Goal: Task Accomplishment & Management: Contribute content

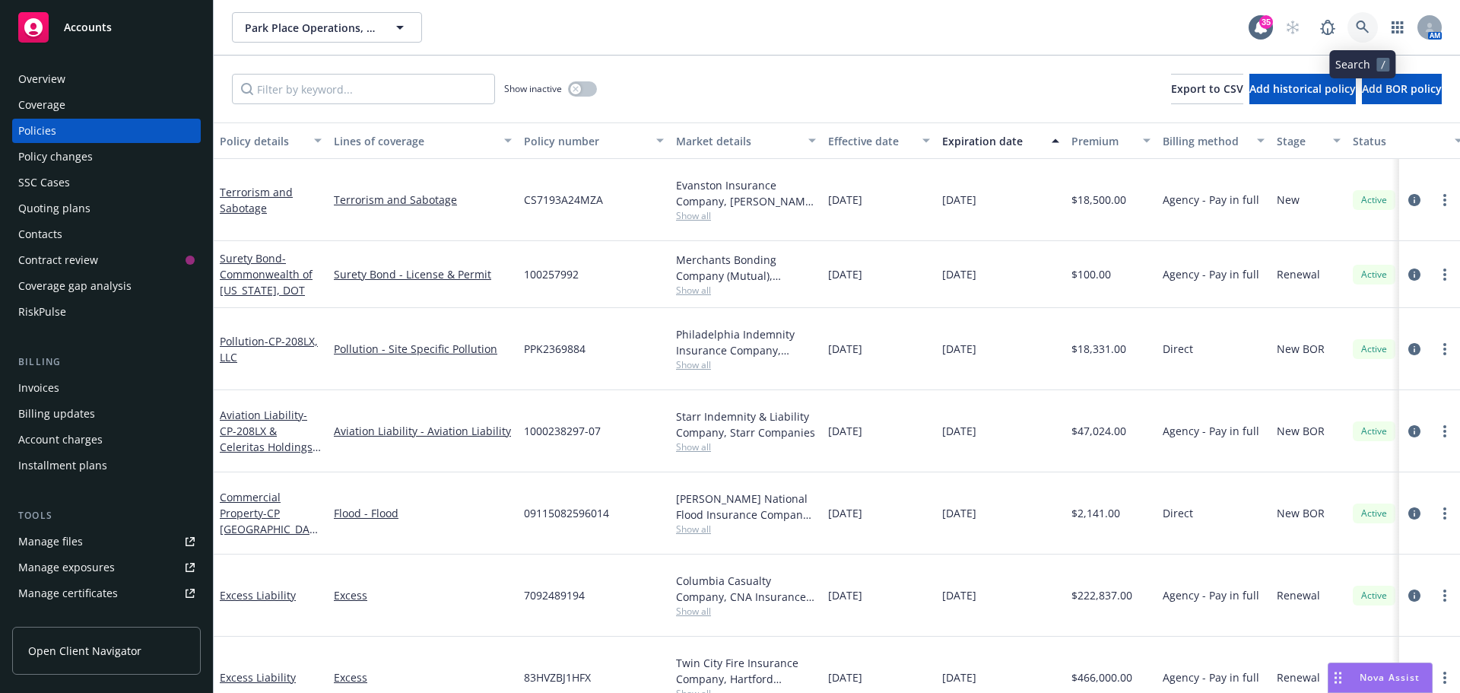
click at [1368, 28] on icon at bounding box center [1363, 28] width 14 height 14
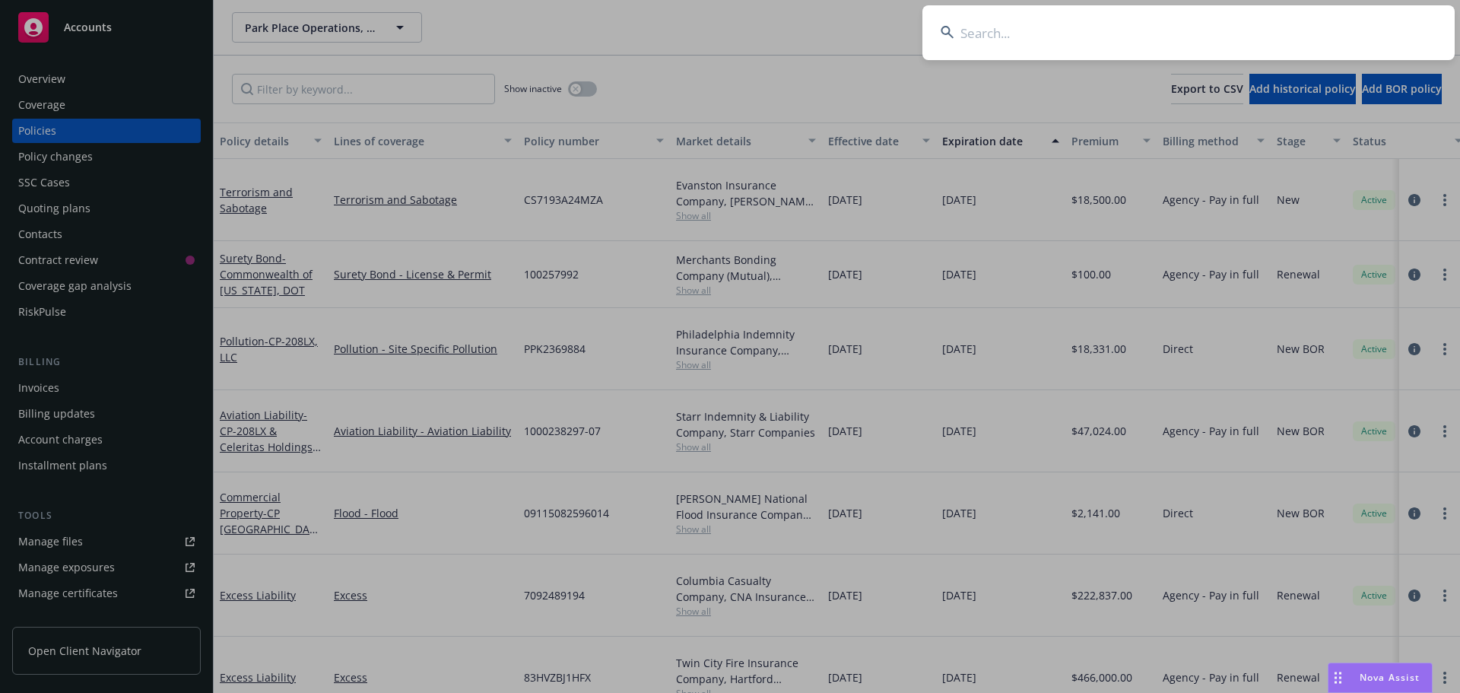
click at [1318, 34] on input at bounding box center [1189, 32] width 532 height 55
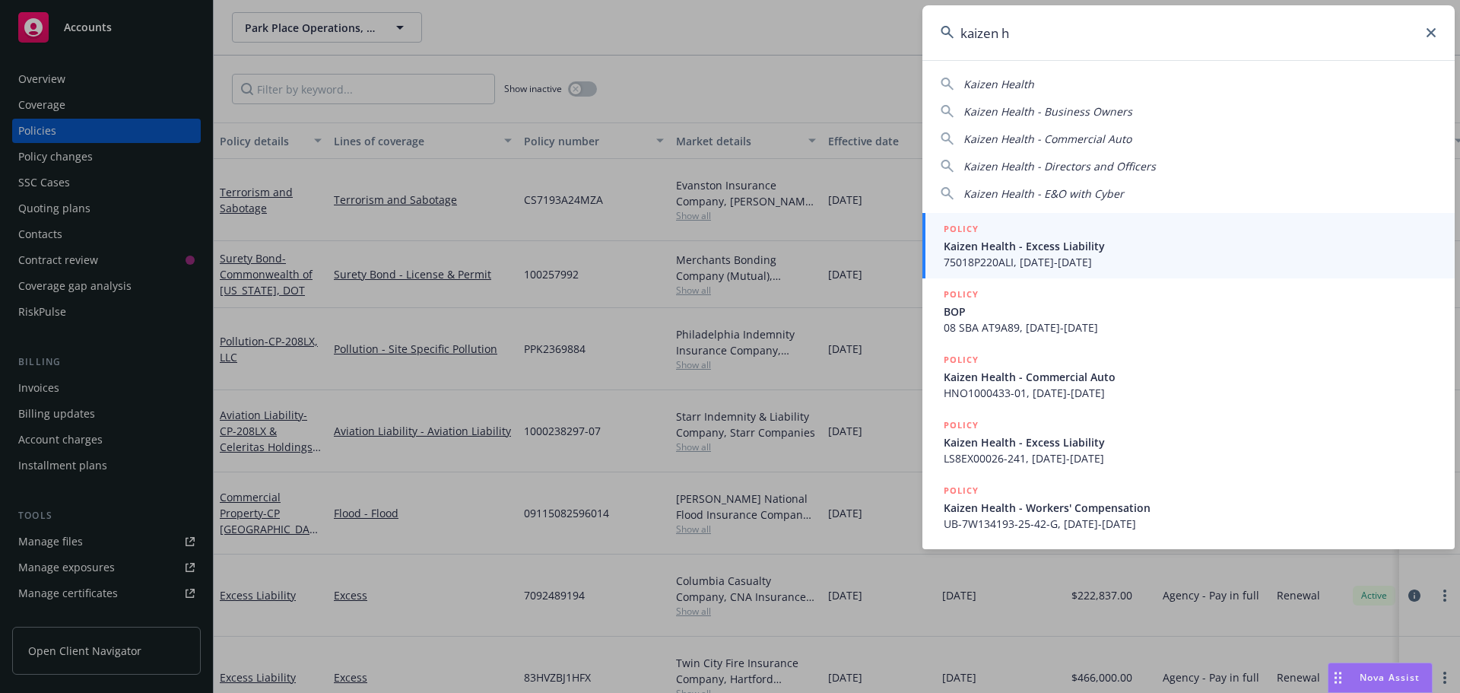
click at [1019, 84] on span "Kaizen Health" at bounding box center [999, 84] width 71 height 14
type input "Kaizen Health"
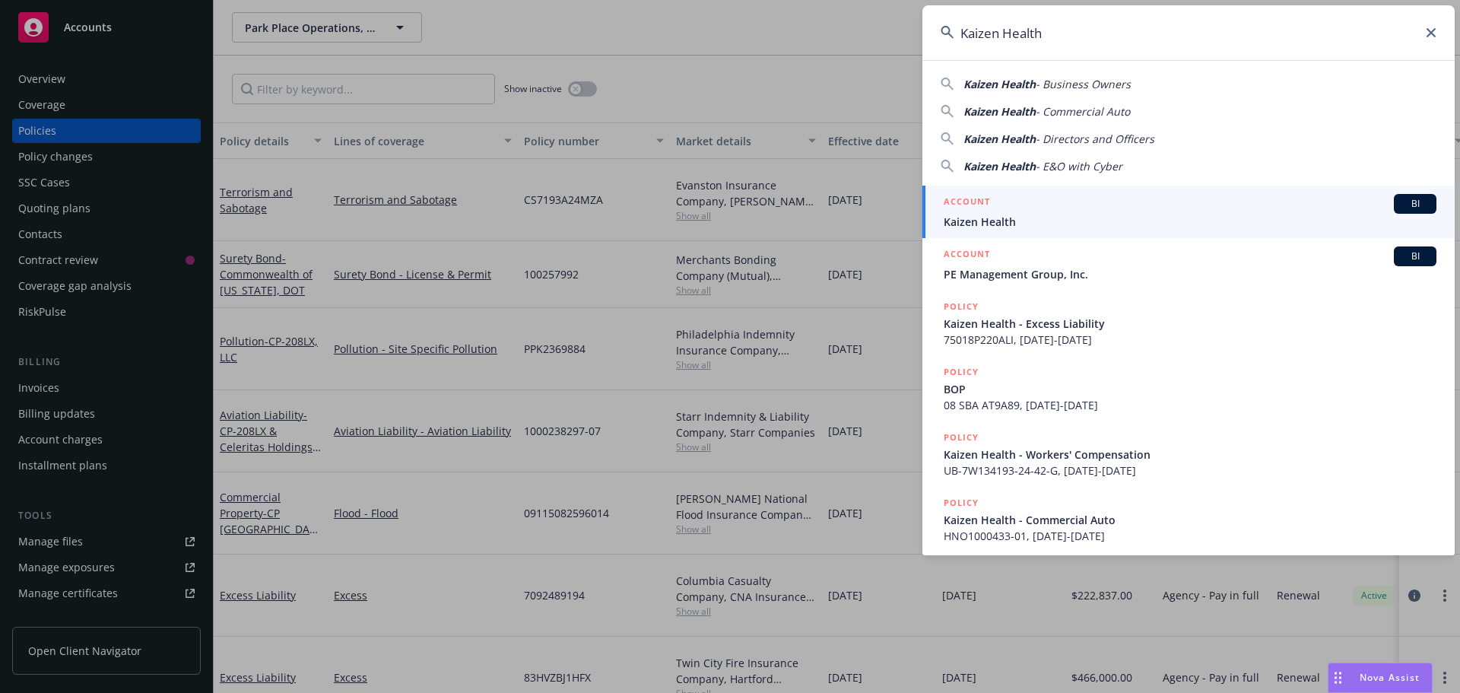
click at [972, 214] on span "Kaizen Health" at bounding box center [1190, 222] width 493 height 16
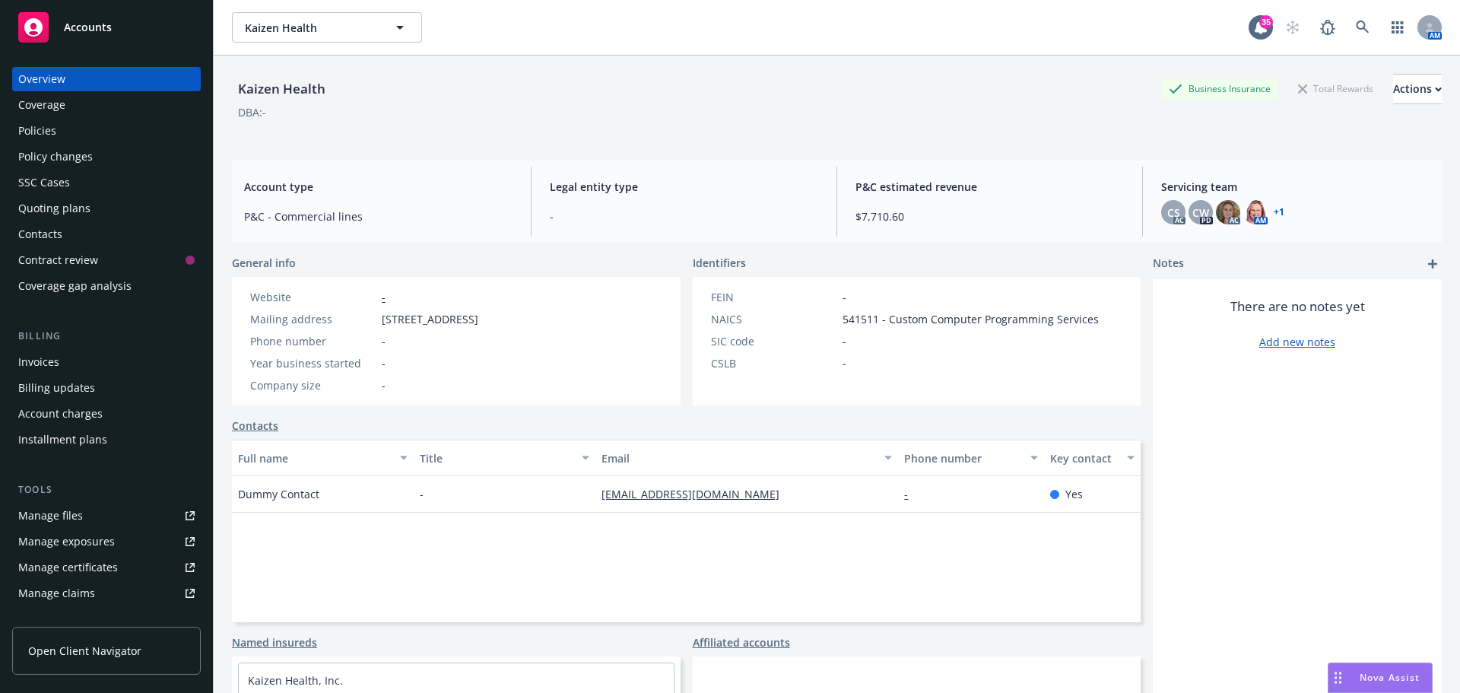
click at [66, 517] on div "Manage files" at bounding box center [50, 516] width 65 height 24
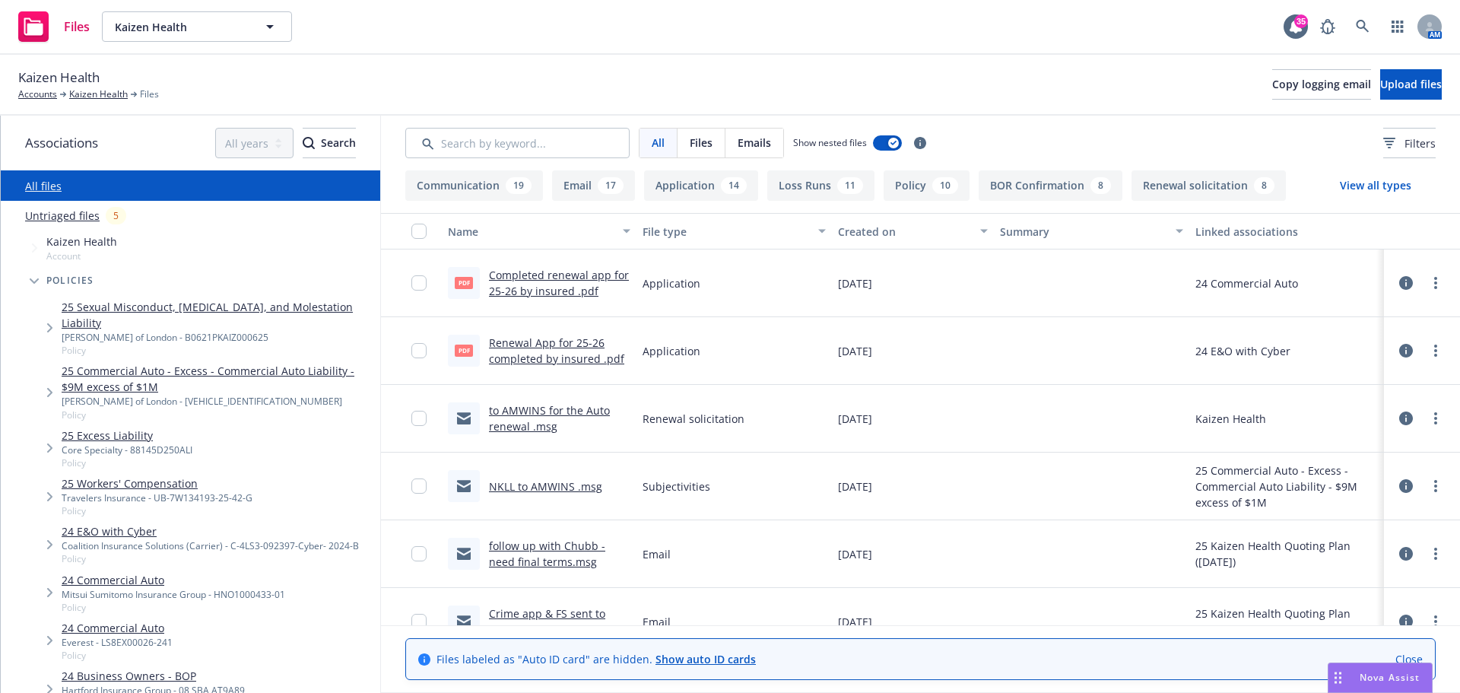
click at [112, 529] on link "24 E&O with Cyber" at bounding box center [210, 531] width 297 height 16
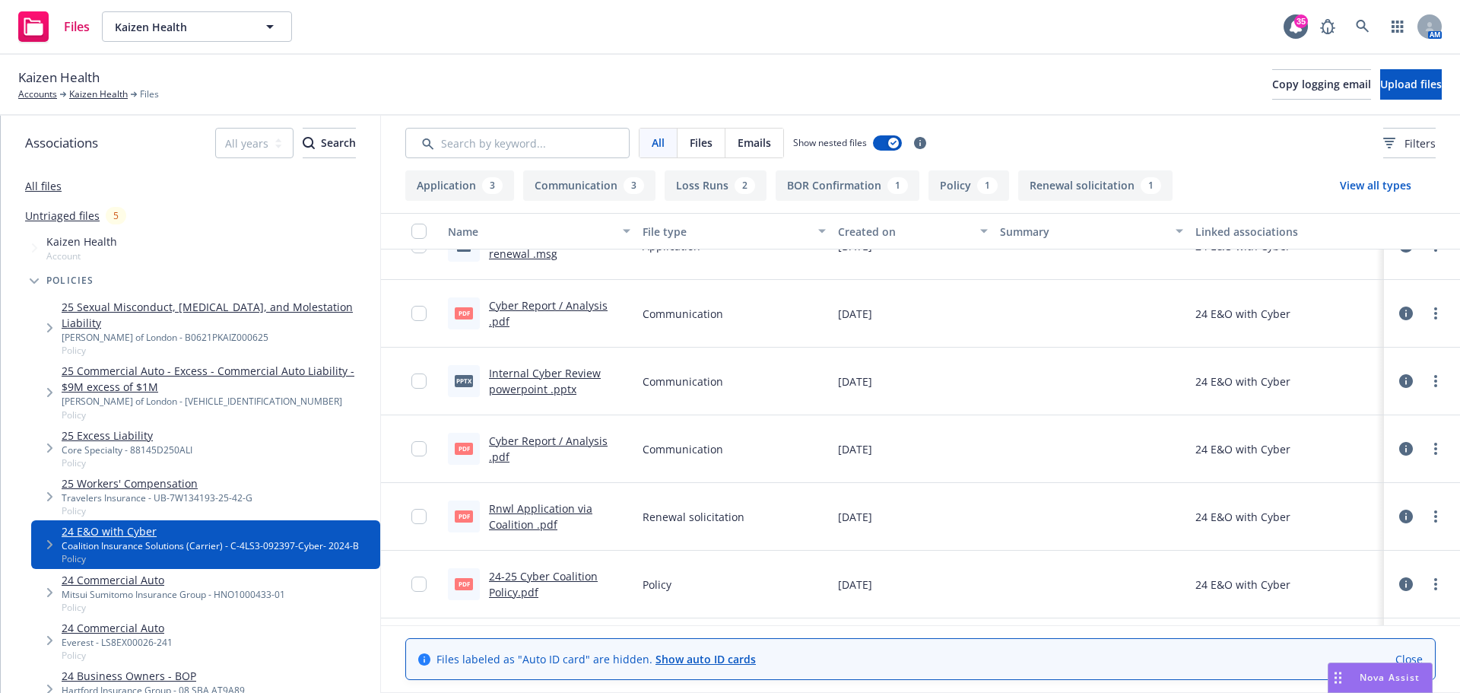
scroll to position [366, 0]
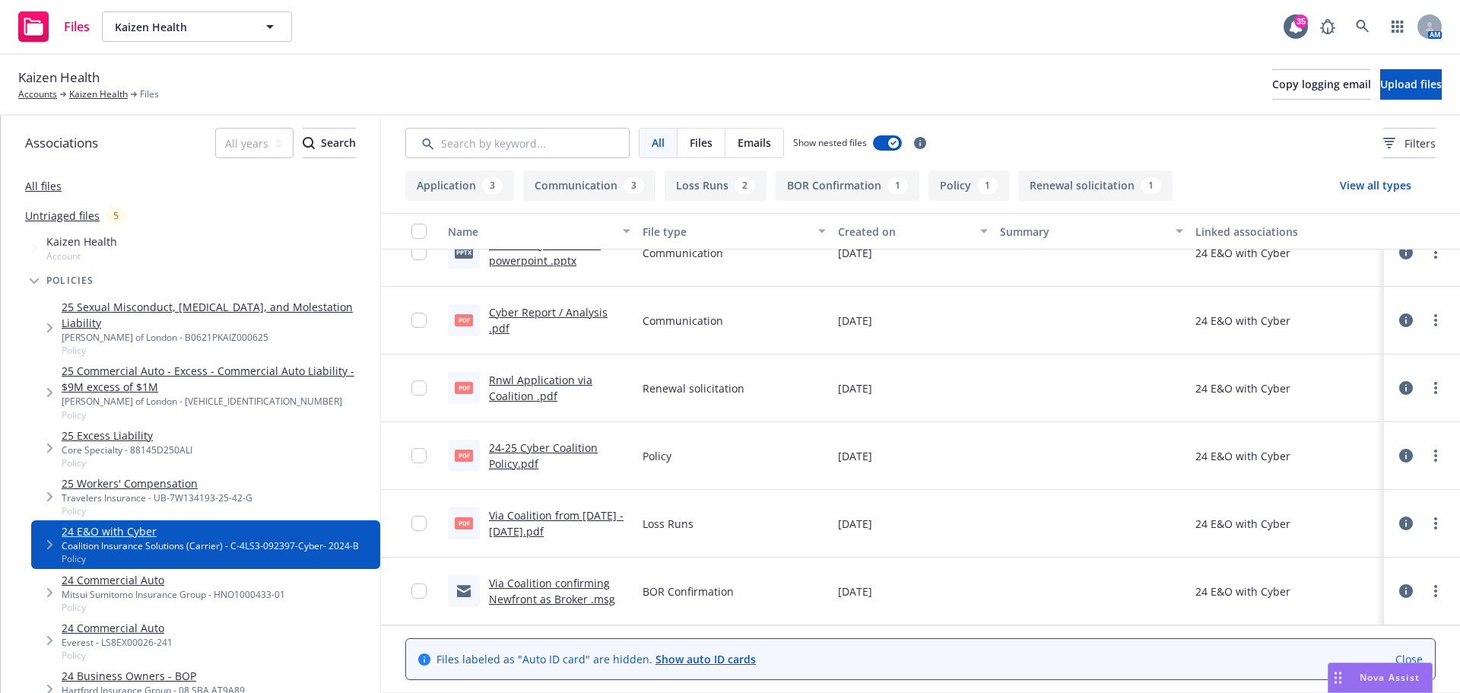
click at [540, 445] on link "24-25 Cyber Coalition Policy.pdf" at bounding box center [543, 455] width 109 height 30
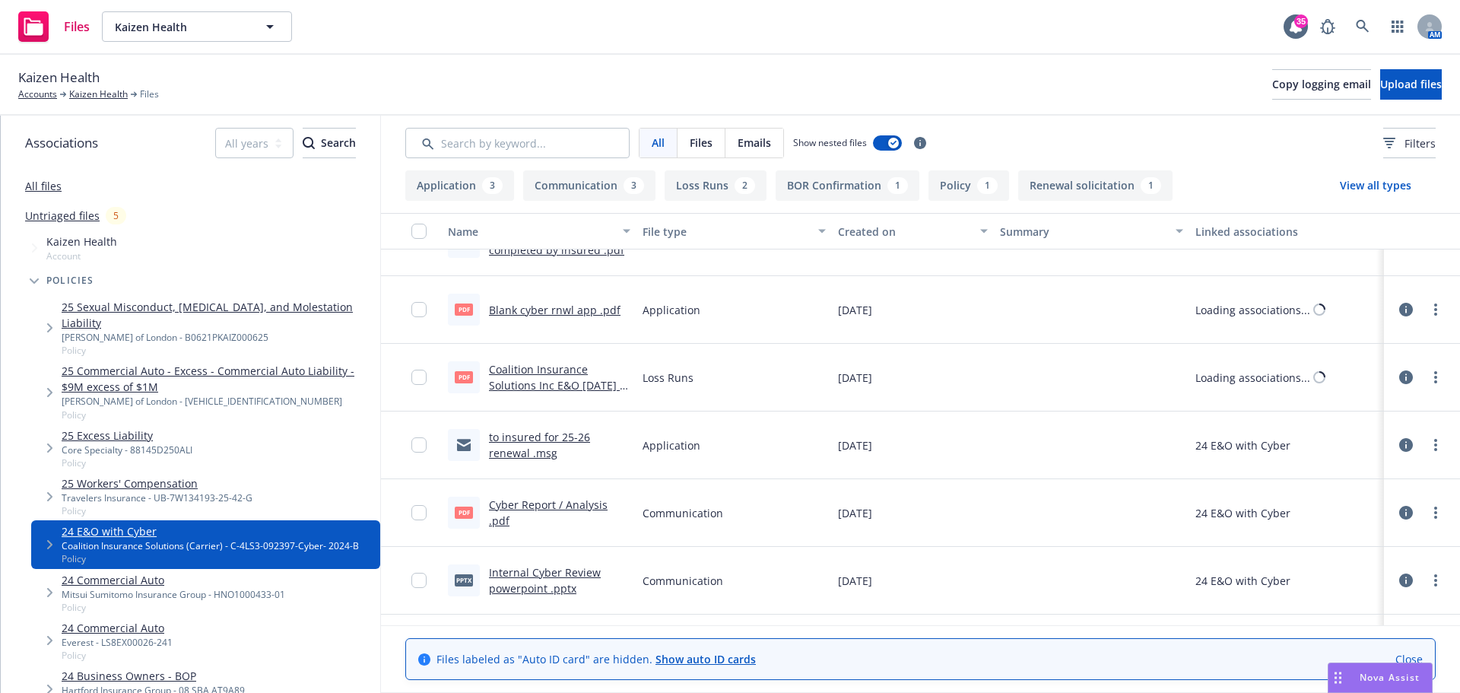
scroll to position [0, 0]
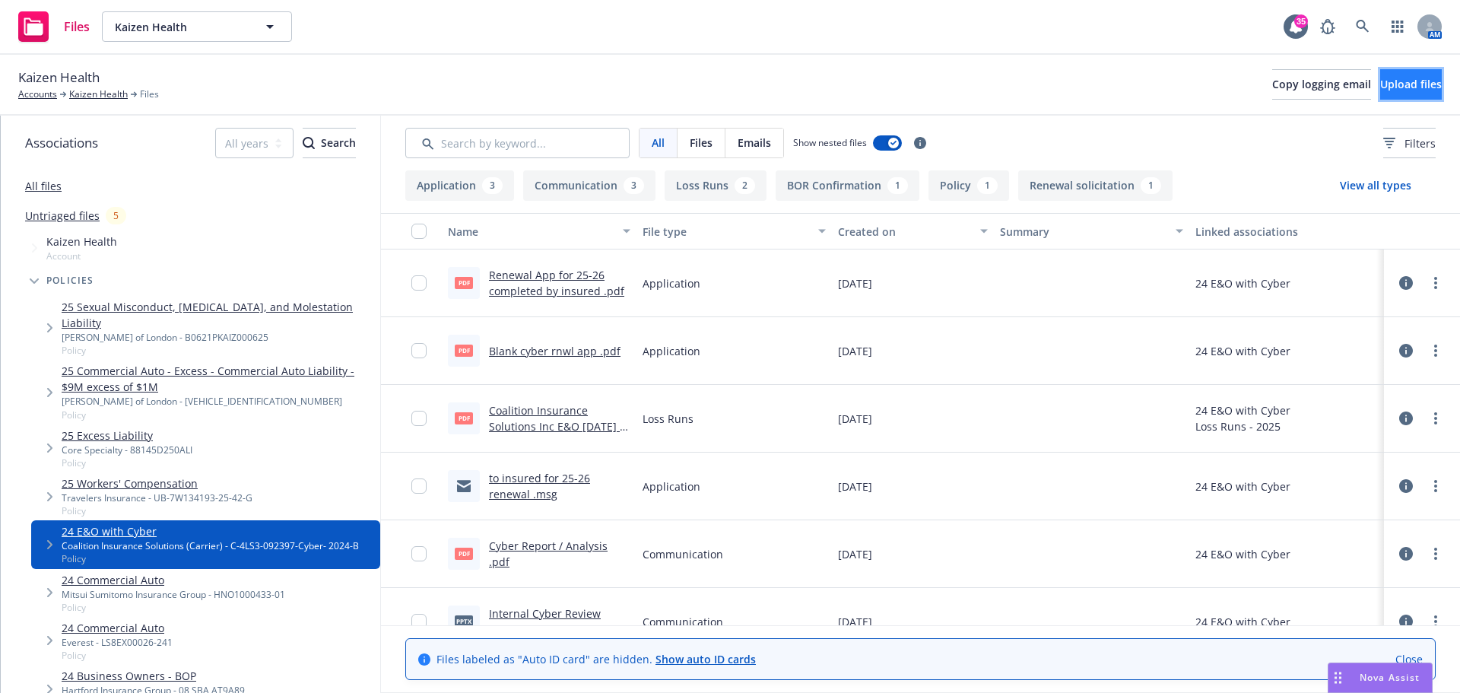
click at [1392, 83] on span "Upload files" at bounding box center [1411, 84] width 62 height 14
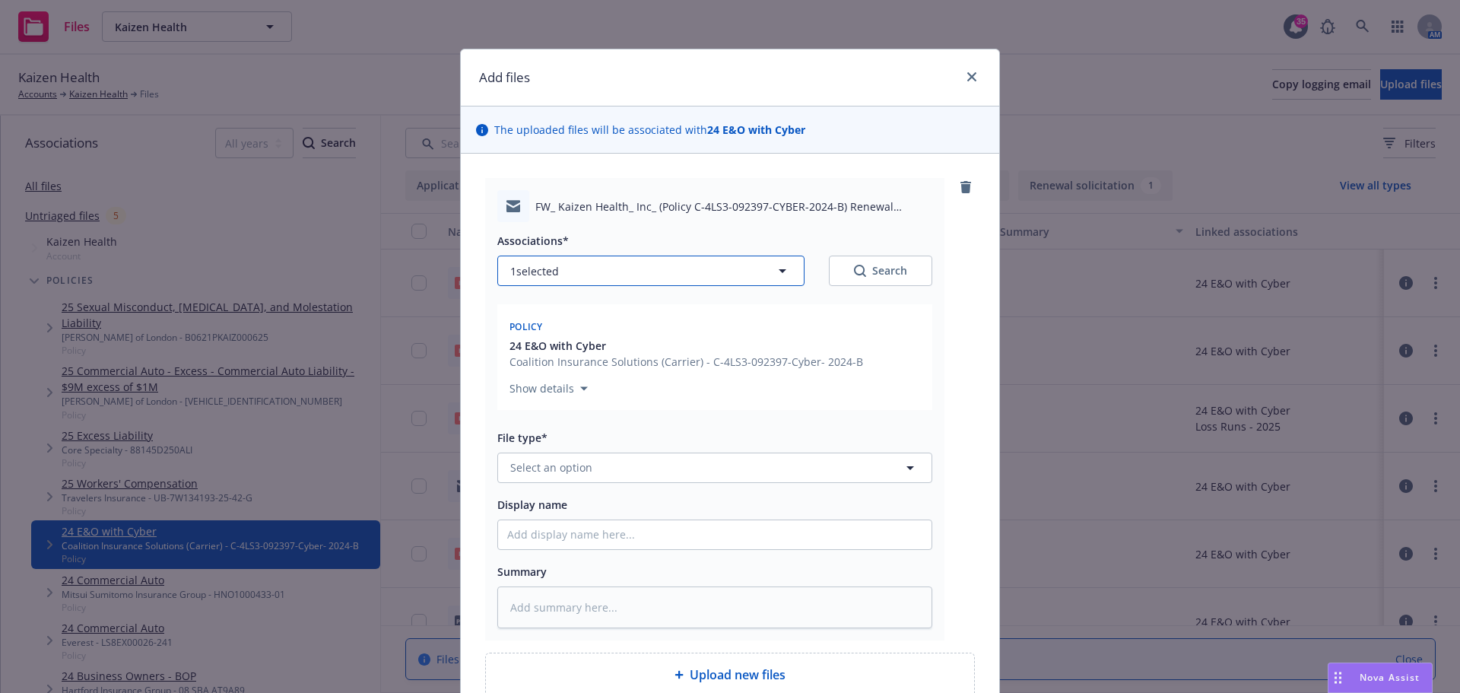
click at [583, 263] on button "1 selected" at bounding box center [650, 271] width 307 height 30
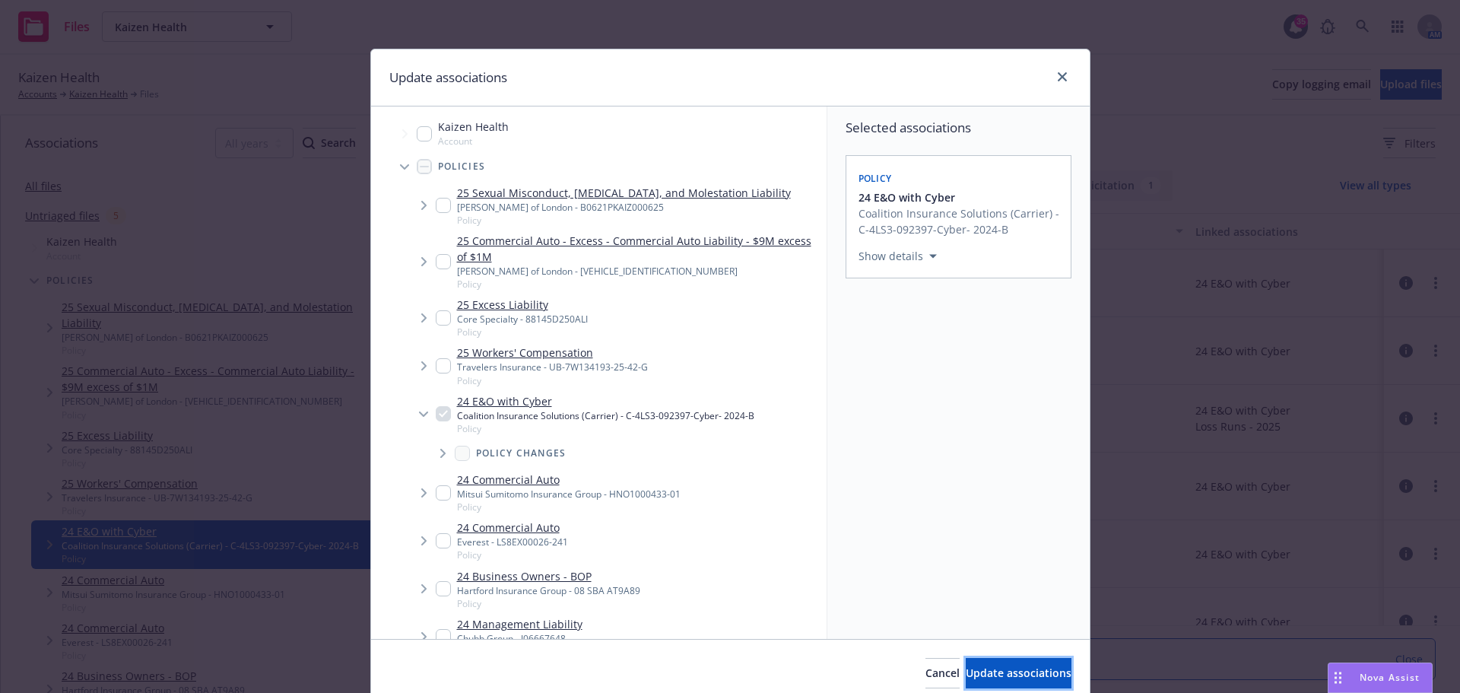
click at [1003, 677] on span "Update associations" at bounding box center [1019, 673] width 106 height 14
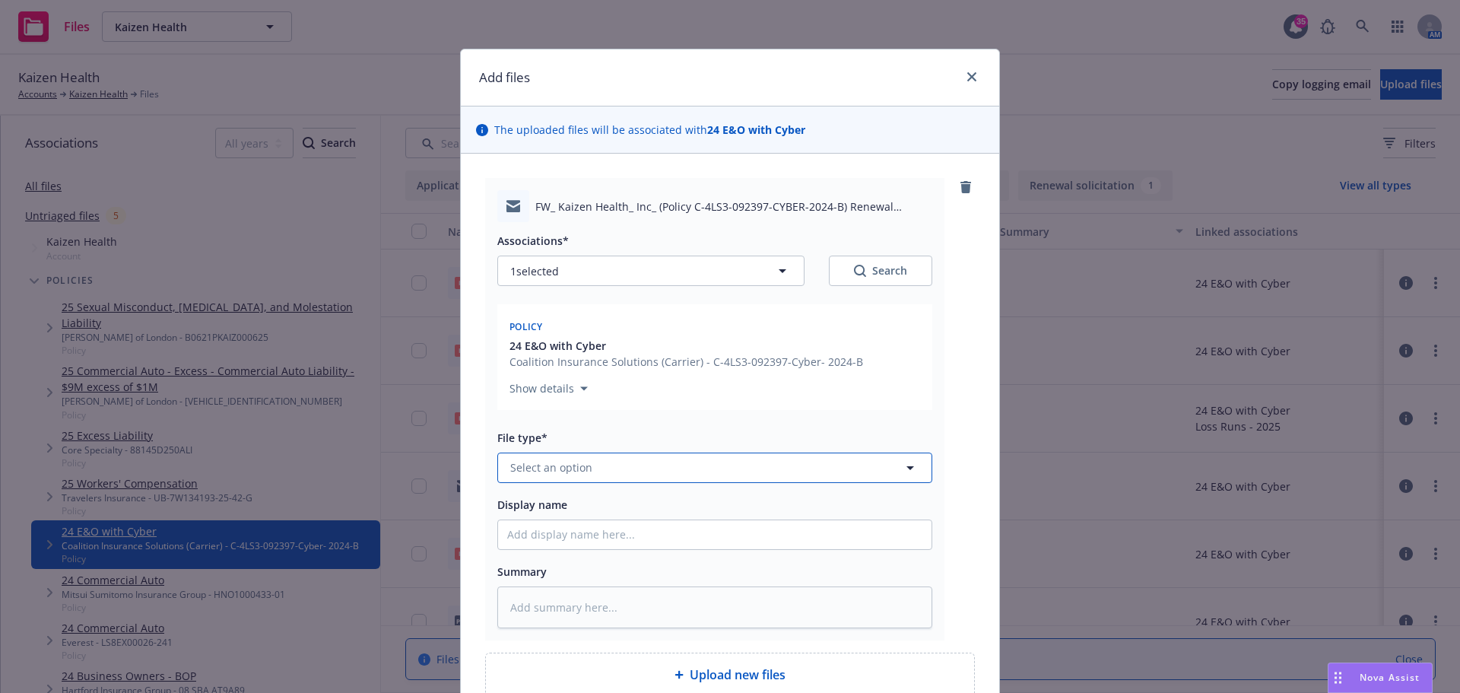
click at [617, 471] on button "Select an option" at bounding box center [714, 468] width 435 height 30
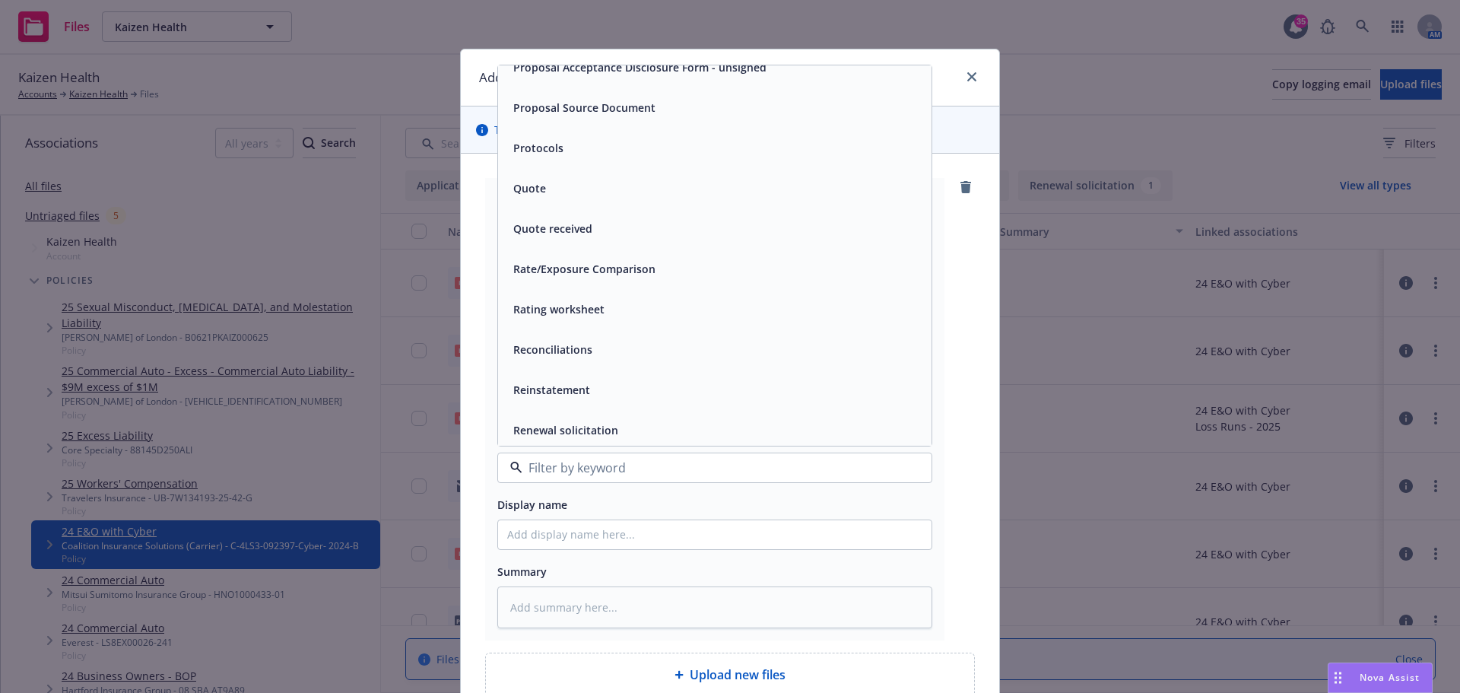
scroll to position [5476, 0]
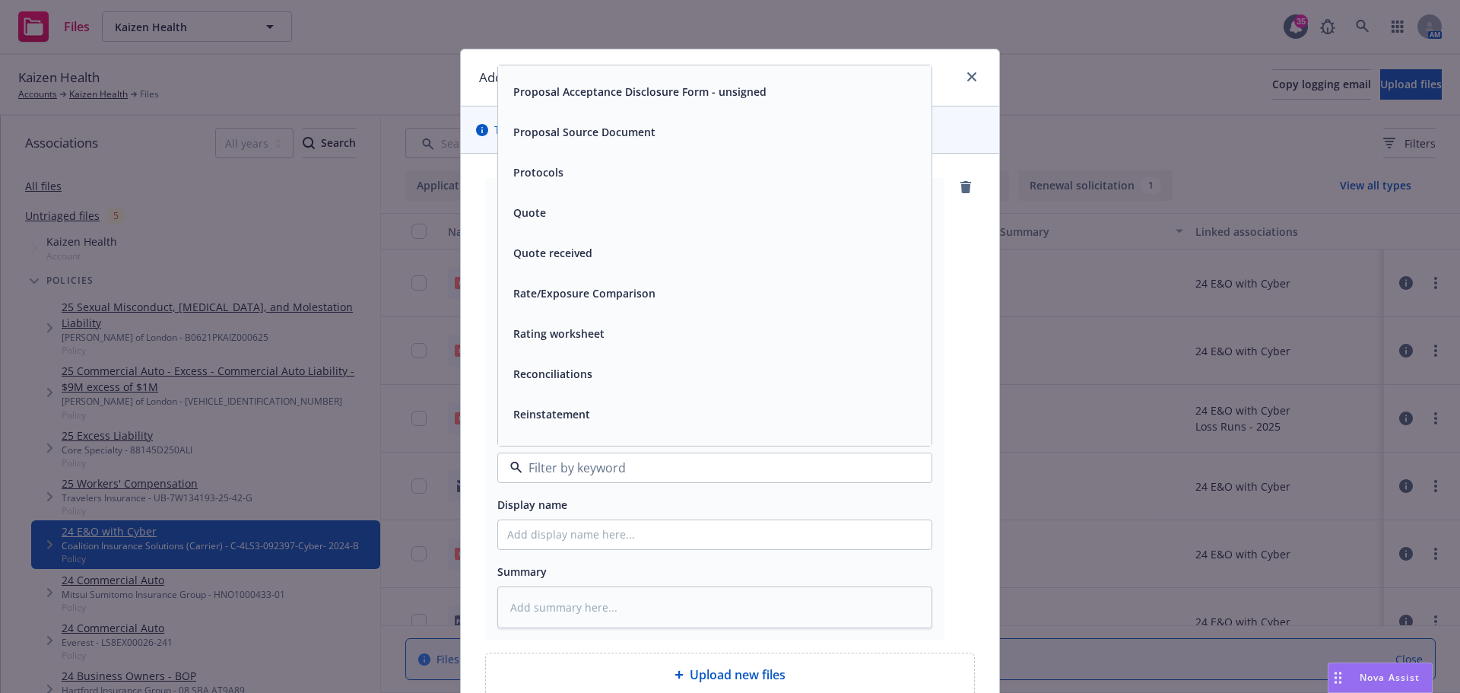
click at [529, 211] on span "Quote" at bounding box center [529, 213] width 33 height 16
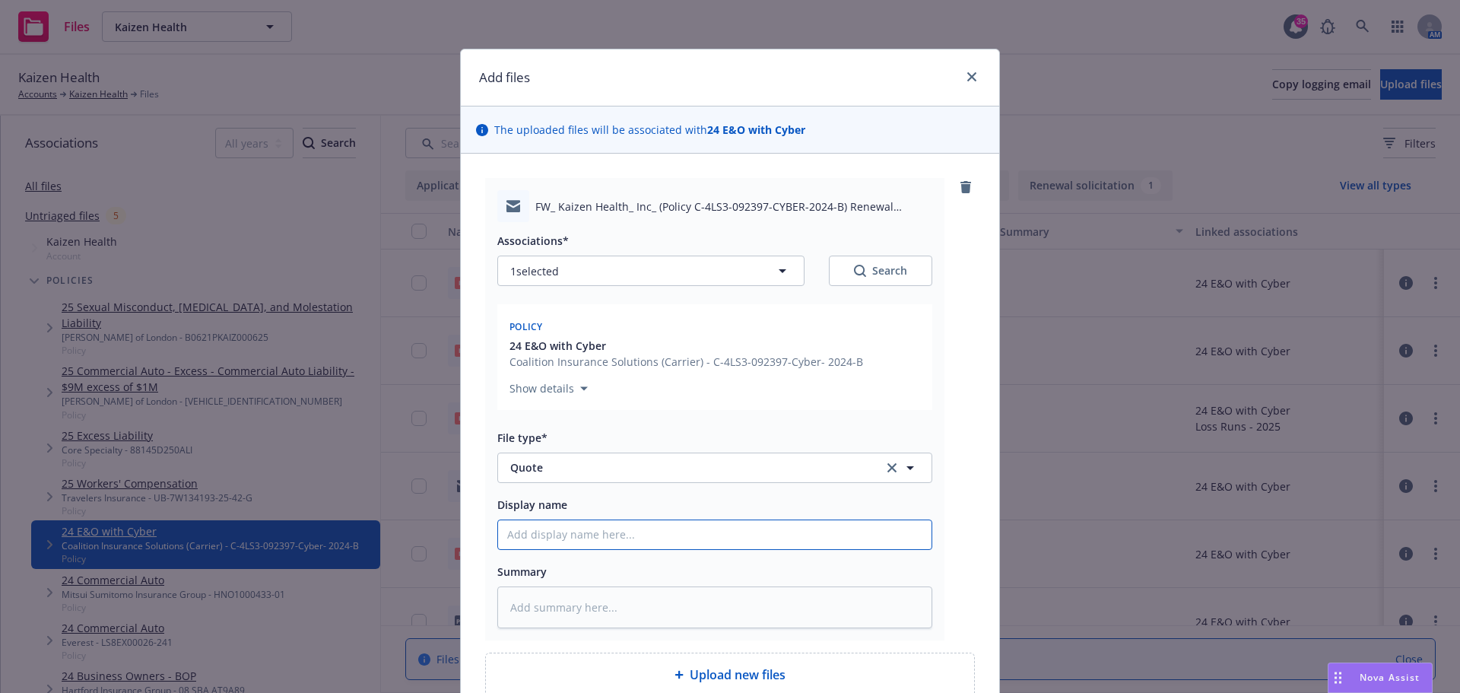
click at [558, 535] on input "Display name" at bounding box center [715, 534] width 434 height 29
type textarea "x"
type input "R"
type textarea "x"
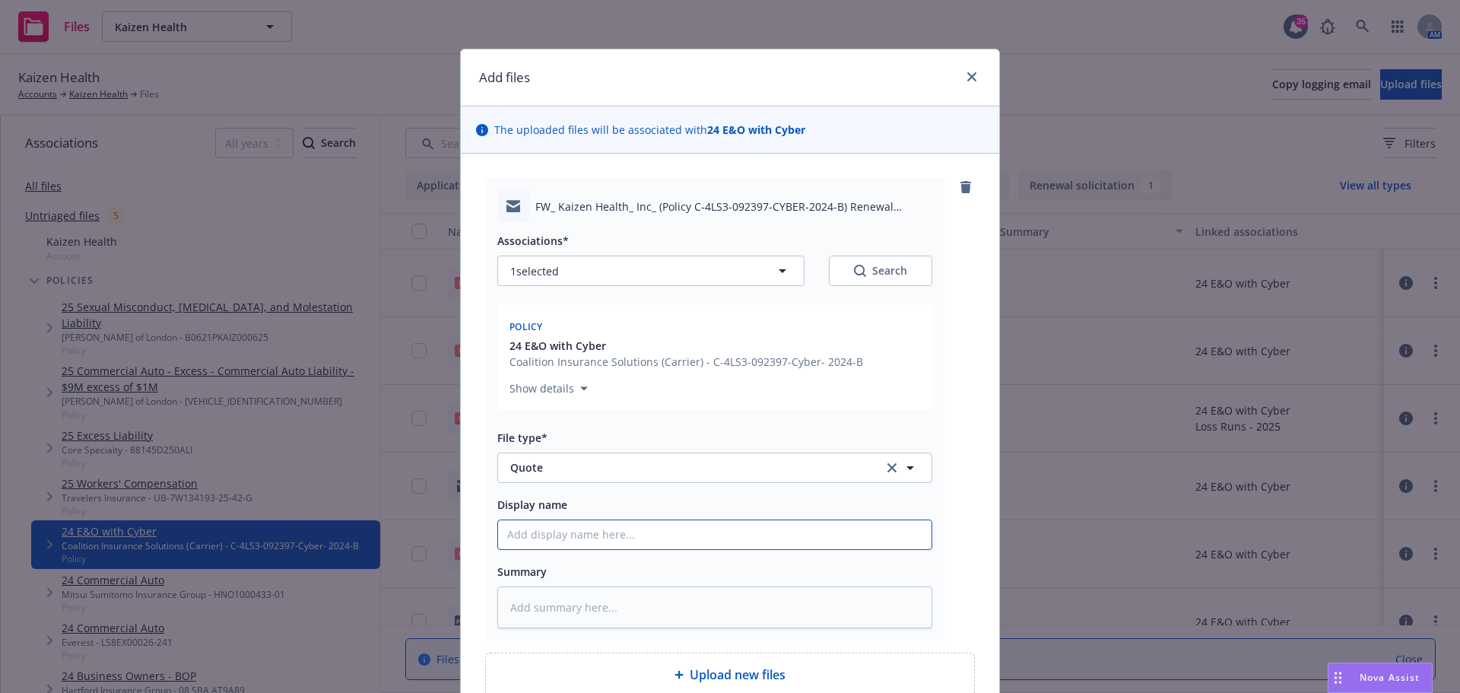
type input "C"
type textarea "x"
type input "Co"
type textarea "x"
type input "Coa"
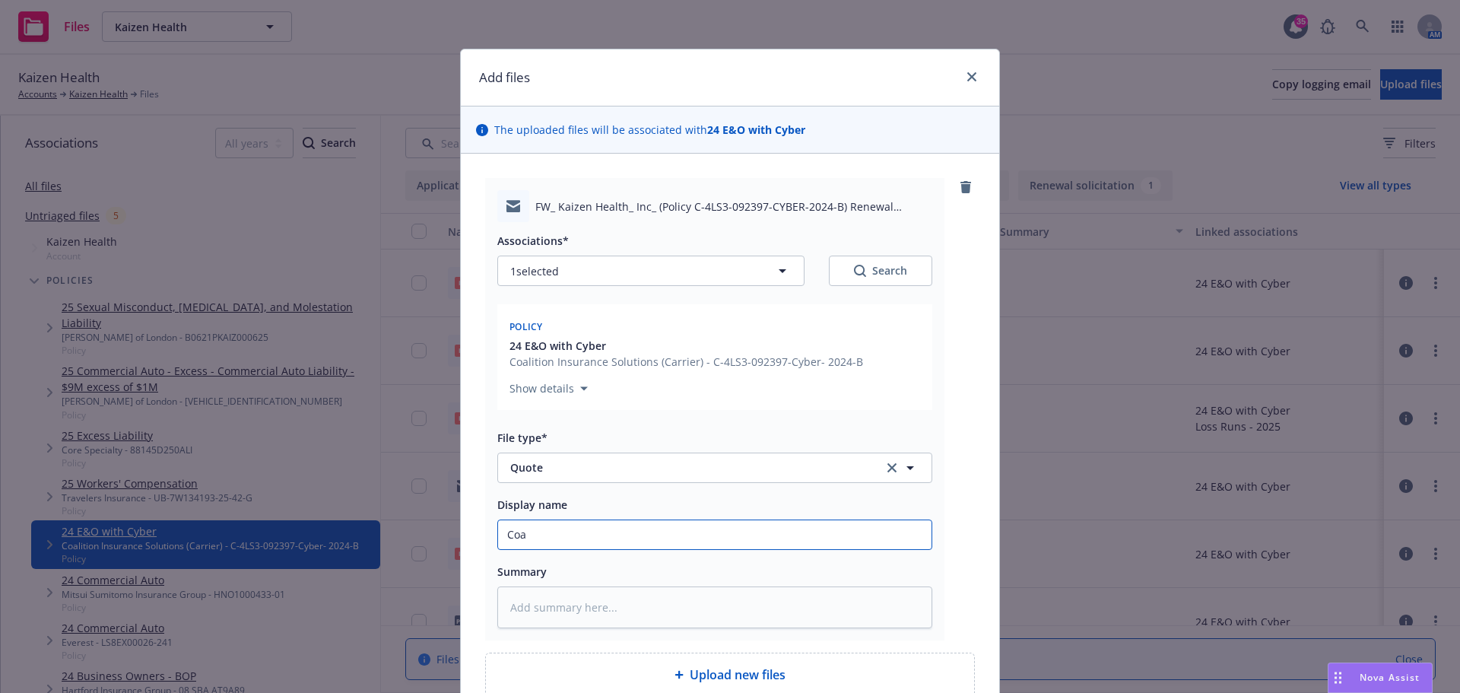
type textarea "x"
type input "Coal"
type textarea "x"
type input "Coali"
type textarea "x"
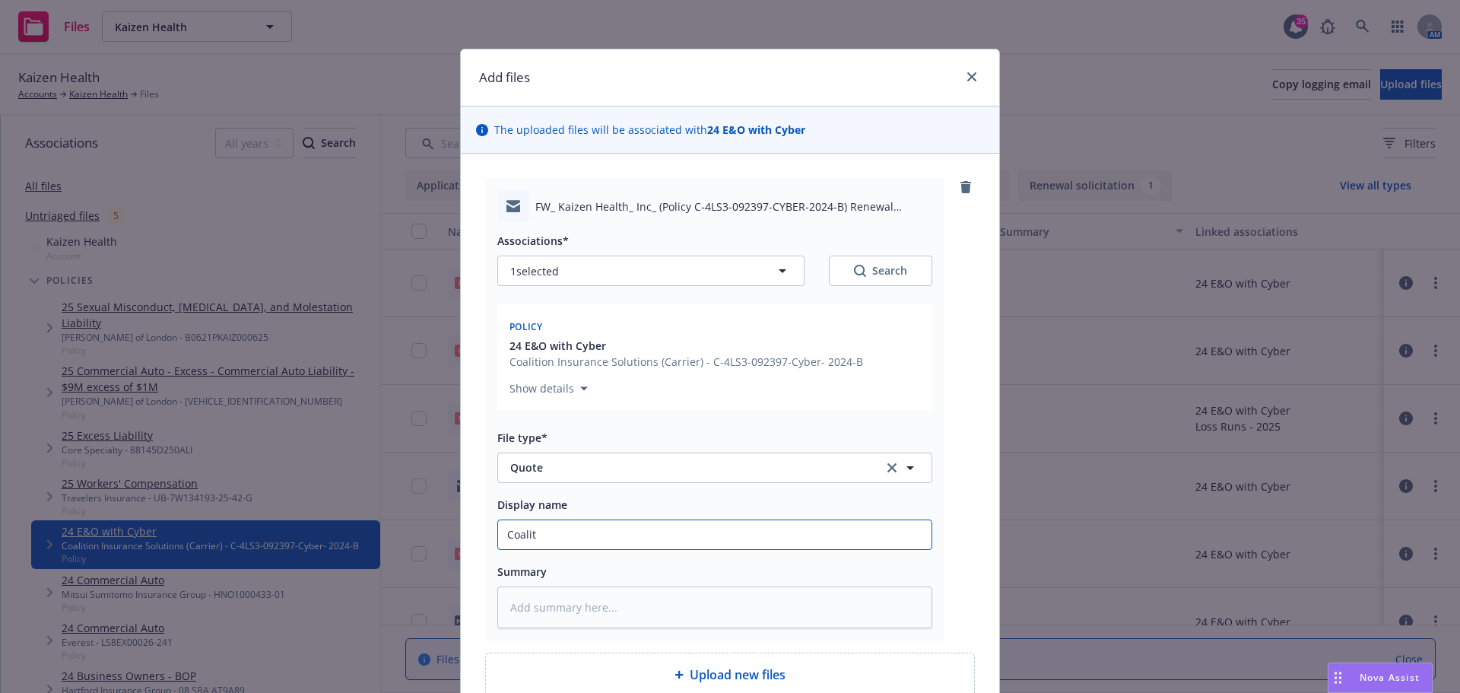
type input "Coaliti"
type textarea "x"
type input "Coalitio"
type textarea "x"
type input "Coalition"
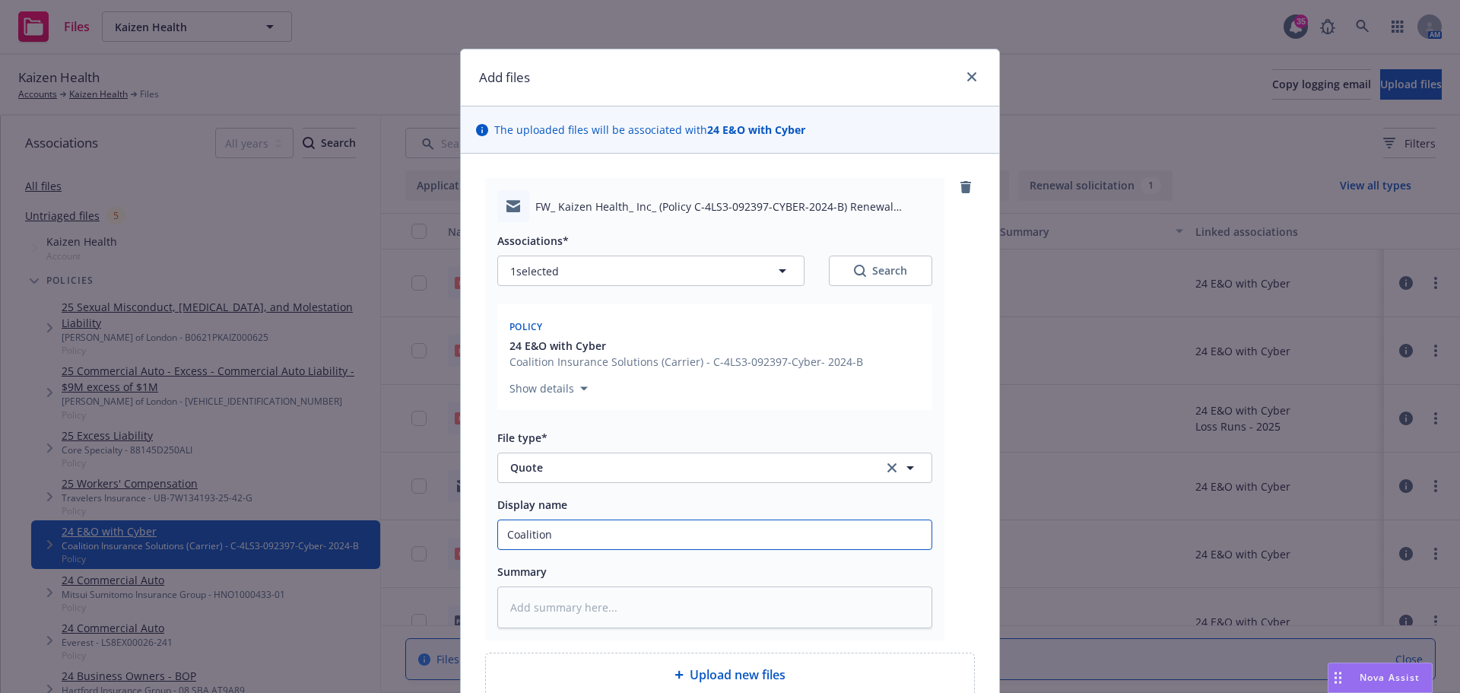
type textarea "x"
type input "Coalition"
type textarea "x"
type input "Coalition C"
type textarea "x"
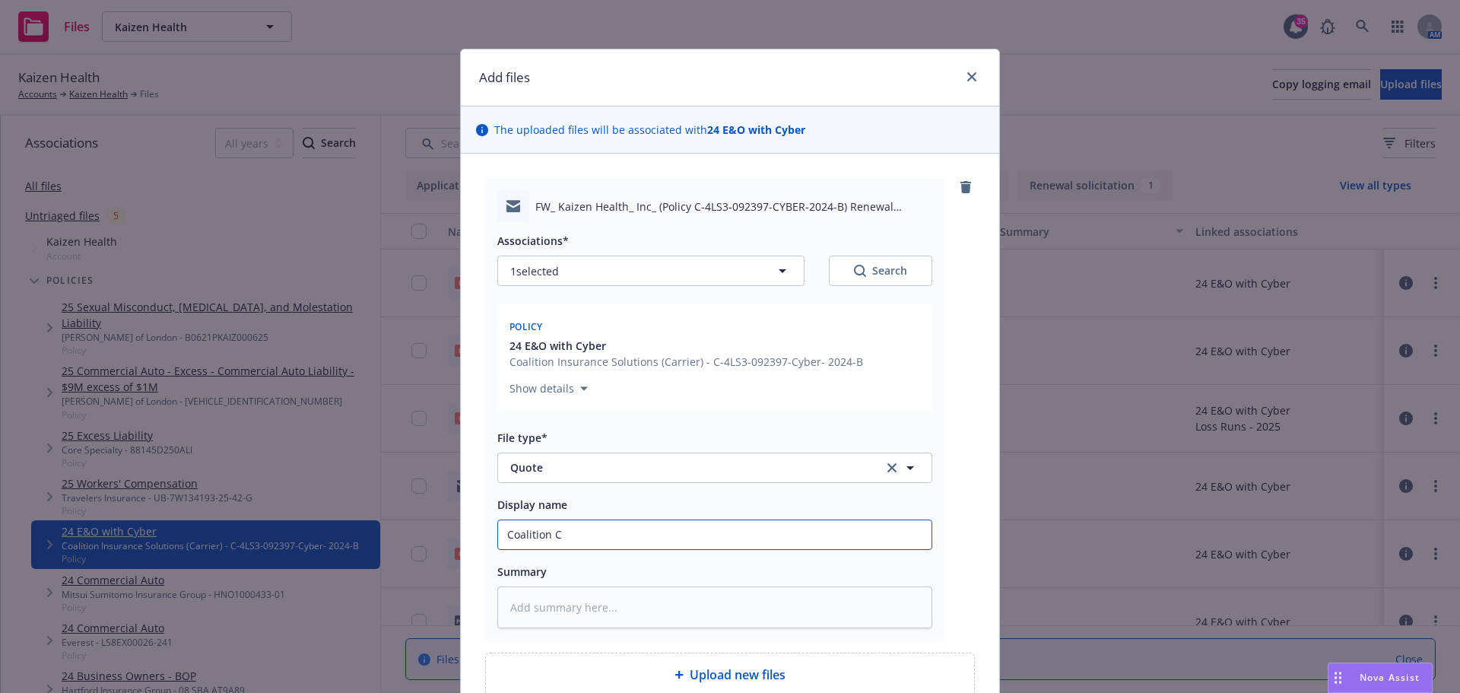
type input "Coalition Cy"
type textarea "x"
type input "Coalition Cyb"
type textarea "x"
type input "Coalition Cybe"
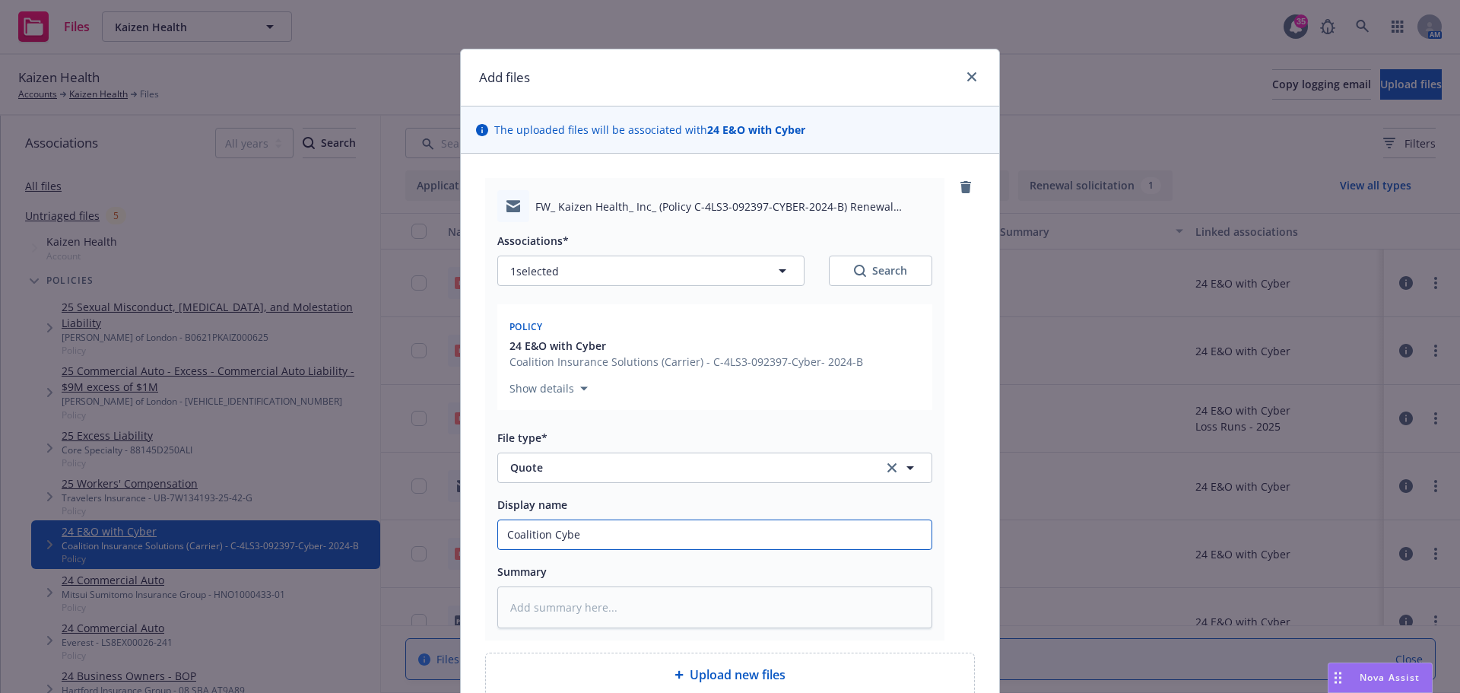
type textarea "x"
type input "Coalition Cyber"
type textarea "x"
type input "Coalition Cyber"
type textarea "x"
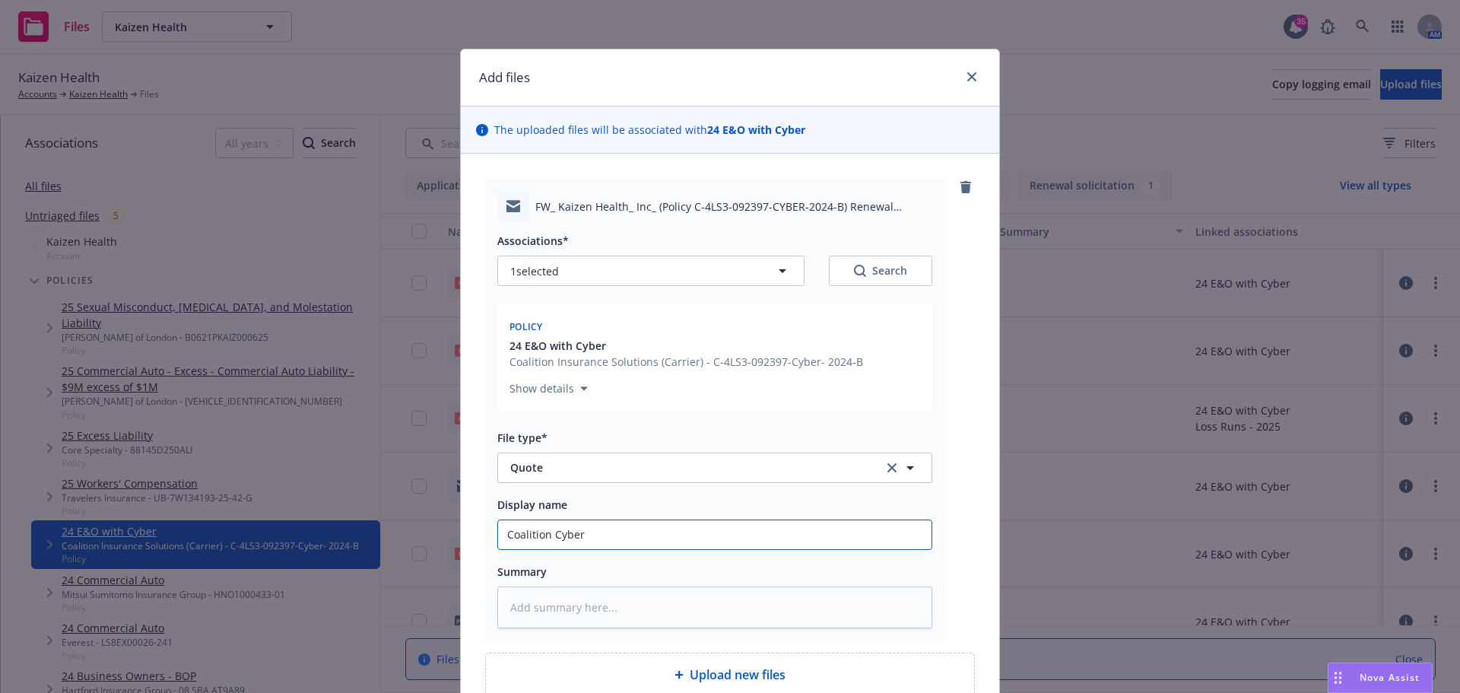
type input "Coalition Cyber r"
type textarea "x"
type input "Coalition Cyber re"
type textarea "x"
type input "Coalition Cyber rene"
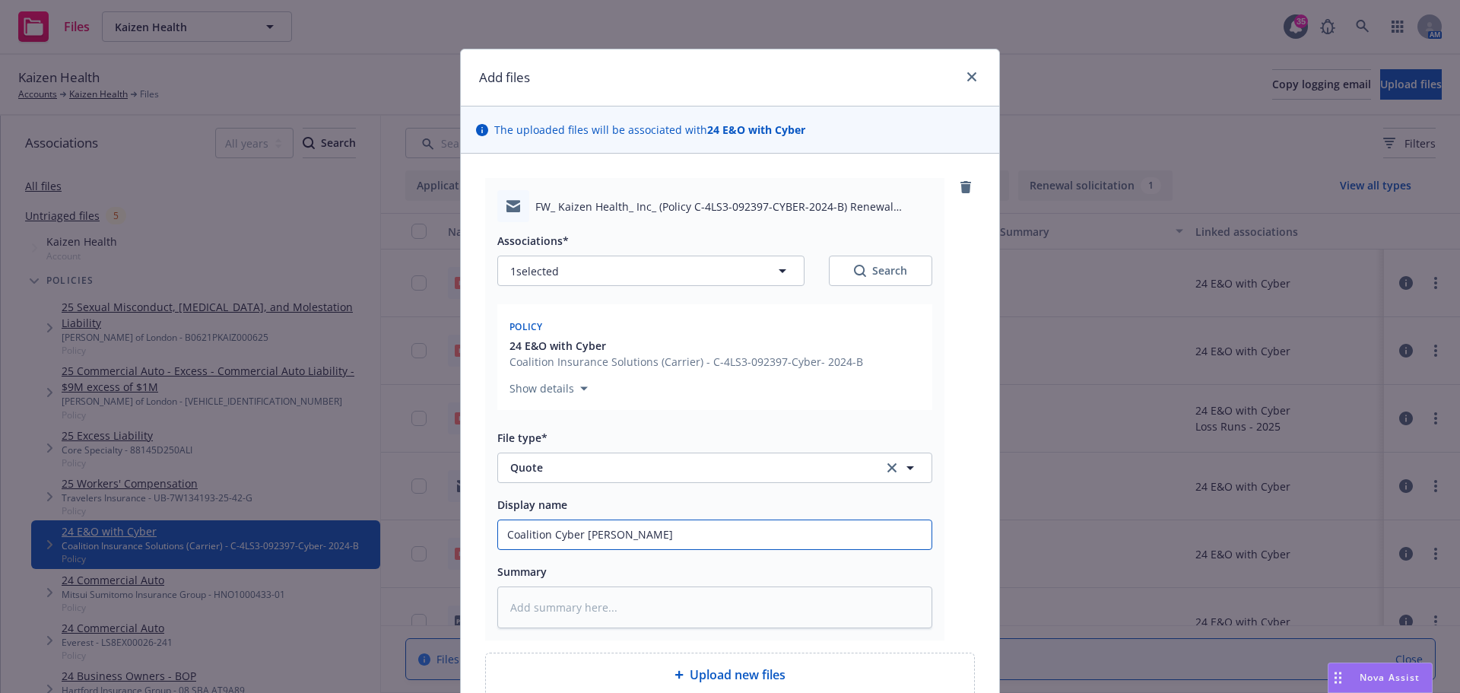
type textarea "x"
type input "Coalition Cyber renew"
type textarea "x"
type input "Coalition Cyber renewa"
type textarea "x"
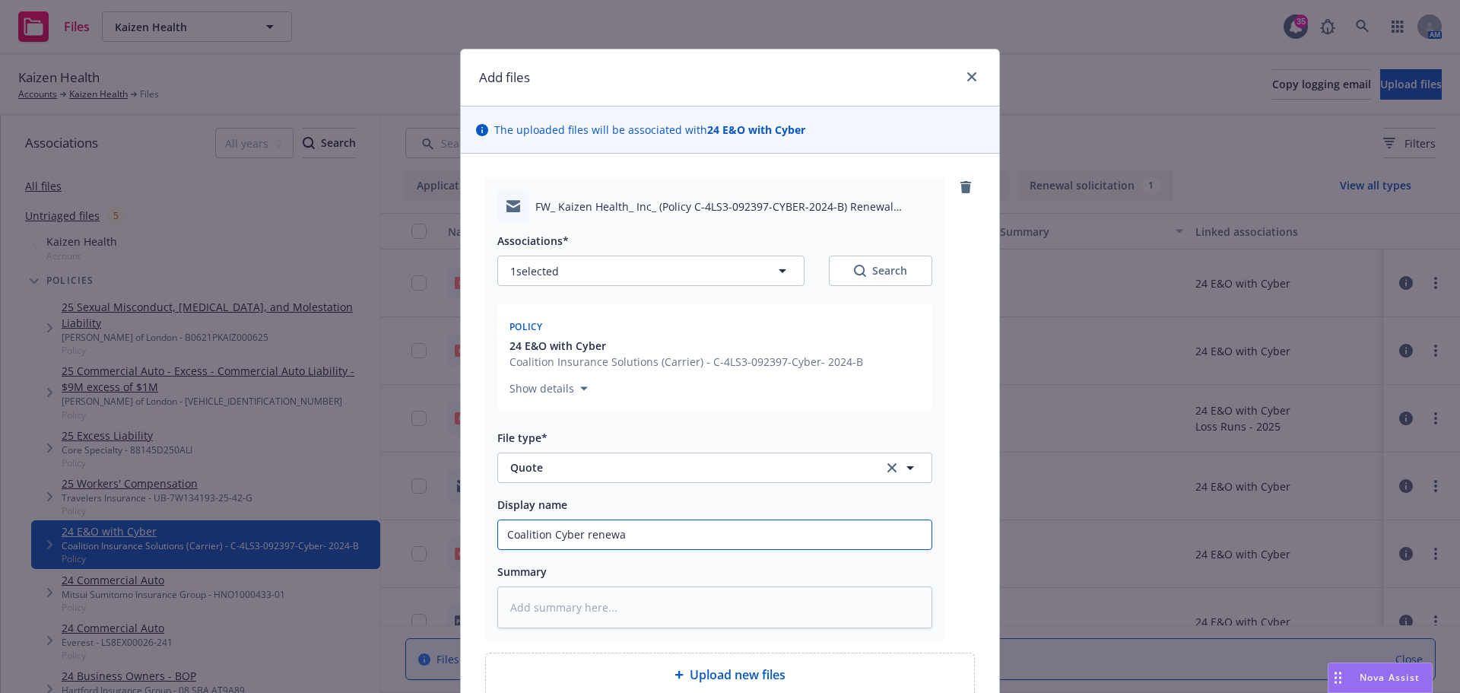
type input "Coalition Cyber renewal"
type textarea "x"
type input "Coalition Cyber renewal"
type textarea "x"
type input "Coalition Cyber renewal Q"
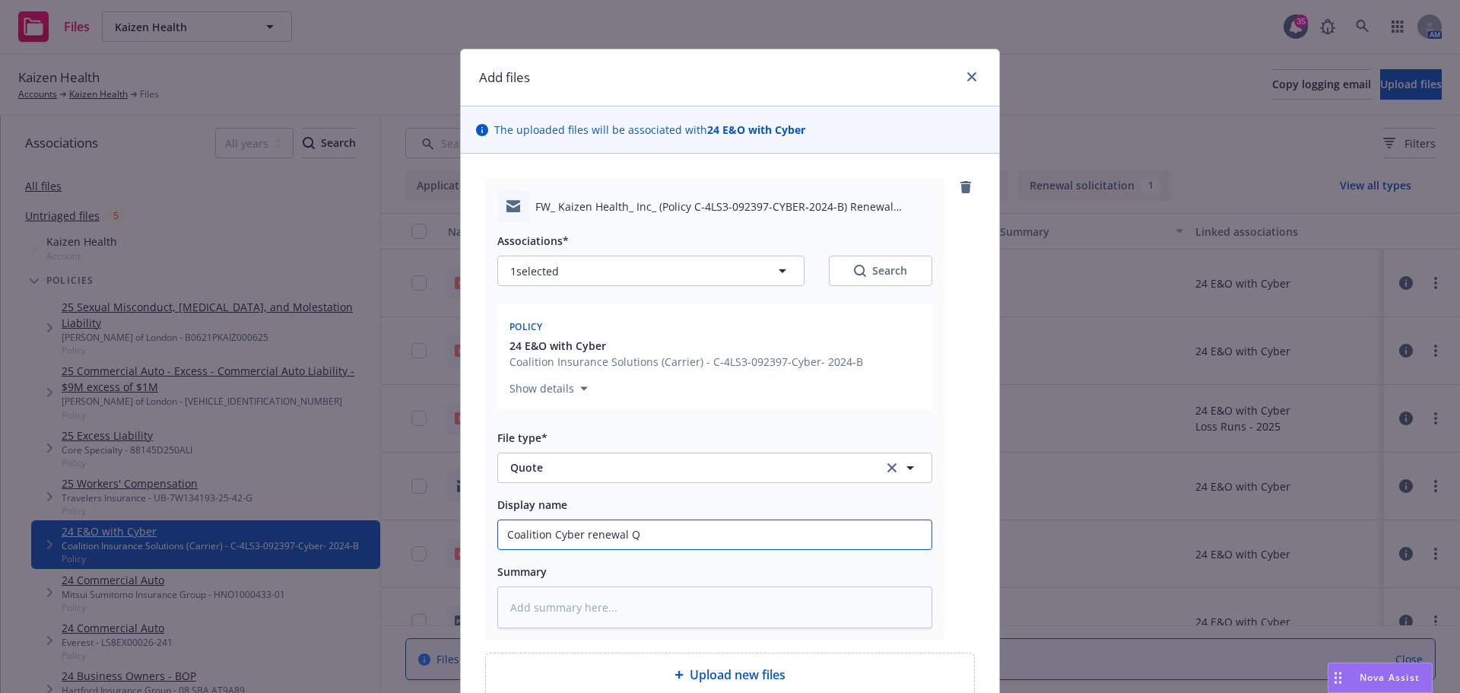
type textarea "x"
type input "Coalition Cyber renewal QT"
type textarea "x"
type input "Coalition Cyber renewal QT"
type textarea "x"
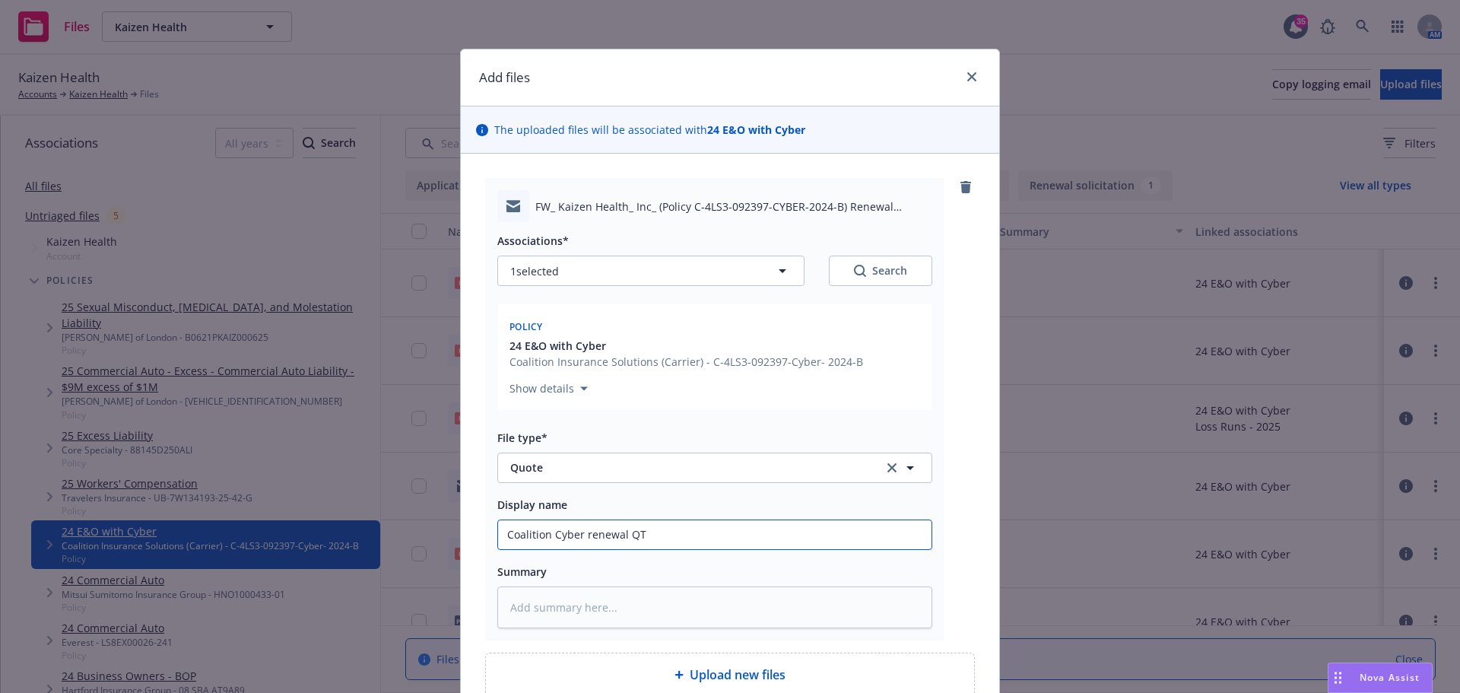
type input "Coalition Cyber renewal QT f"
type textarea "x"
type input "Coalition Cyber renewal QT fo"
type textarea "x"
type input "Coalition Cyber renewal QT for"
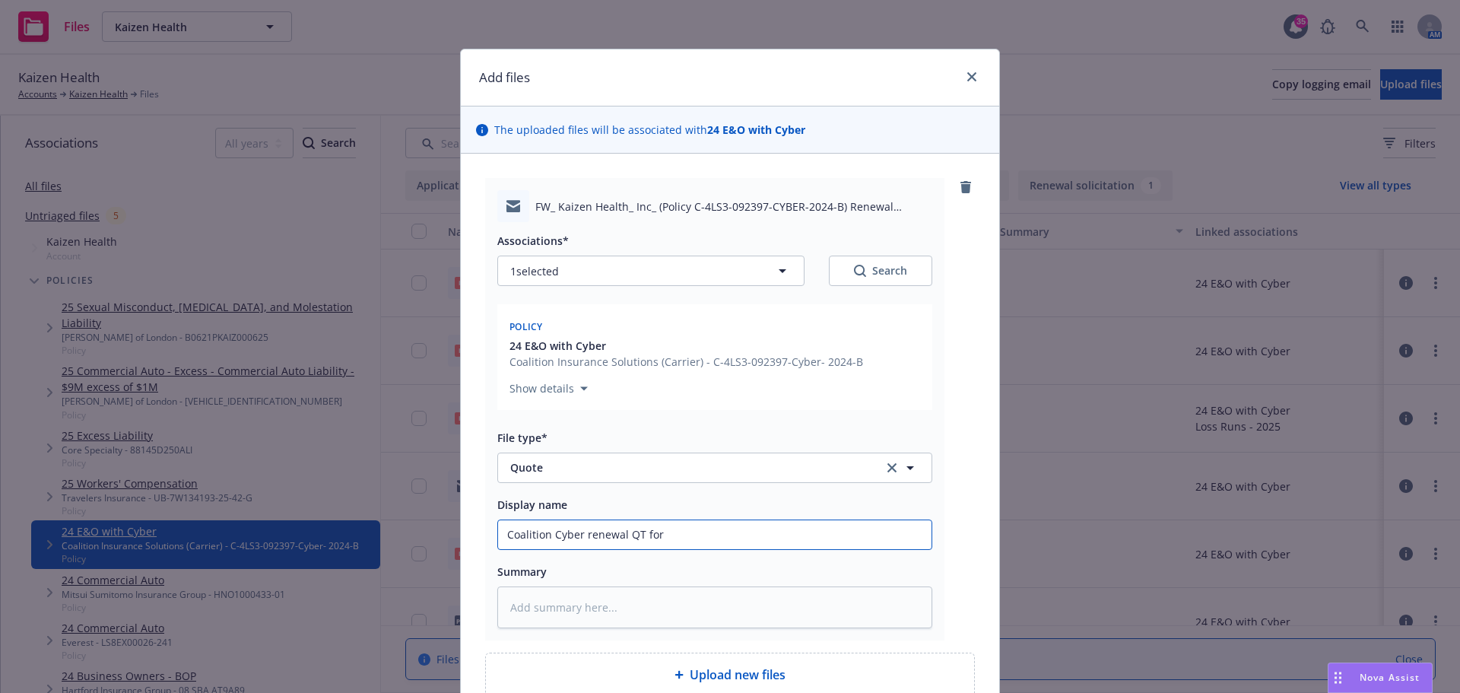
type textarea "x"
type input "Coalition Cyber renewal QT for"
type textarea "x"
type input "Coalition Cyber renewal QT for 2"
type textarea "x"
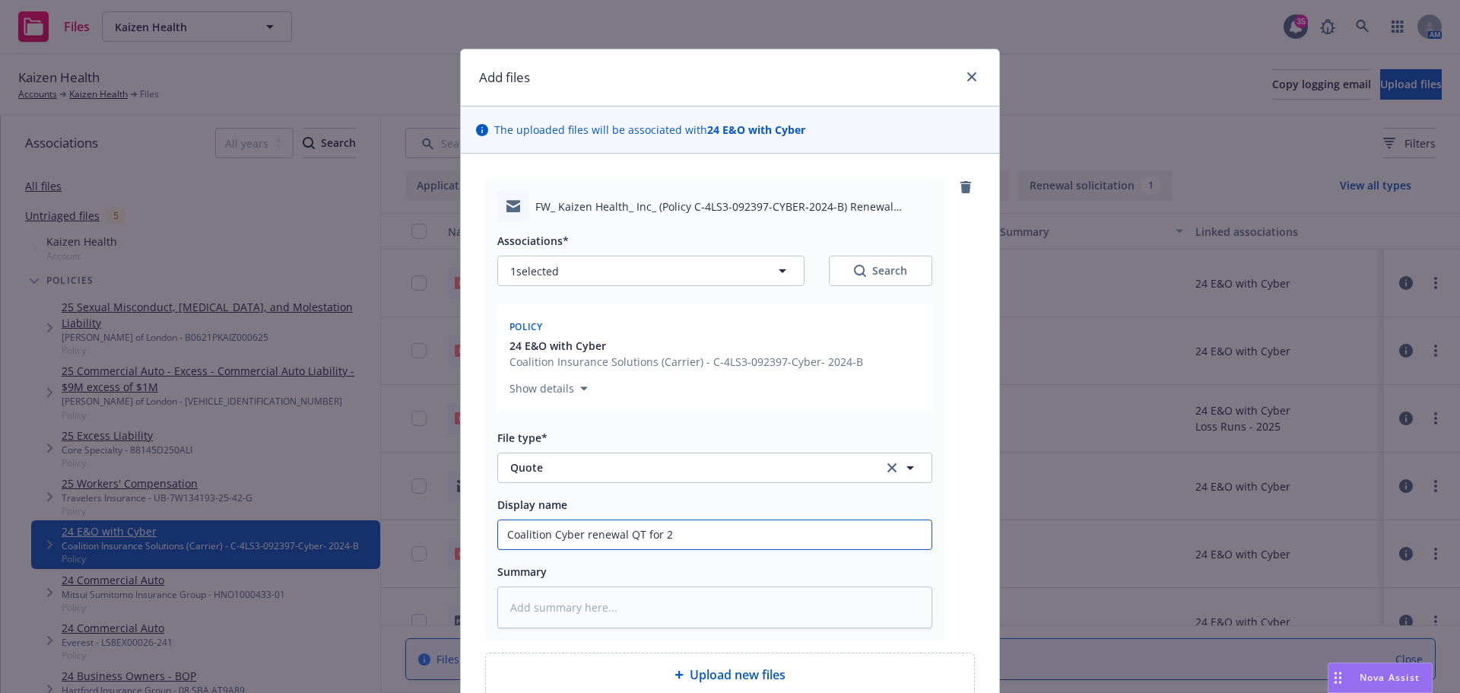
type input "Coalition Cyber renewal QT for 25"
type textarea "x"
type input "Coalition Cyber renewal QT for 25-"
type textarea "x"
type input "Coalition Cyber renewal QT for 25-2"
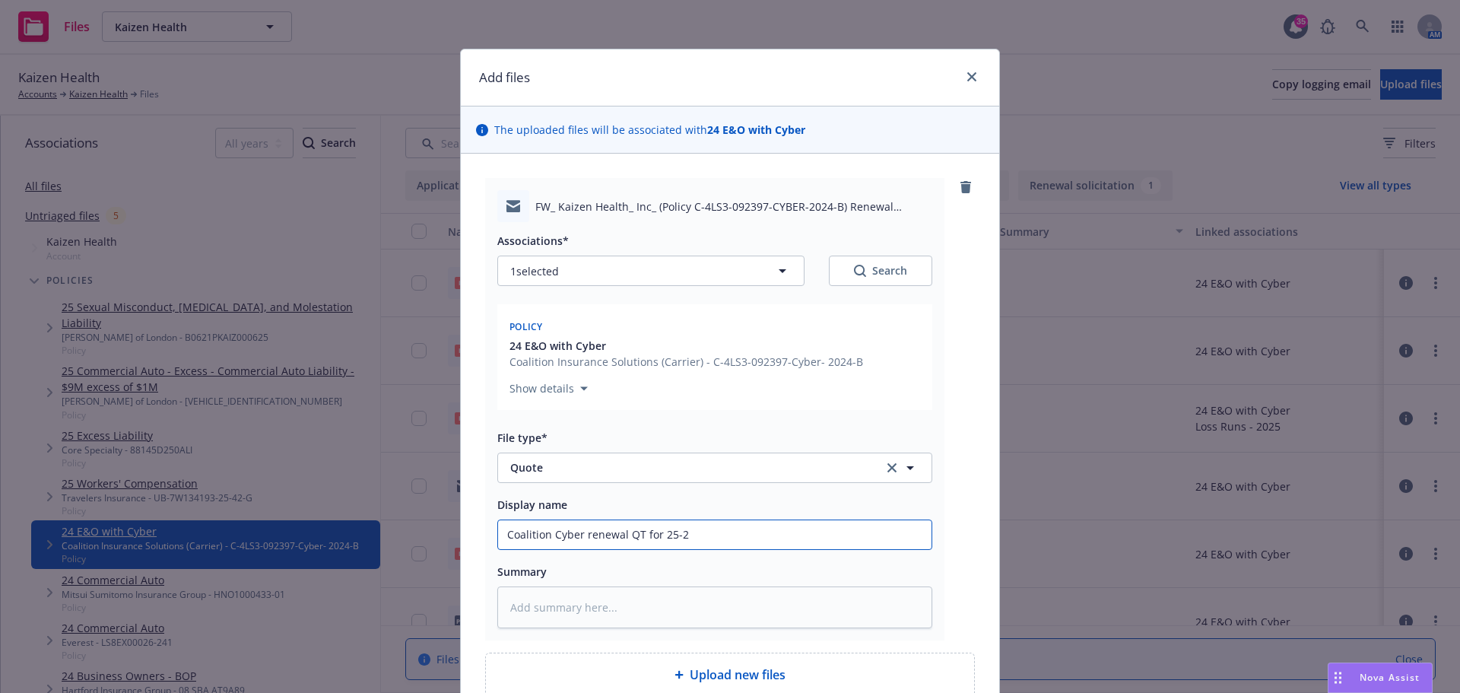
type textarea "x"
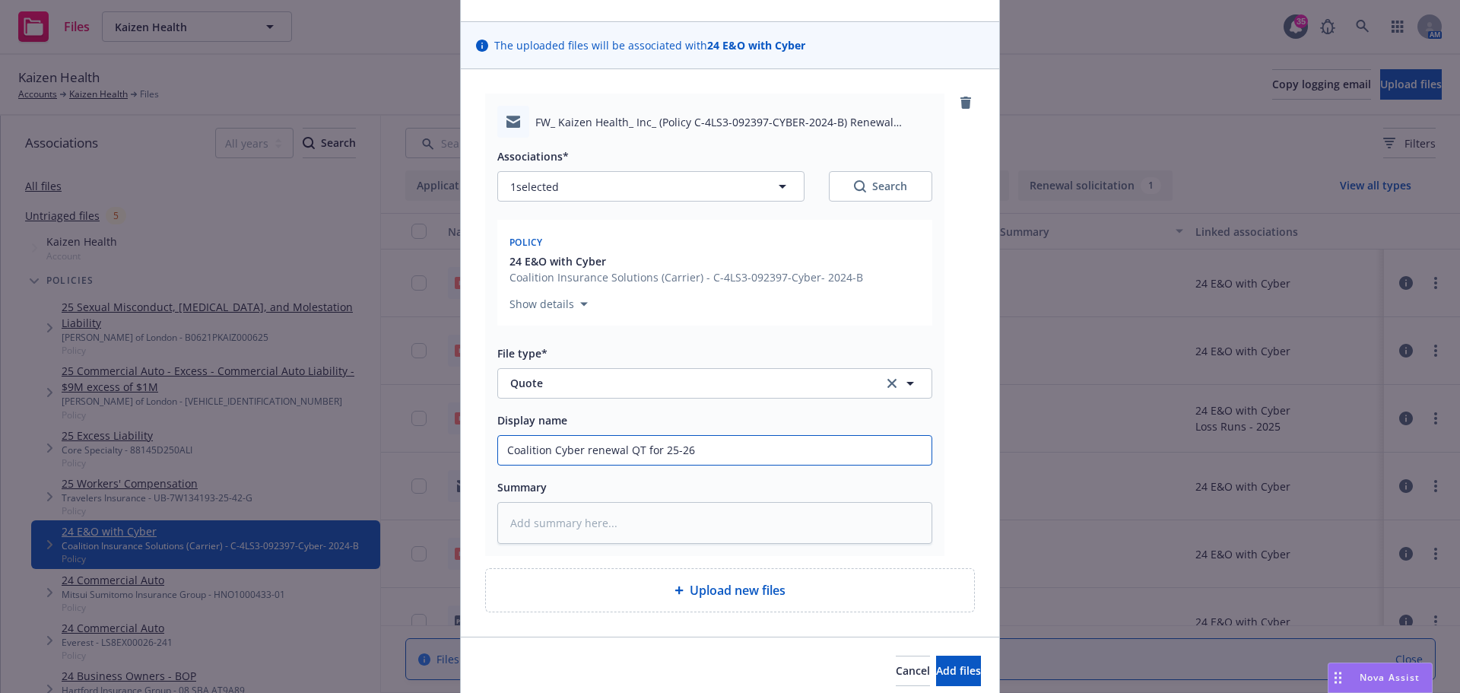
scroll to position [0, 0]
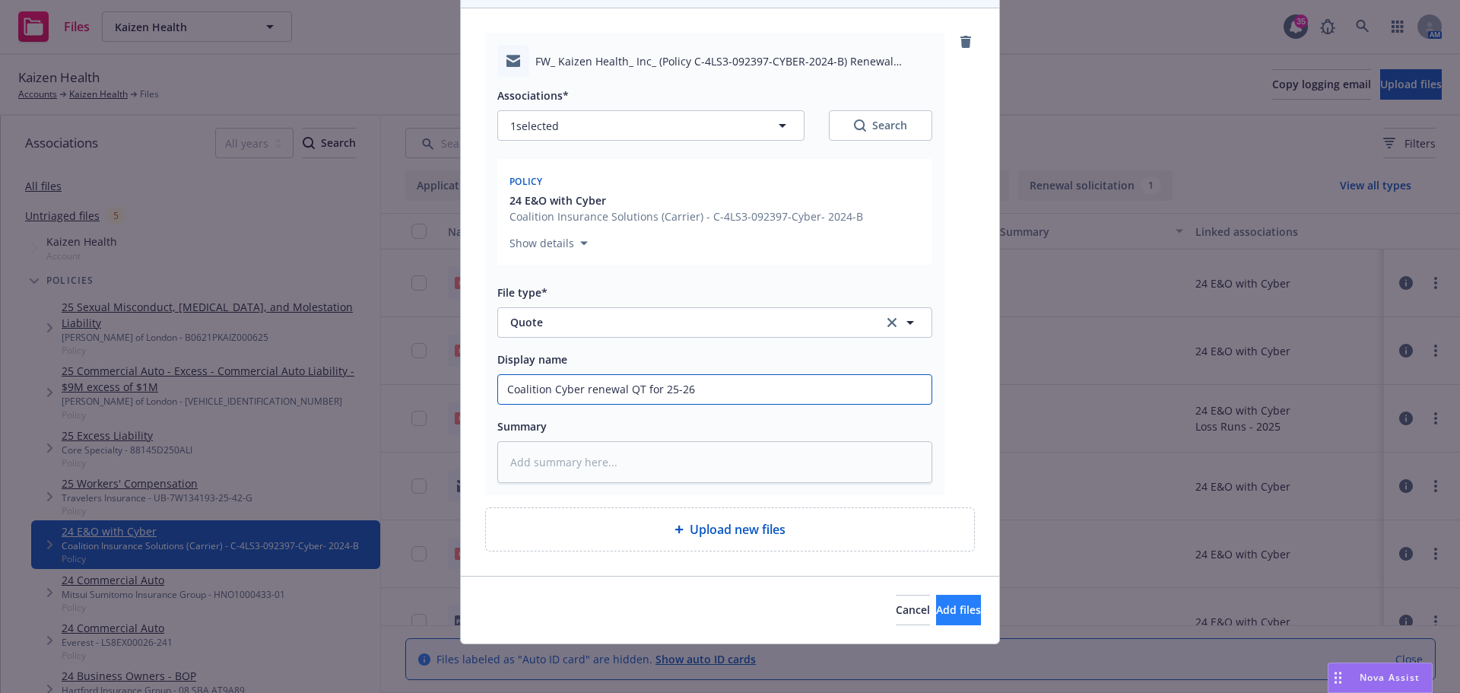
type input "Coalition Cyber renewal QT for 25-26"
click at [937, 609] on span "Add files" at bounding box center [958, 609] width 45 height 14
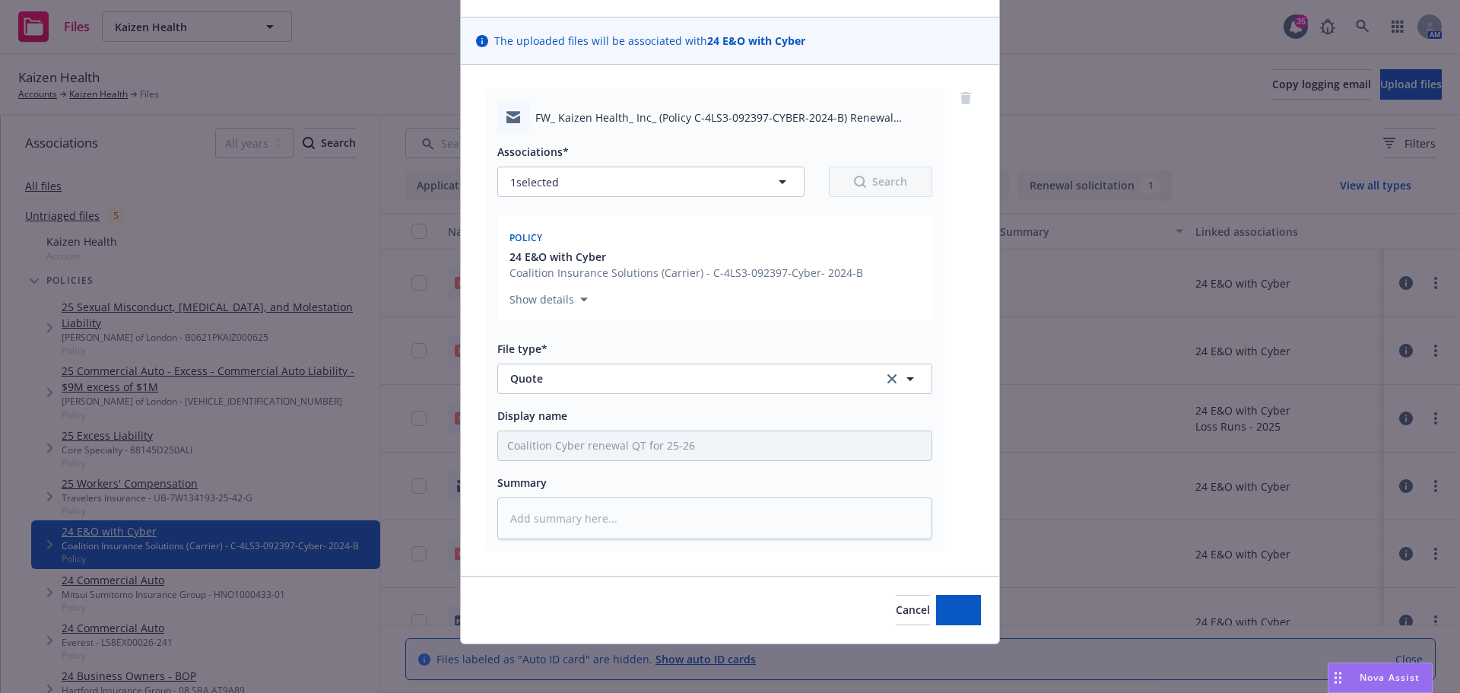
scroll to position [89, 0]
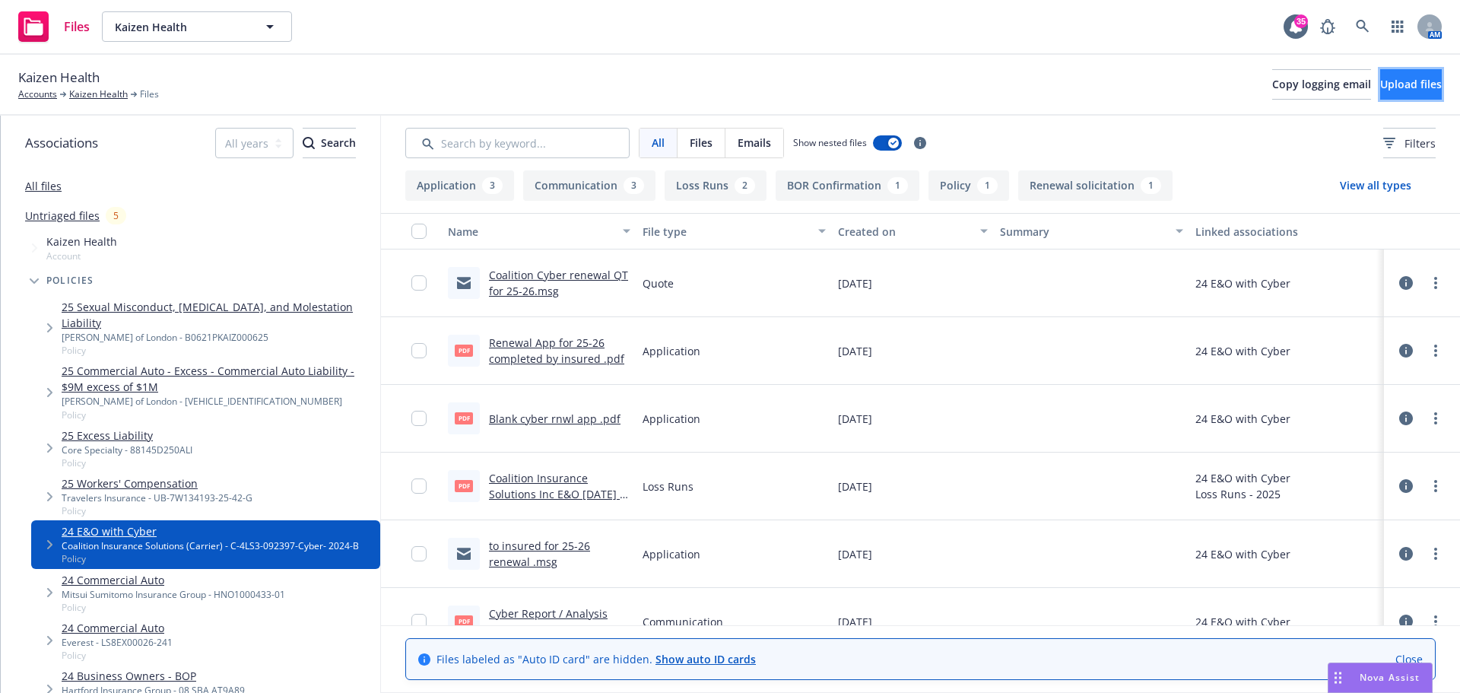
click at [1393, 81] on span "Upload files" at bounding box center [1411, 84] width 62 height 14
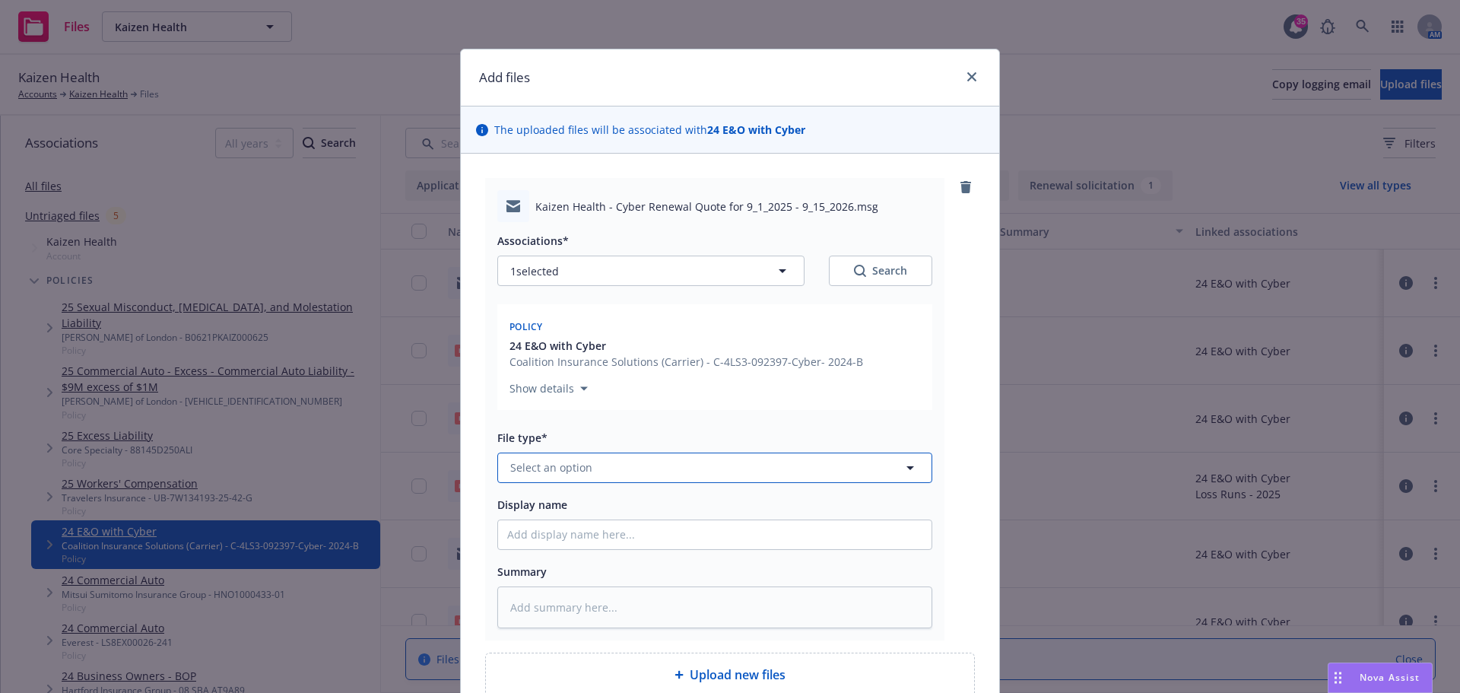
click at [596, 465] on button "Select an option" at bounding box center [714, 468] width 435 height 30
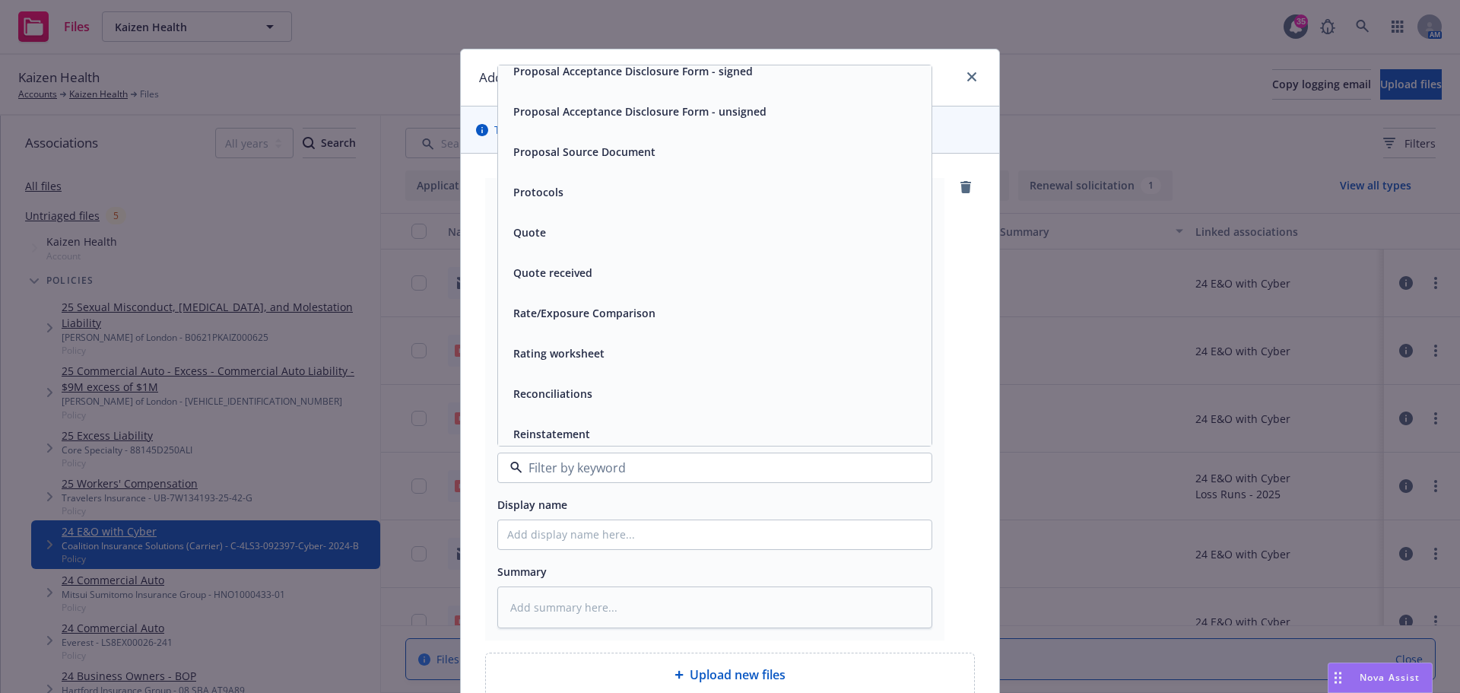
scroll to position [5400, 0]
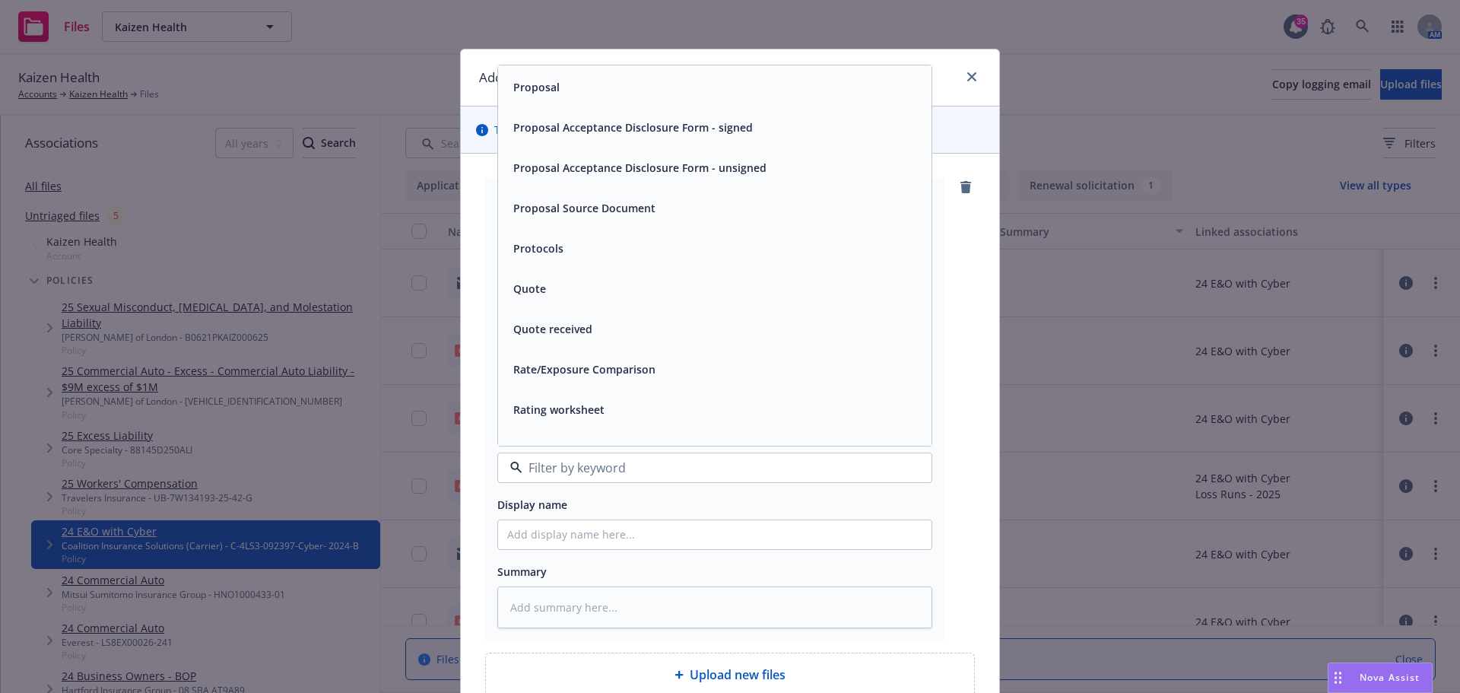
click at [526, 283] on span "Quote" at bounding box center [529, 289] width 33 height 16
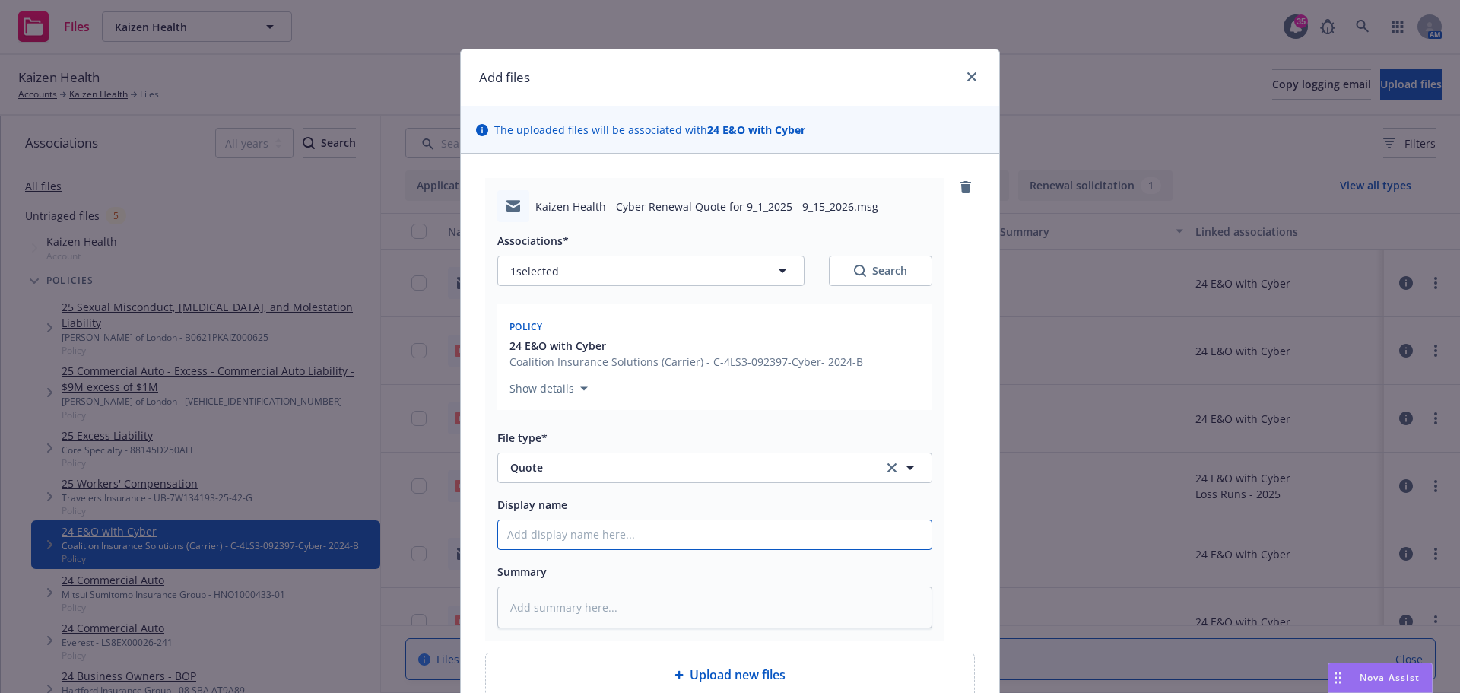
click at [626, 537] on input "Display name" at bounding box center [715, 534] width 434 height 29
type textarea "x"
type input "C"
type textarea "x"
type input "Cy"
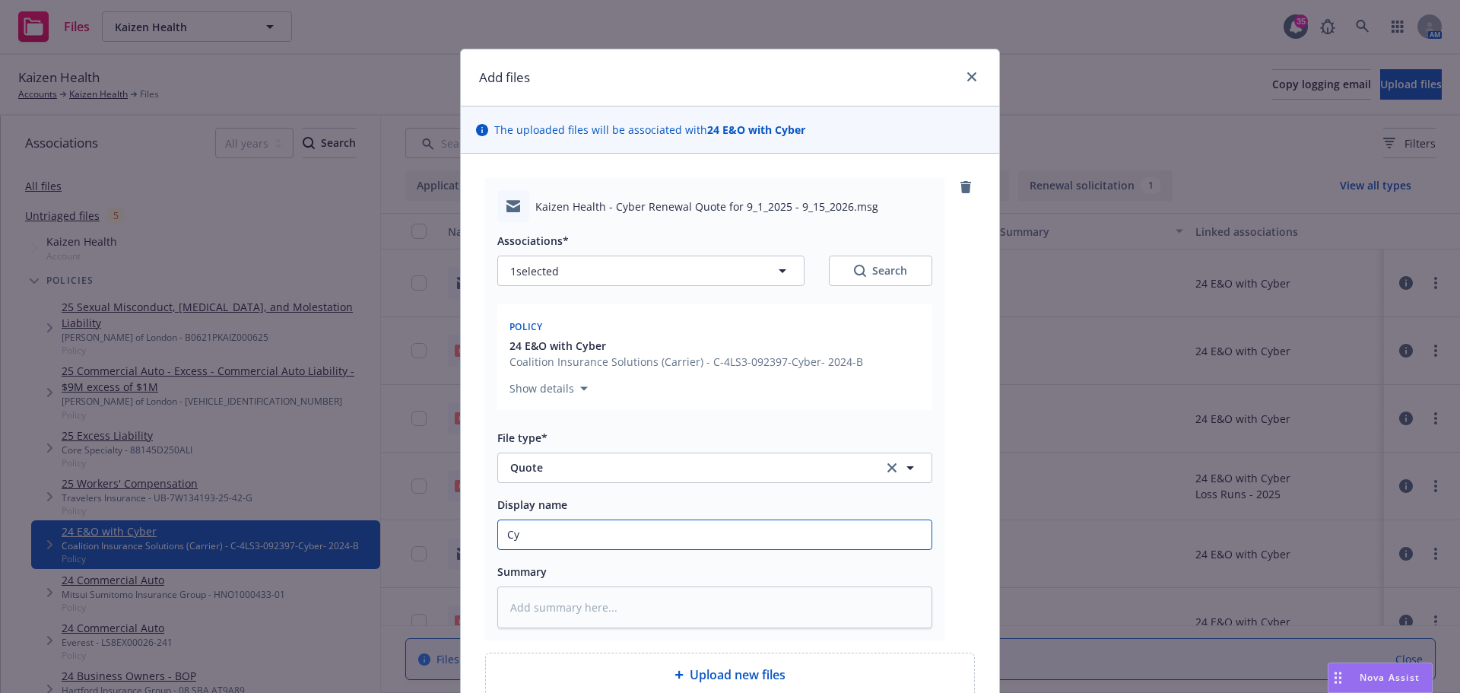
type textarea "x"
type input "Cyb"
type textarea "x"
type input "Cybe"
type textarea "x"
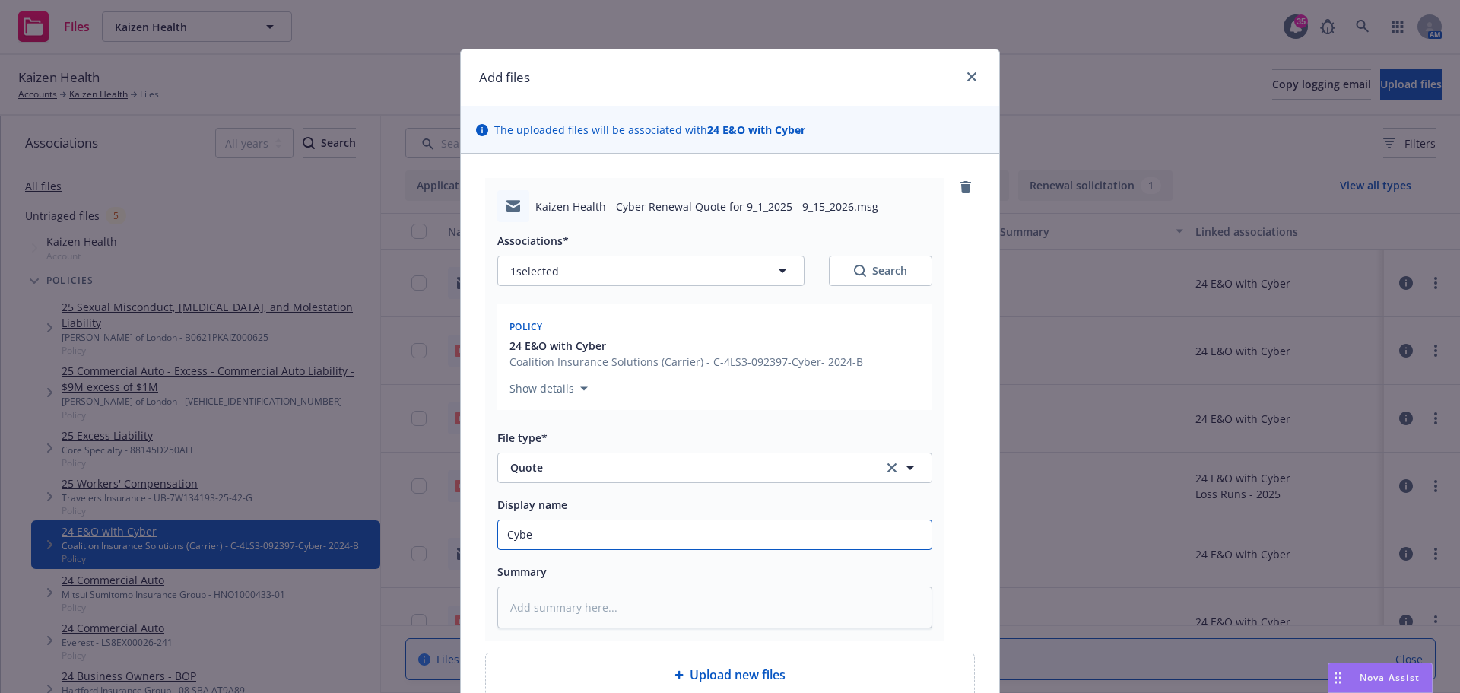
type input "Cyber"
type textarea "x"
type input "Cyber"
type textarea "x"
type input "Cyber R"
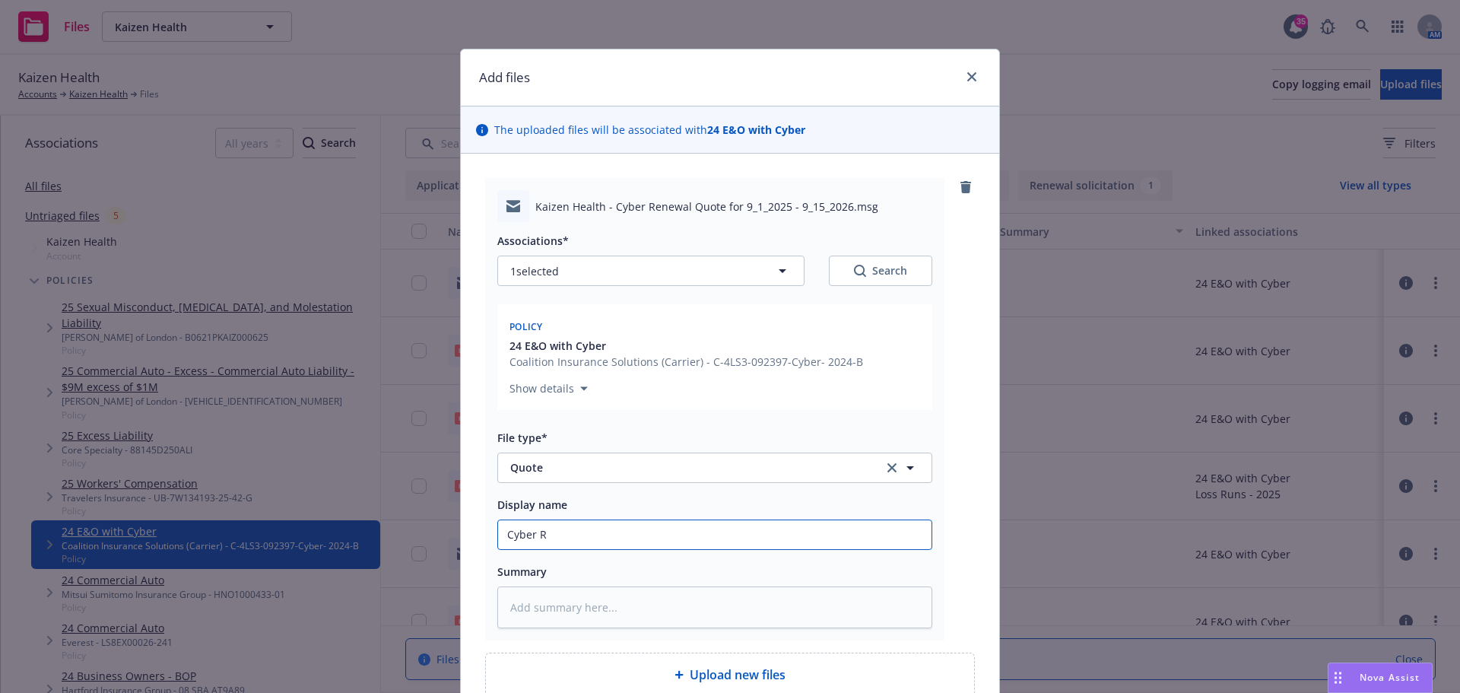
type textarea "x"
type input "Cyber Re"
type textarea "x"
type input "Cyber Rene"
type textarea "x"
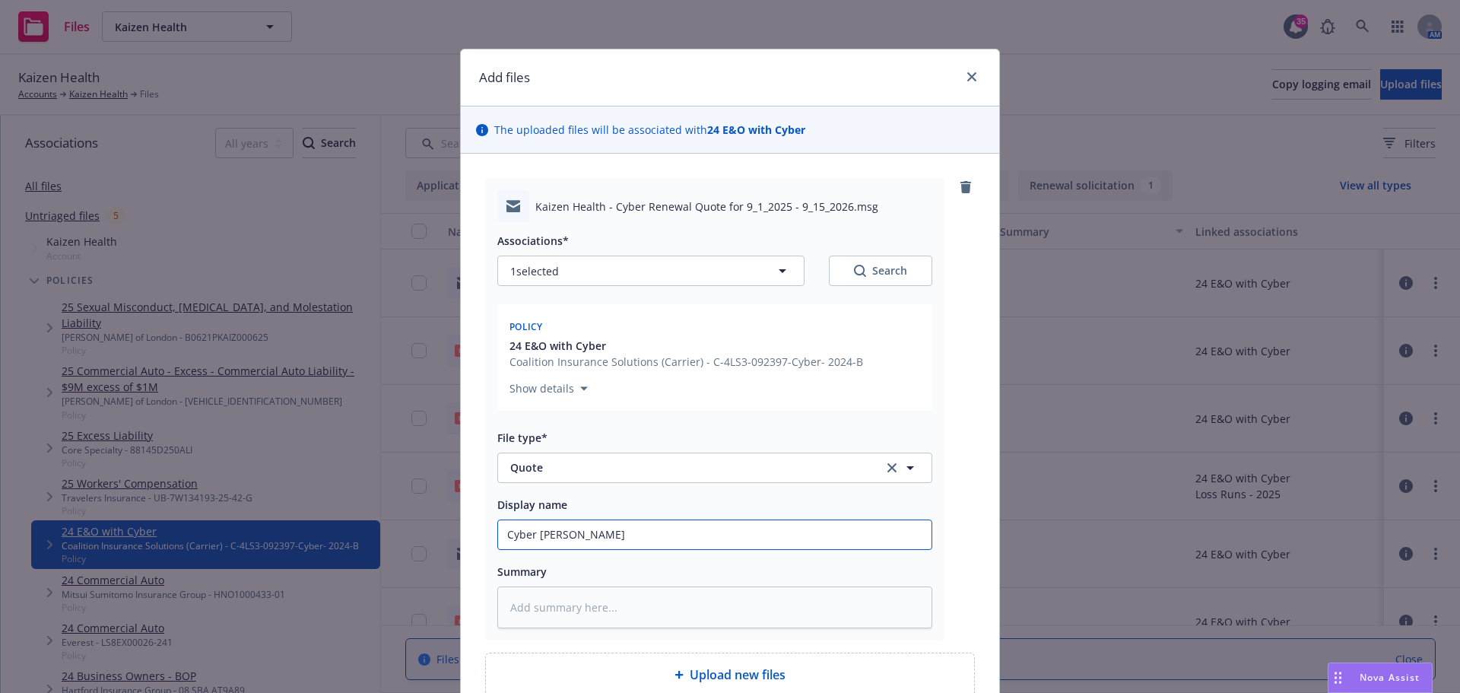
type input "Cyber Renew"
type textarea "x"
type input "Cyber Renewa"
type textarea "x"
type input "Cyber Renewal"
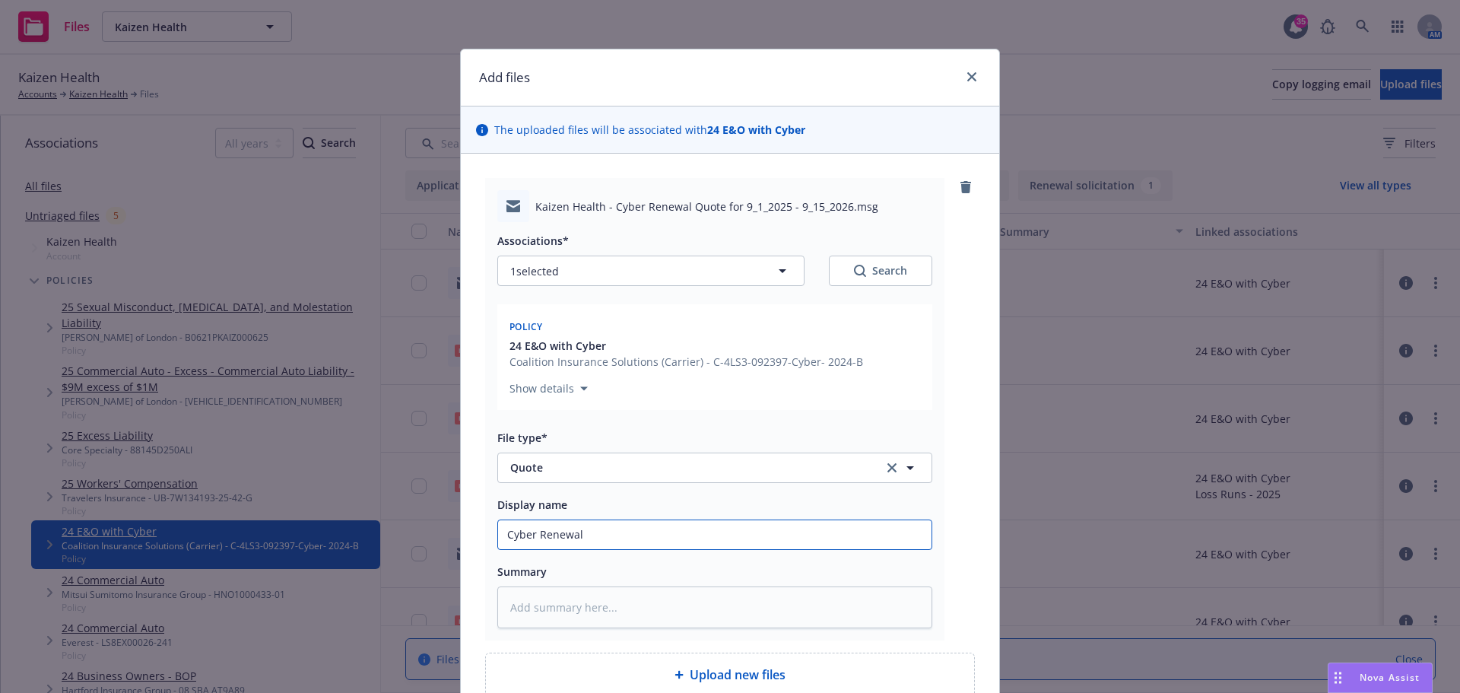
type textarea "x"
type input "Cyber Renewal"
type textarea "x"
type input "Cyber Renewal Q"
type textarea "x"
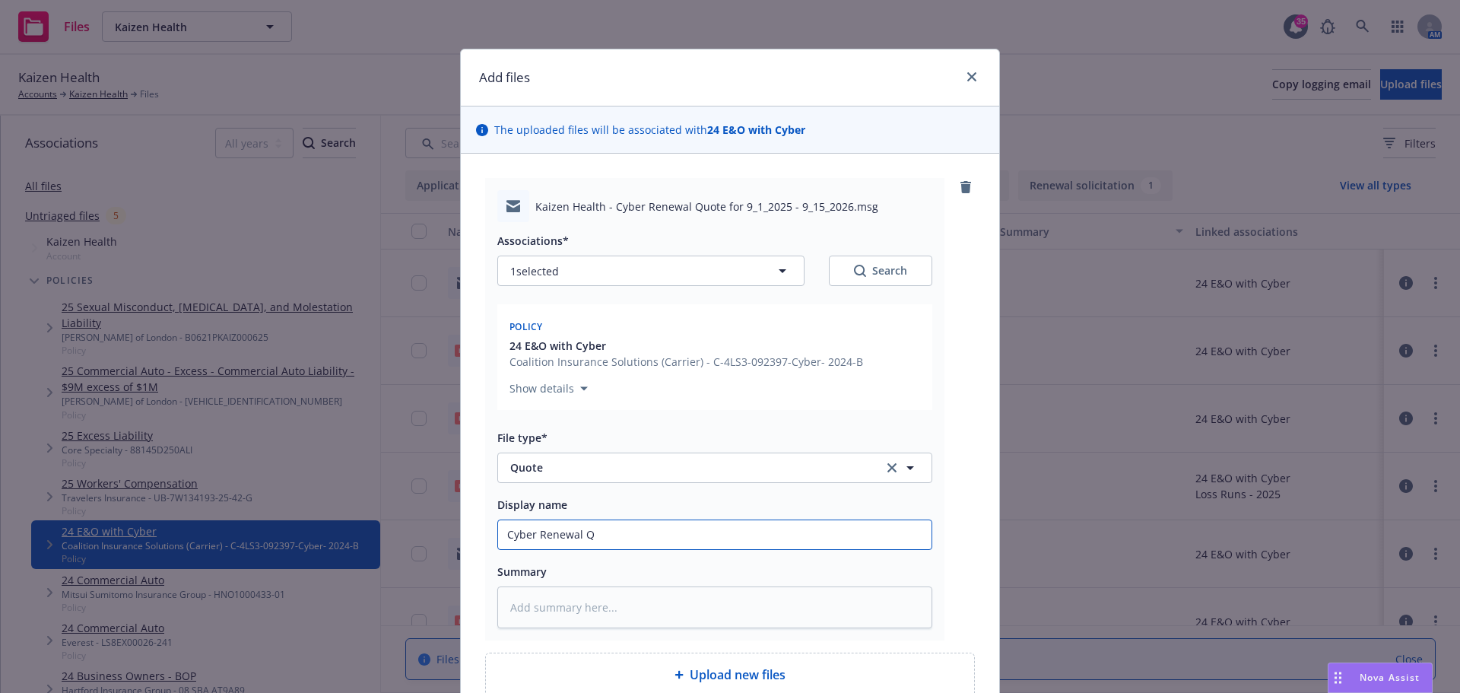
type input "Cyber Renewal QT"
type textarea "x"
type input "Cyber Renewal QT"
type textarea "x"
type input "Cyber Renewal QT t"
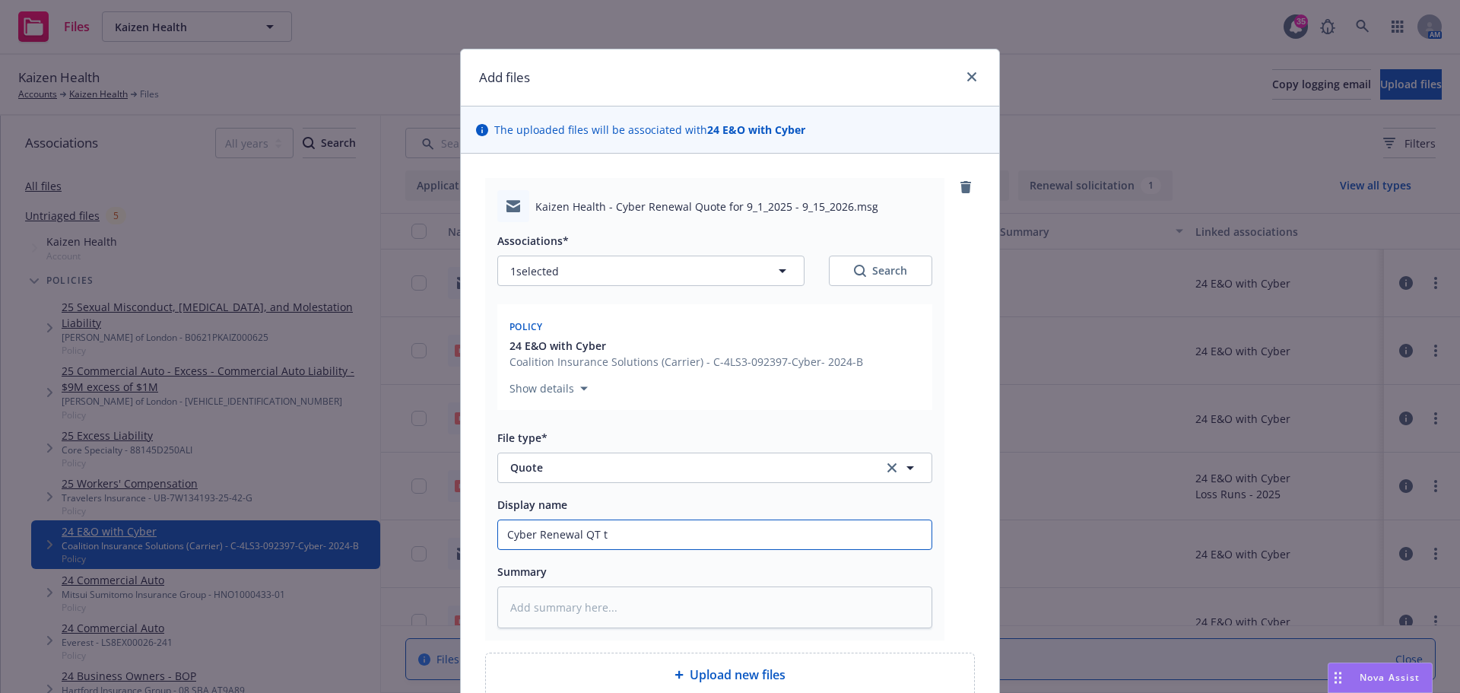
type textarea "x"
type input "Cyber Renewal QT to"
type textarea "x"
type input "Cyber Renewal QT to"
type textarea "x"
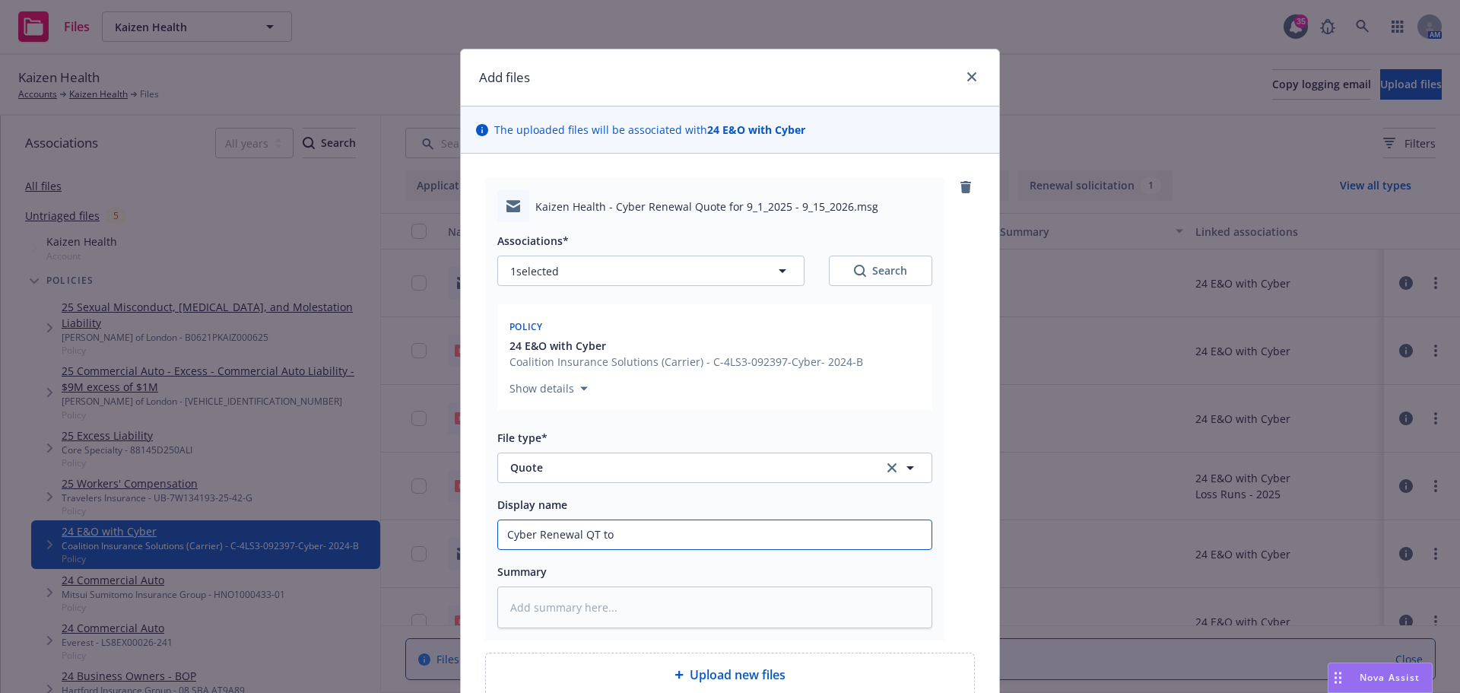
type input "Cyber Renewal QT to i"
type textarea "x"
type input "Cyber Renewal QT to in"
type textarea "x"
type input "Cyber Renewal QT to ins"
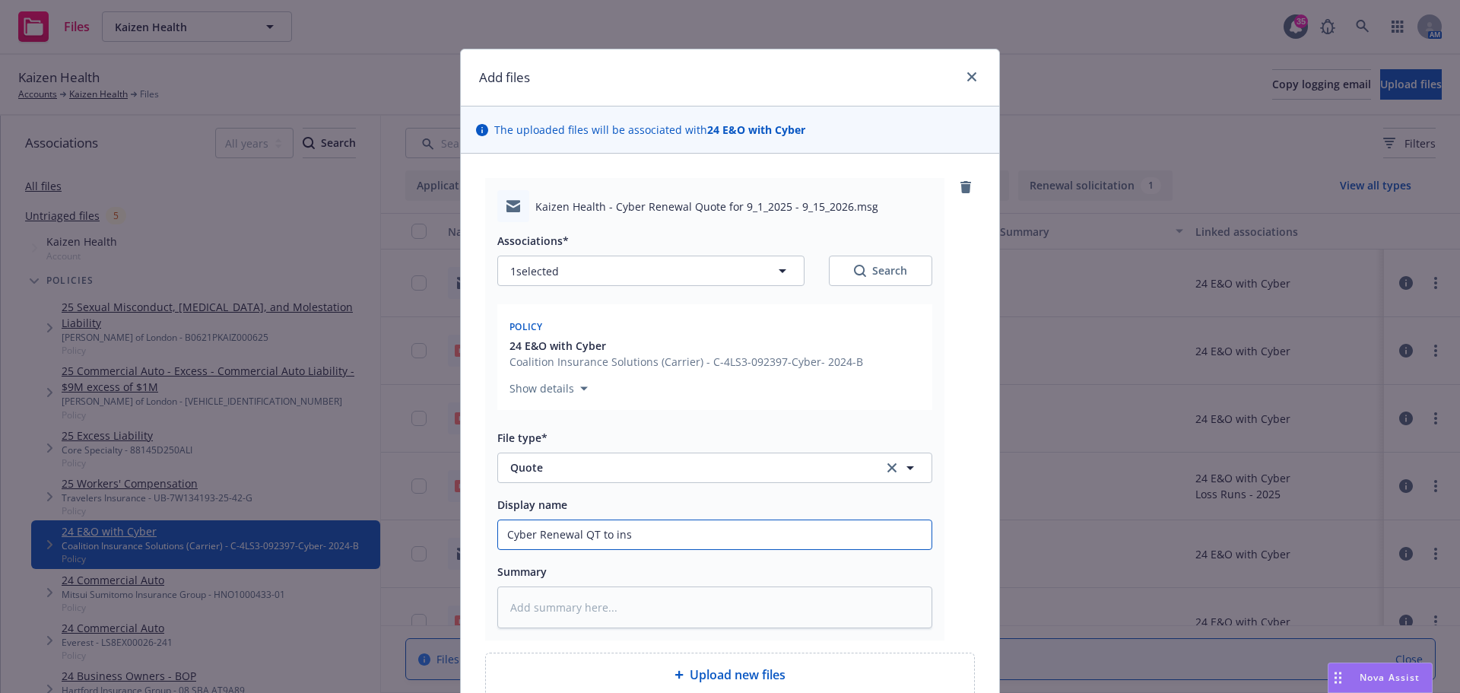
type textarea "x"
type input "Cyber Renewal QT to insu"
type textarea "x"
type input "Cyber Renewal QT to insur"
type textarea "x"
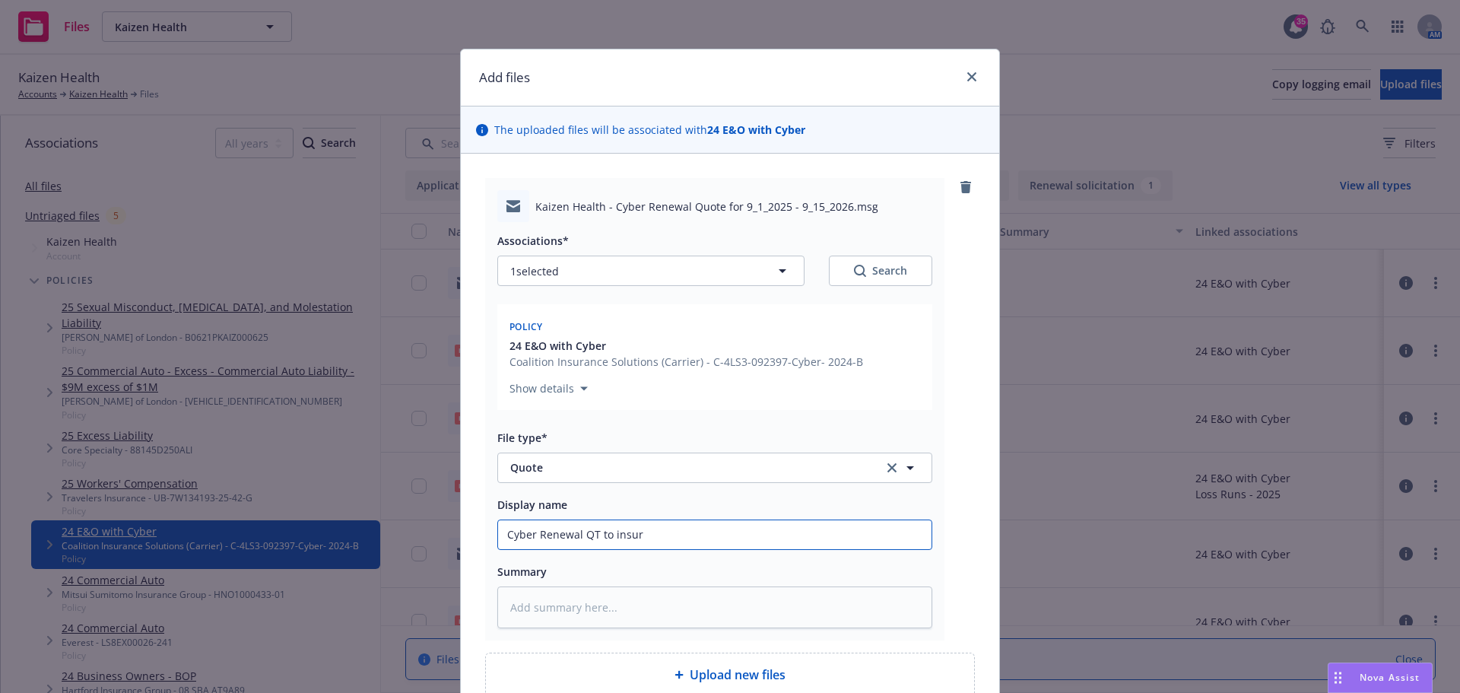
type input "Cyber Renewal QT to insure"
type textarea "x"
type input "Cyber Renewal QT to insured"
type textarea "x"
type input "Cyber Renewal QT to insured"
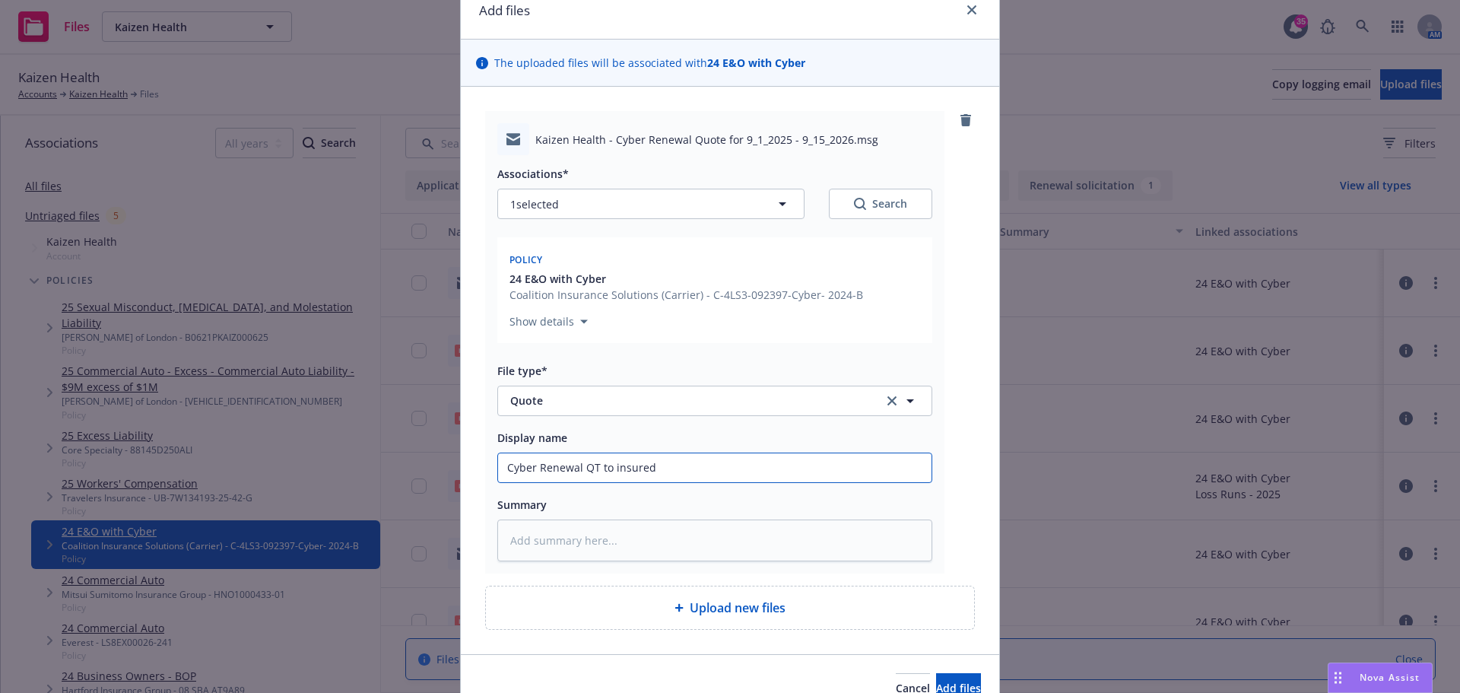
scroll to position [145, 0]
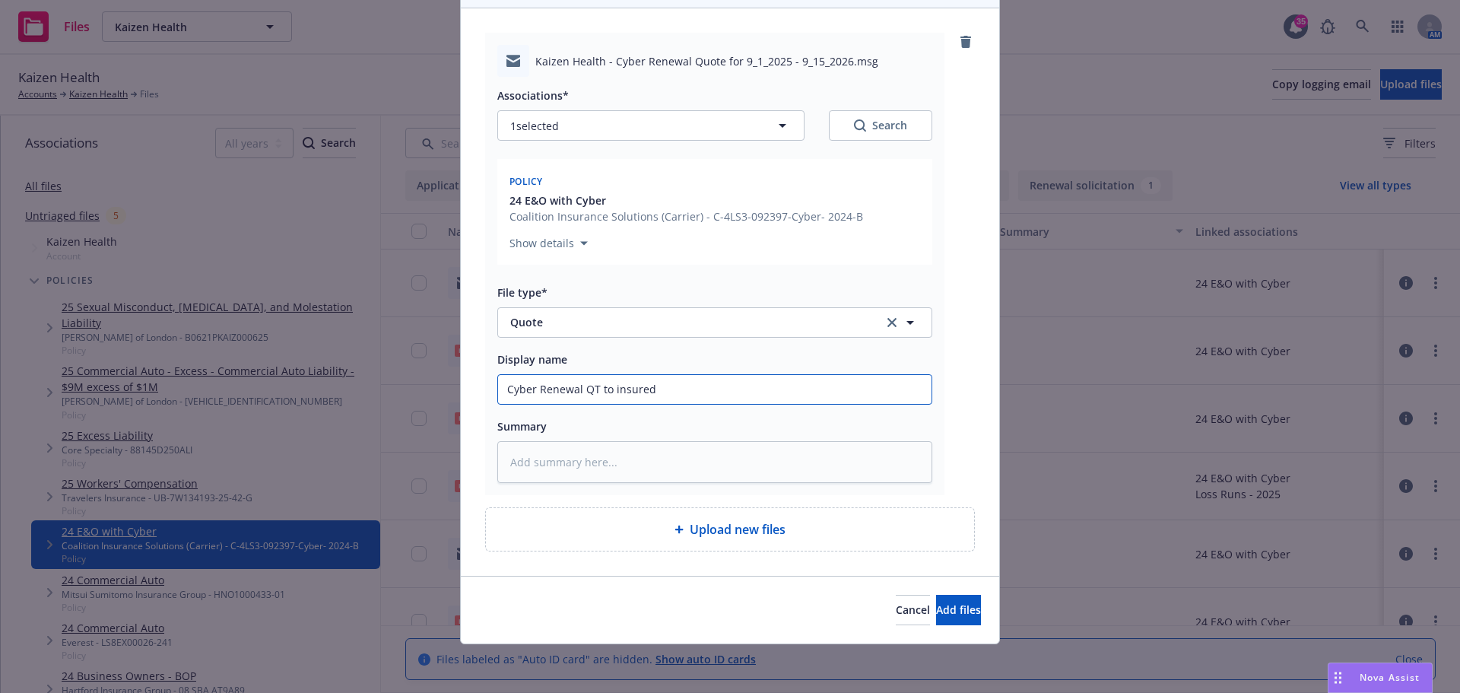
type textarea "x"
type input "Cyber Renewal QT to insured"
type textarea "x"
type input "Cyber Renewal QT to insured,"
type textarea "x"
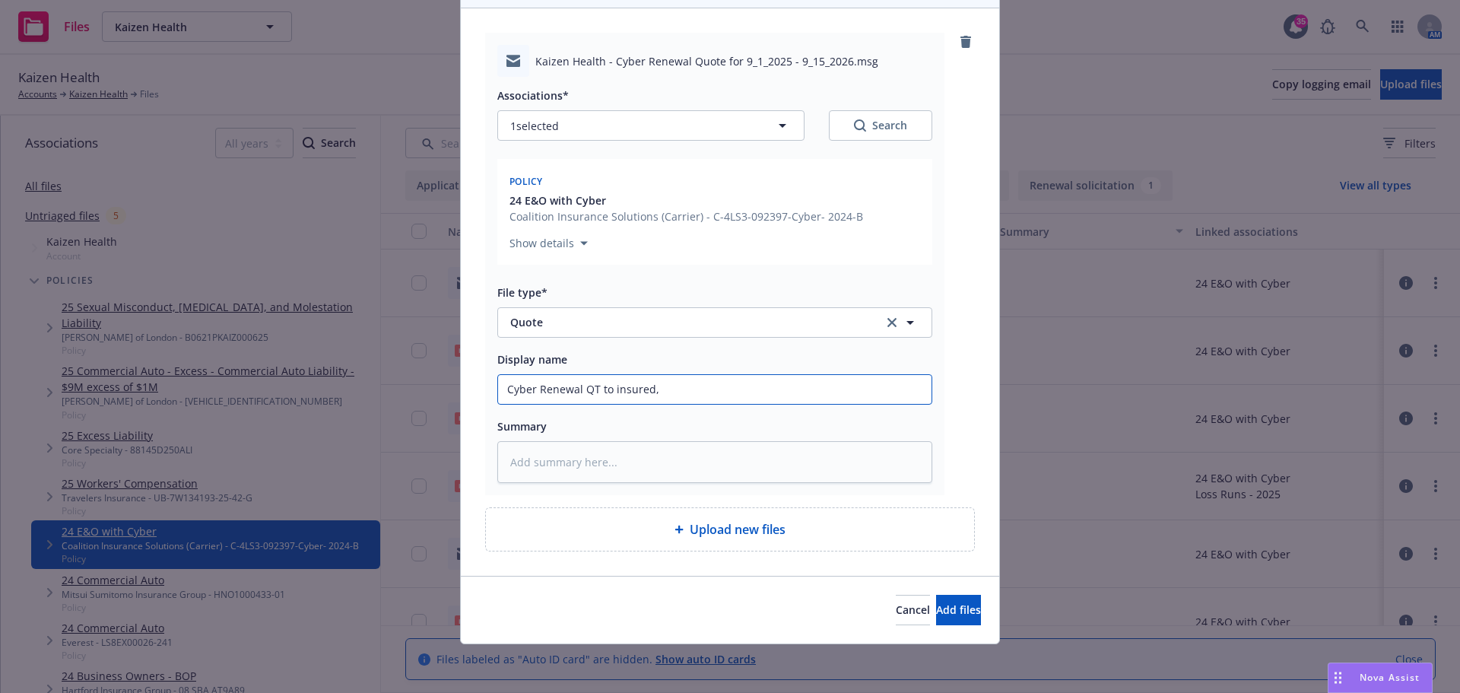
type input "Cyber Renewal QT to insured,"
type textarea "x"
type input "Cyber Renewal QT to insured, p"
type textarea "x"
type input "Cyber Renewal QT to insured, pen"
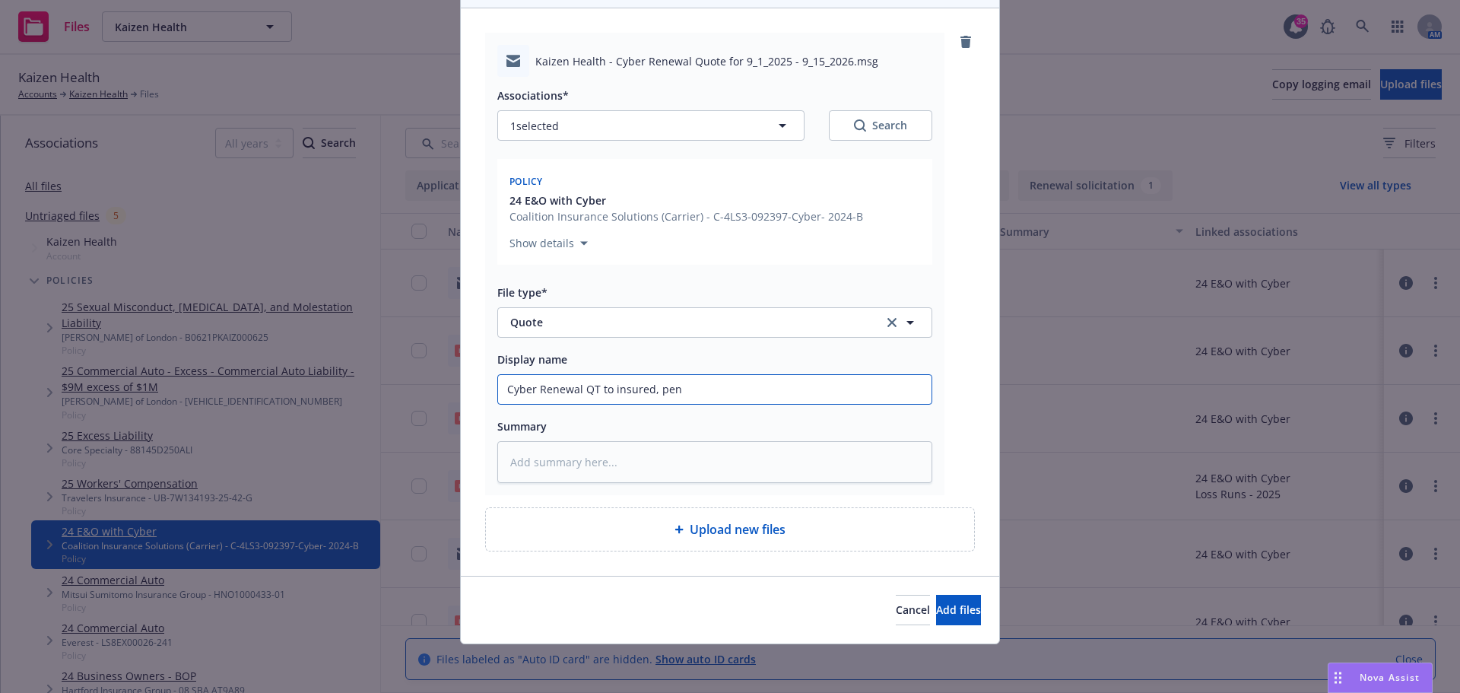
type textarea "x"
type input "Cyber Renewal QT to insured, pend"
type textarea "x"
type input "Cyber Renewal QT to insured, pendi"
type textarea "x"
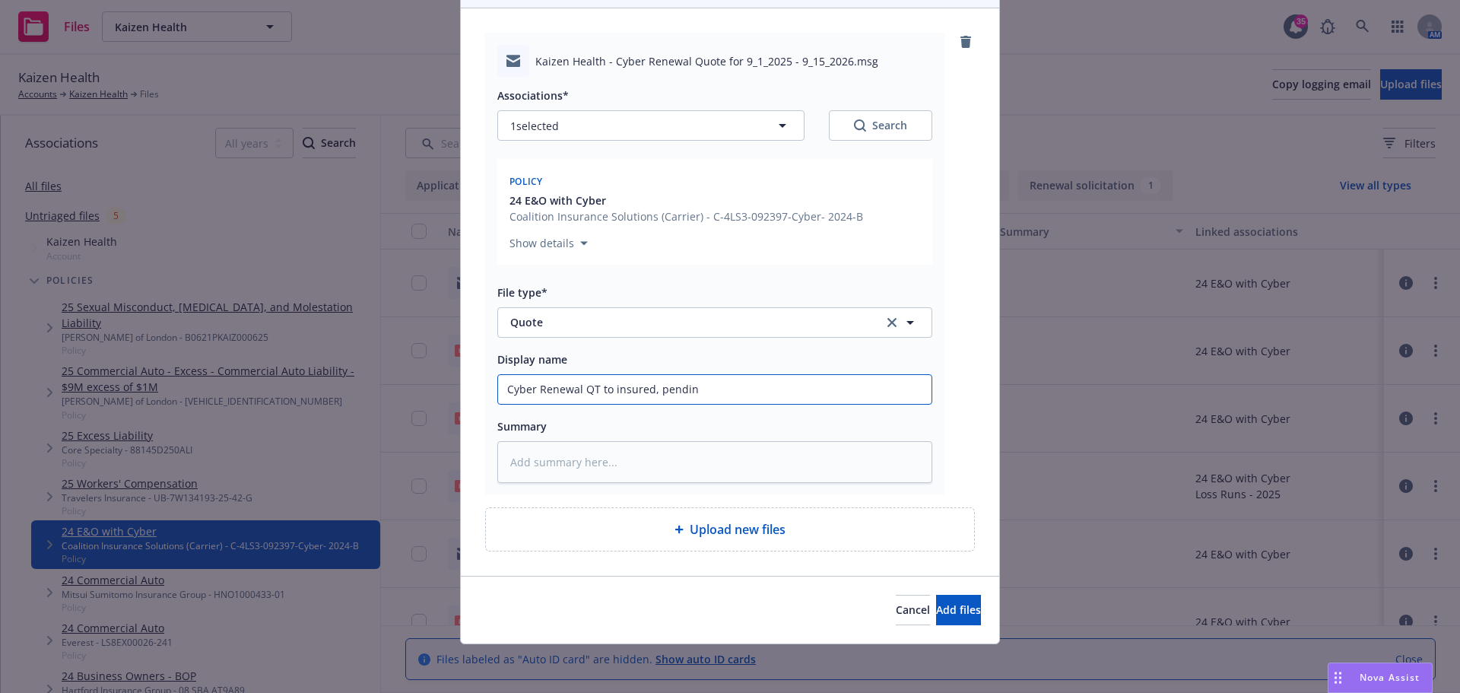
type input "Cyber Renewal QT to insured, pending"
type textarea "x"
type input "Cyber Renewal QT to insured, pending"
type textarea "x"
type input "Cyber Renewal QT to insured, pending b"
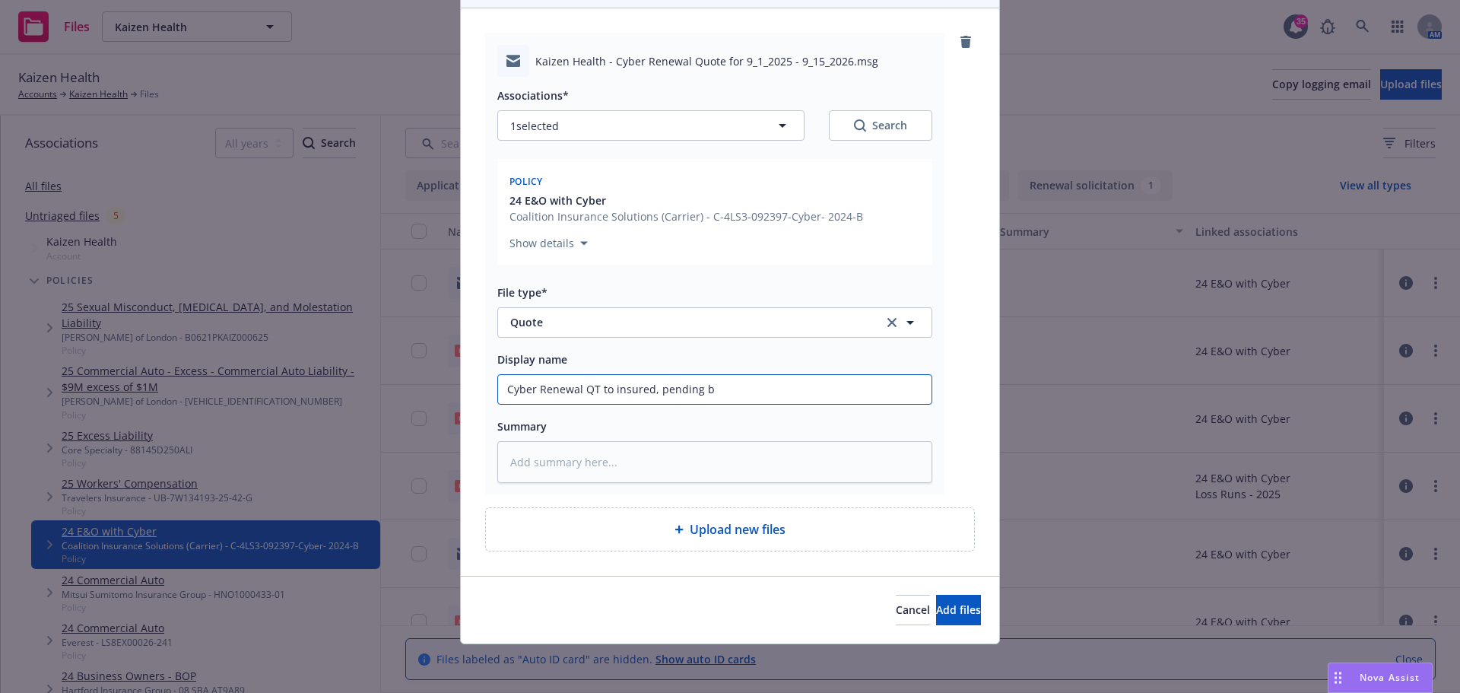
type textarea "x"
type input "Cyber Renewal QT to insured, pending bi"
type textarea "x"
type input "Cyber Renewal QT to insured, pending b"
type textarea "x"
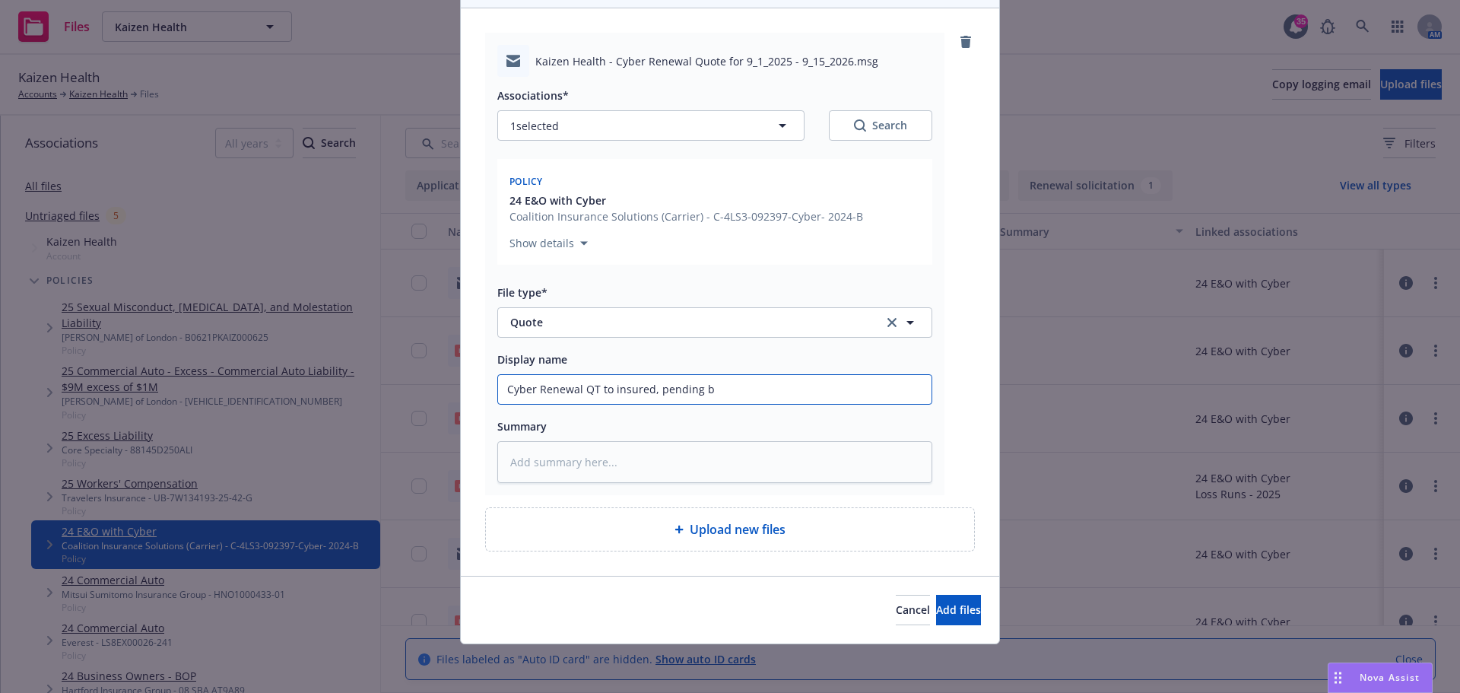
type input "Cyber Renewal QT to insured, pending"
type textarea "x"
type input "Cyber Renewal QT to insured, pending b"
type textarea "x"
type input "Cyber Renewal QT to insured, pending bi"
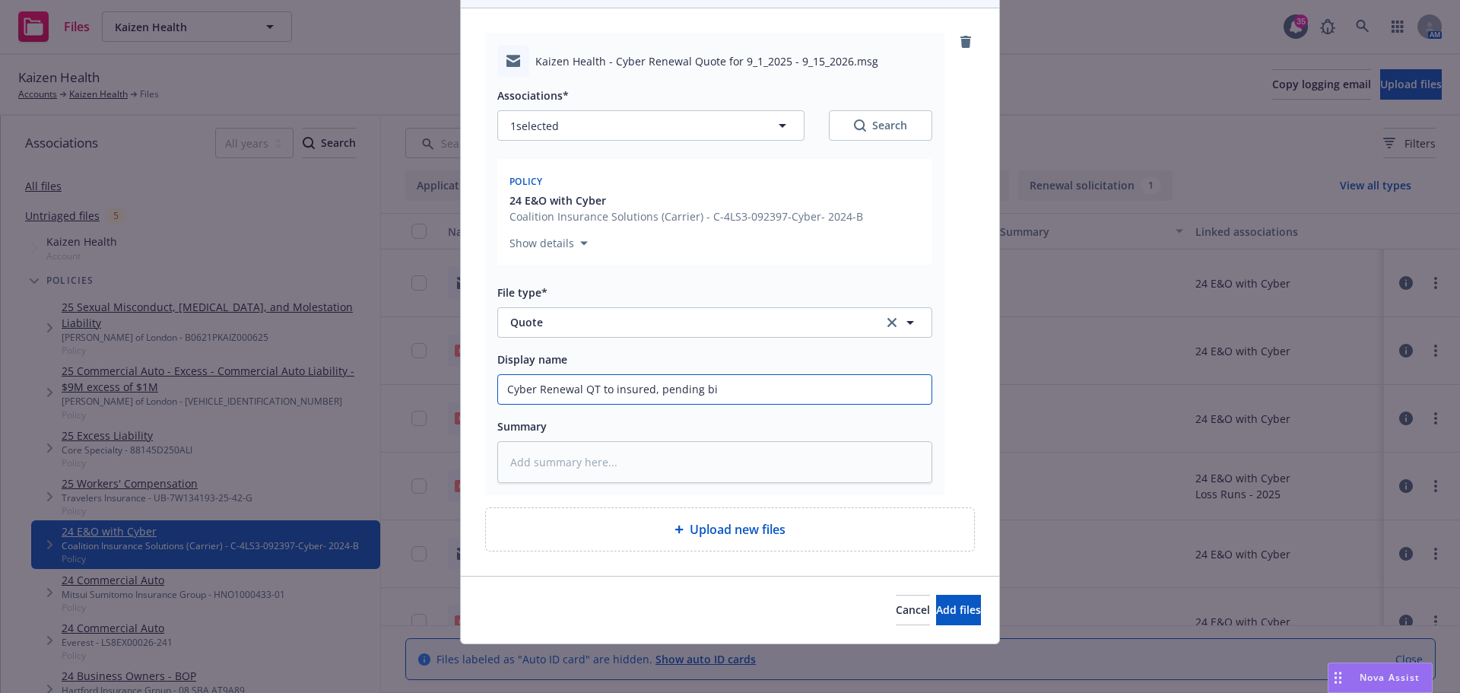
type textarea "x"
type input "Cyber Renewal QT to insured, pending bin"
type textarea "x"
type input "Cyber Renewal QT to insured, pending bi"
type textarea "x"
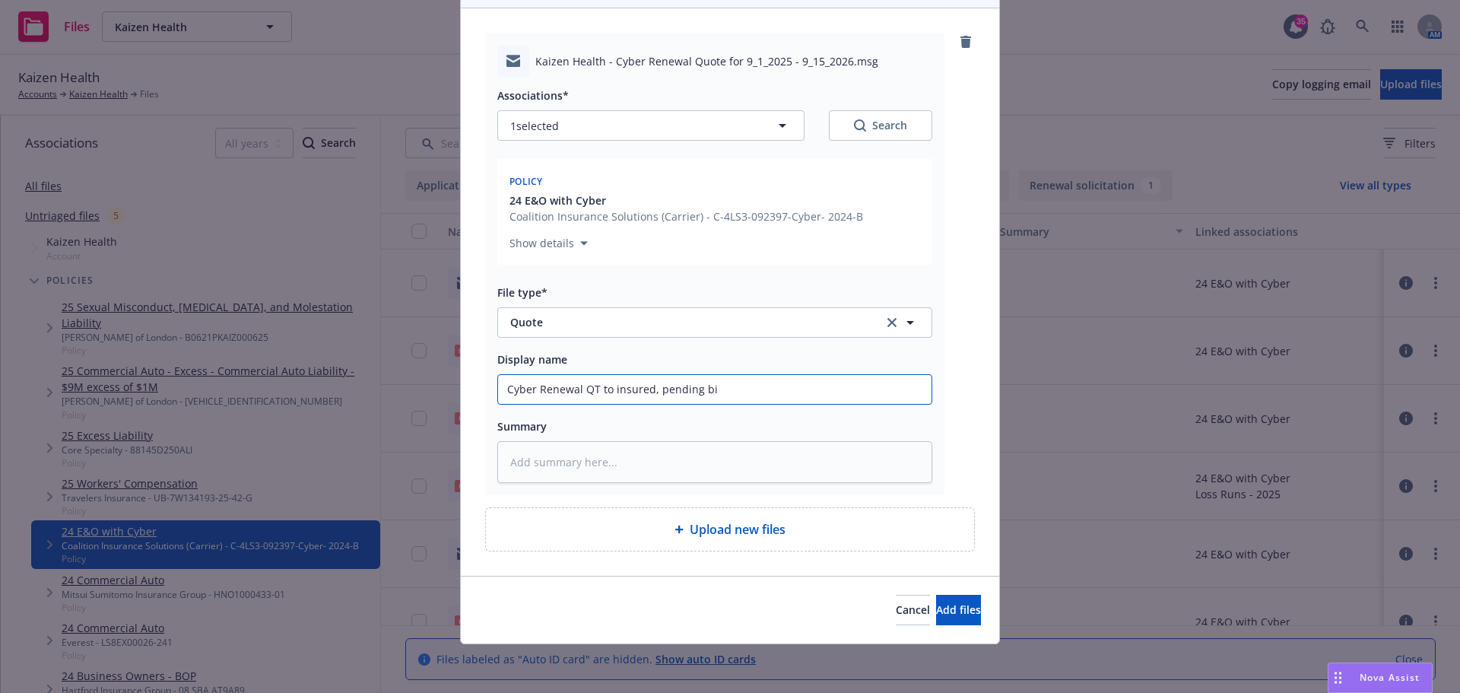
type input "Cyber Renewal QT to insured, pending b"
type textarea "x"
type input "Cyber Renewal QT to insured, pending"
type textarea "x"
type input "Cyber Renewal QT to insured, pending b"
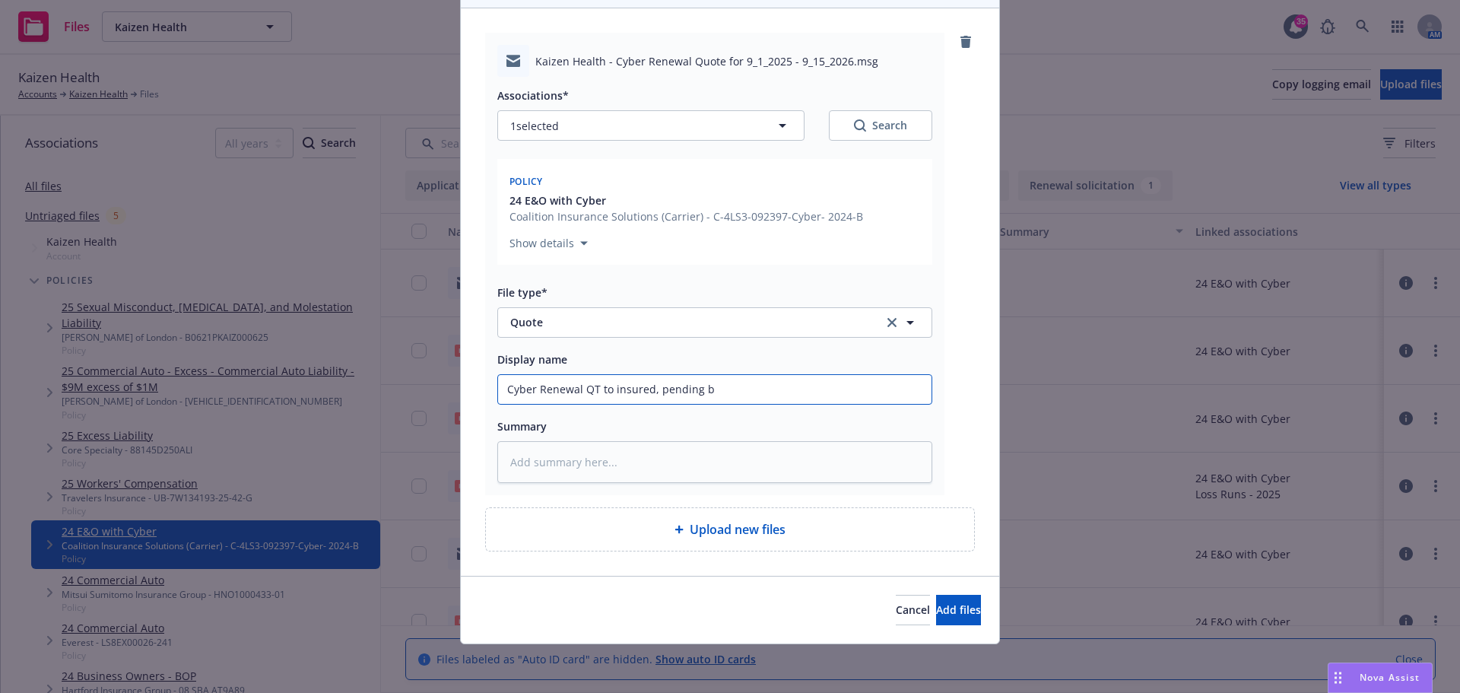
type textarea "x"
type input "Cyber Renewal QT to insured, pending bi"
type textarea "x"
type input "Cyber Renewal QT to insured, pending bin"
type textarea "x"
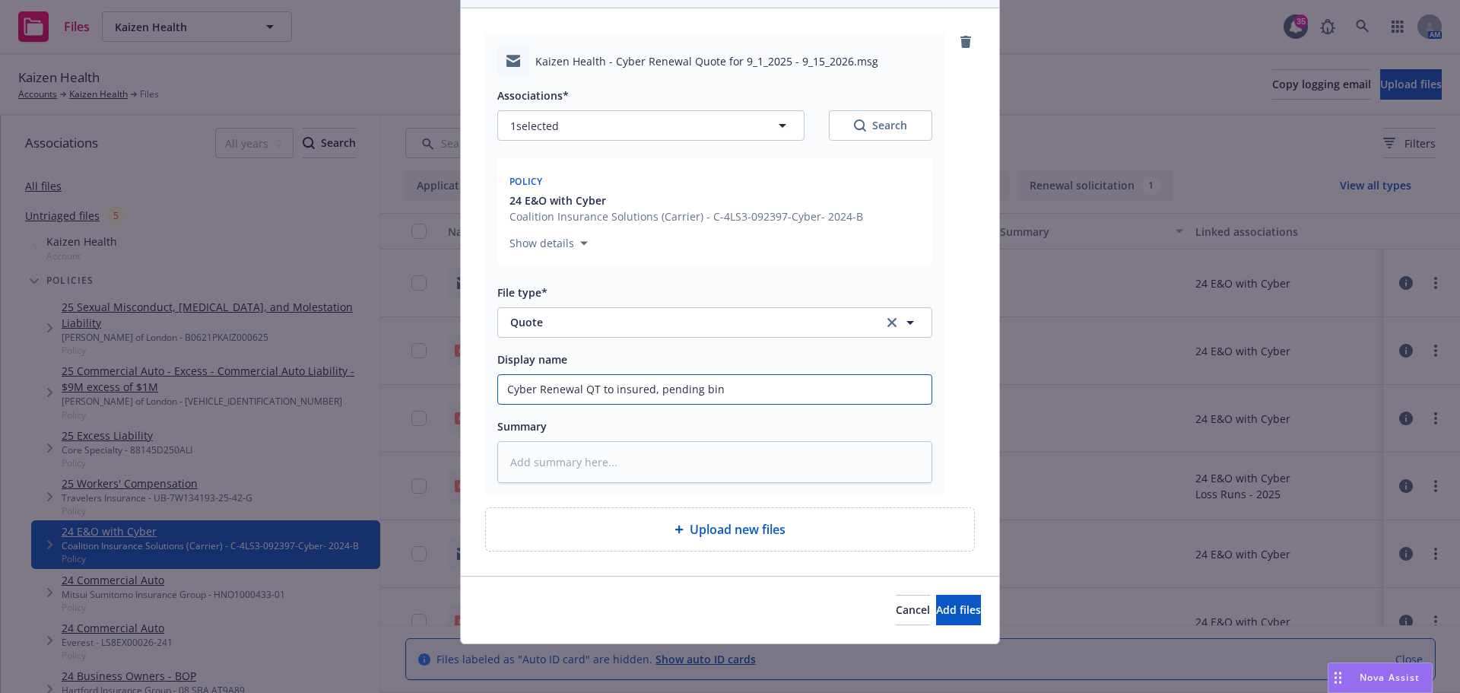
type input "Cyber Renewal QT to insured, pending bind"
type textarea "x"
type input "Cyber Renewal QT to insured, pending bind"
type textarea "x"
type input "Cyber Renewal QT to insured, pending bind o"
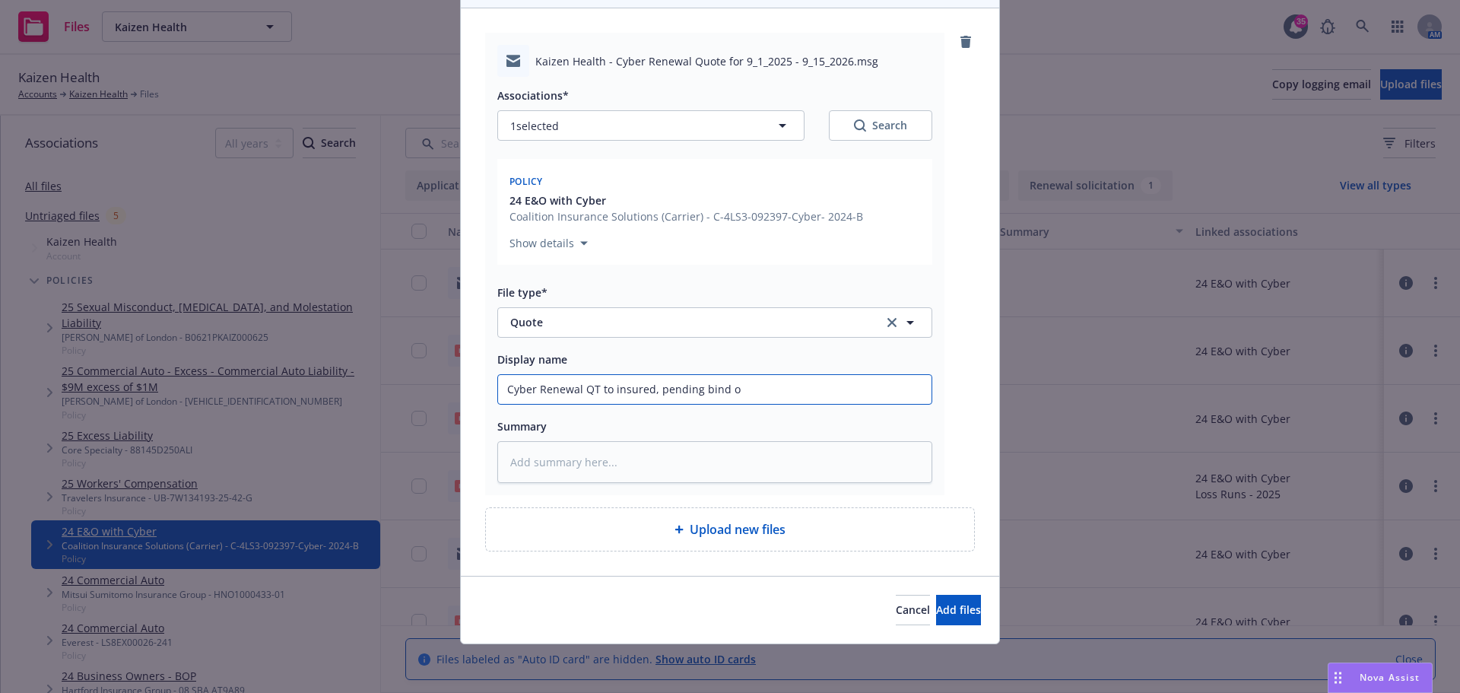
type textarea "x"
type input "Cyber Renewal QT to insured, pending bind or"
type textarea "x"
type input "Cyber Renewal QT to insured, pending bind ord"
type textarea "x"
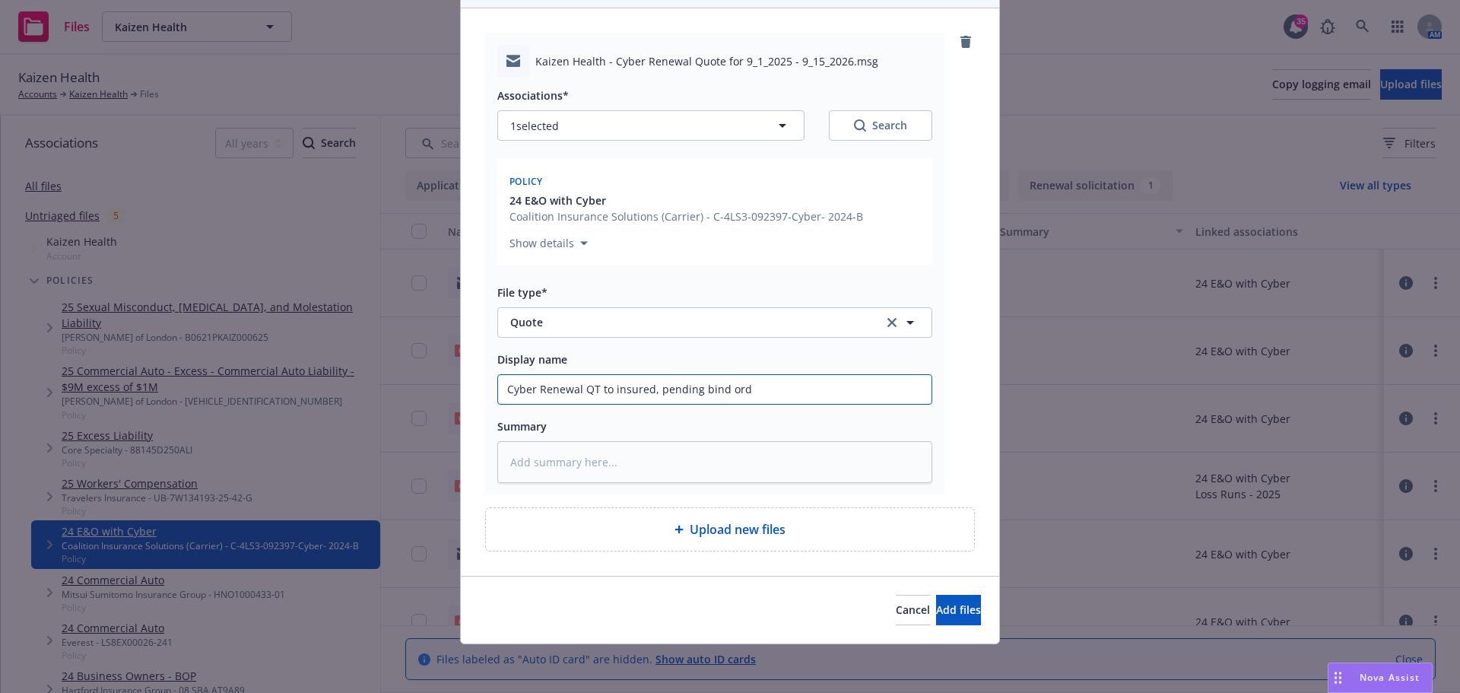
type input "Cyber Renewal QT to insured, pending bind orde"
type textarea "x"
type input "Cyber Renewal QT to insured, pending bind order"
type textarea "x"
type input "Cyber Renewal QT to insured, pending bind order"
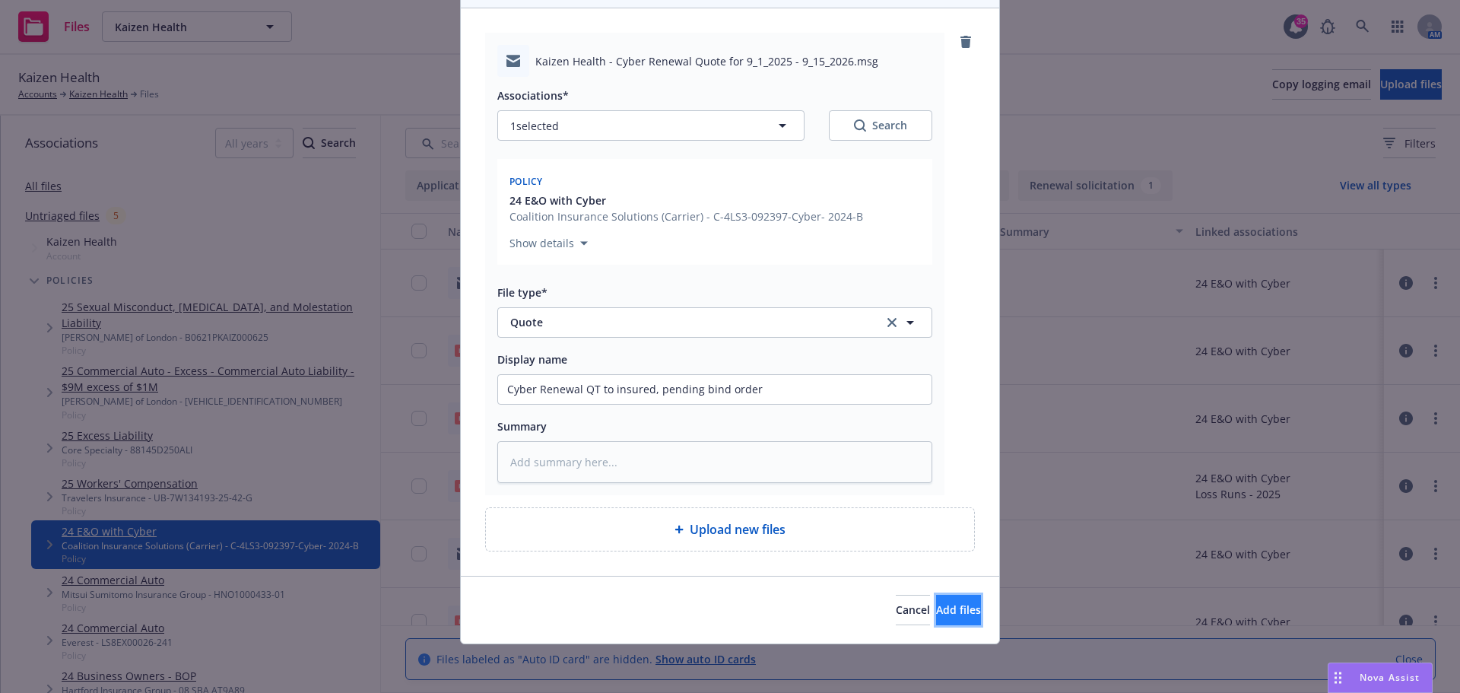
click at [936, 607] on span "Add files" at bounding box center [958, 609] width 45 height 14
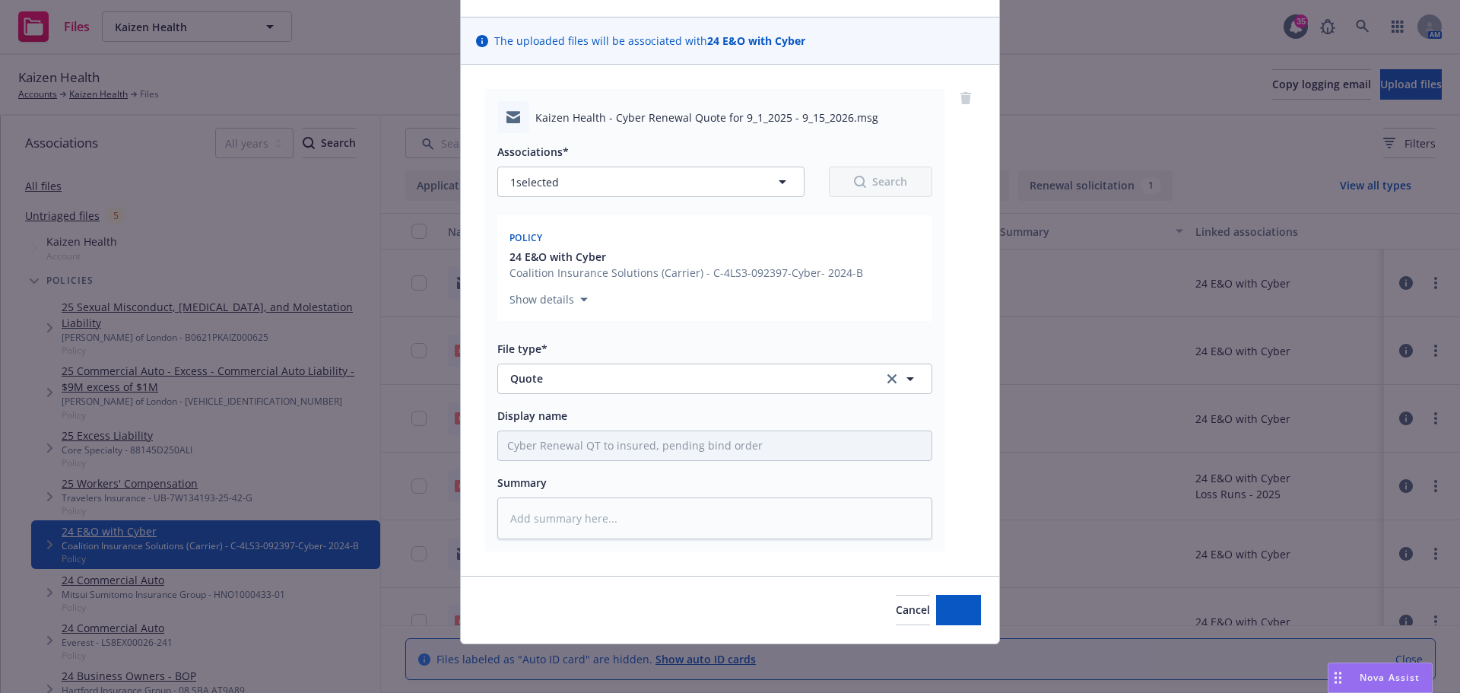
scroll to position [89, 0]
type textarea "x"
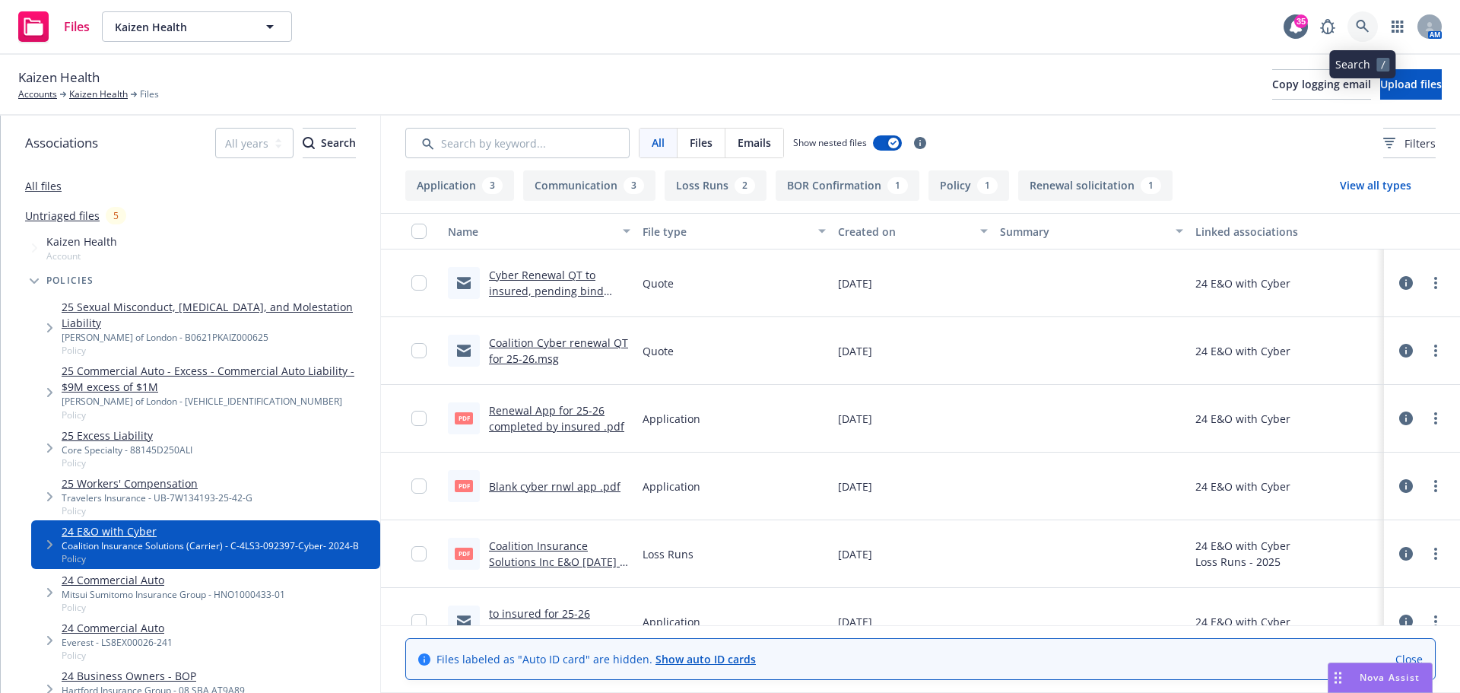
click at [1362, 22] on icon at bounding box center [1363, 27] width 14 height 14
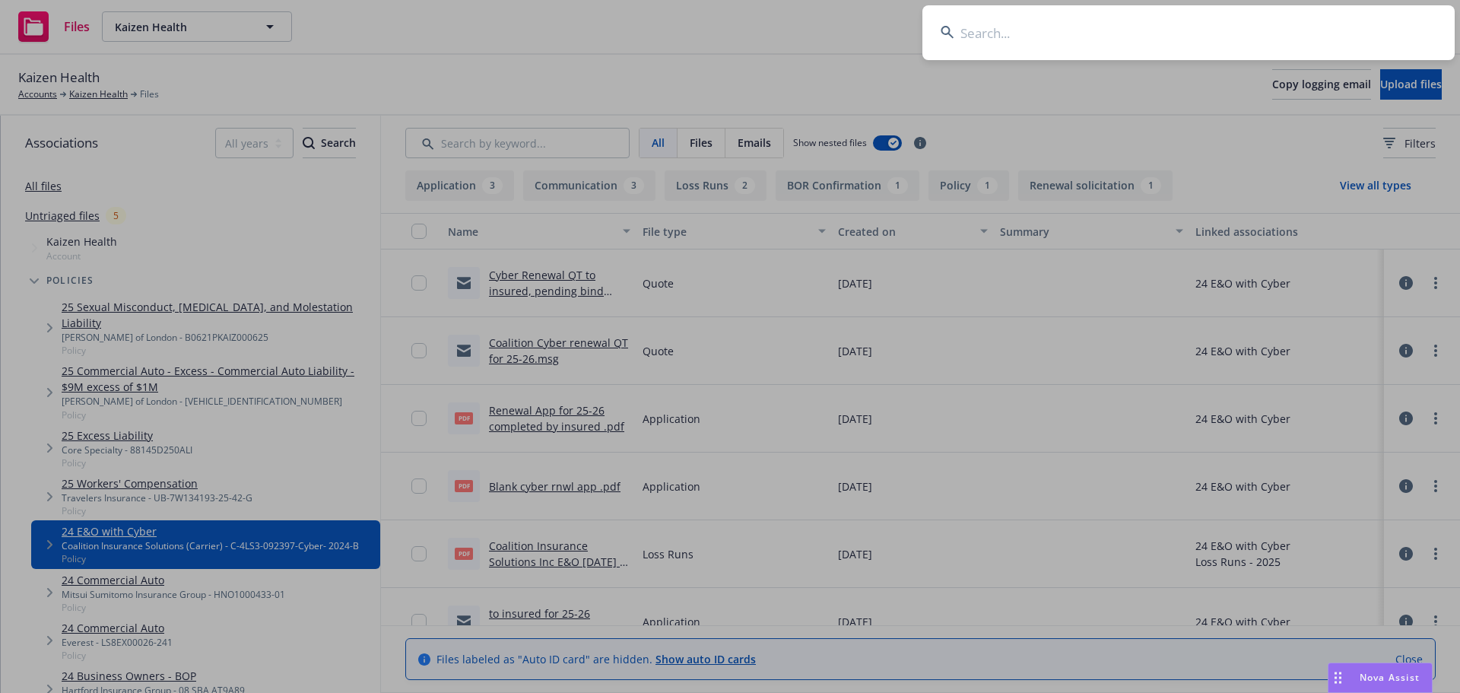
click at [1338, 28] on input at bounding box center [1189, 32] width 532 height 55
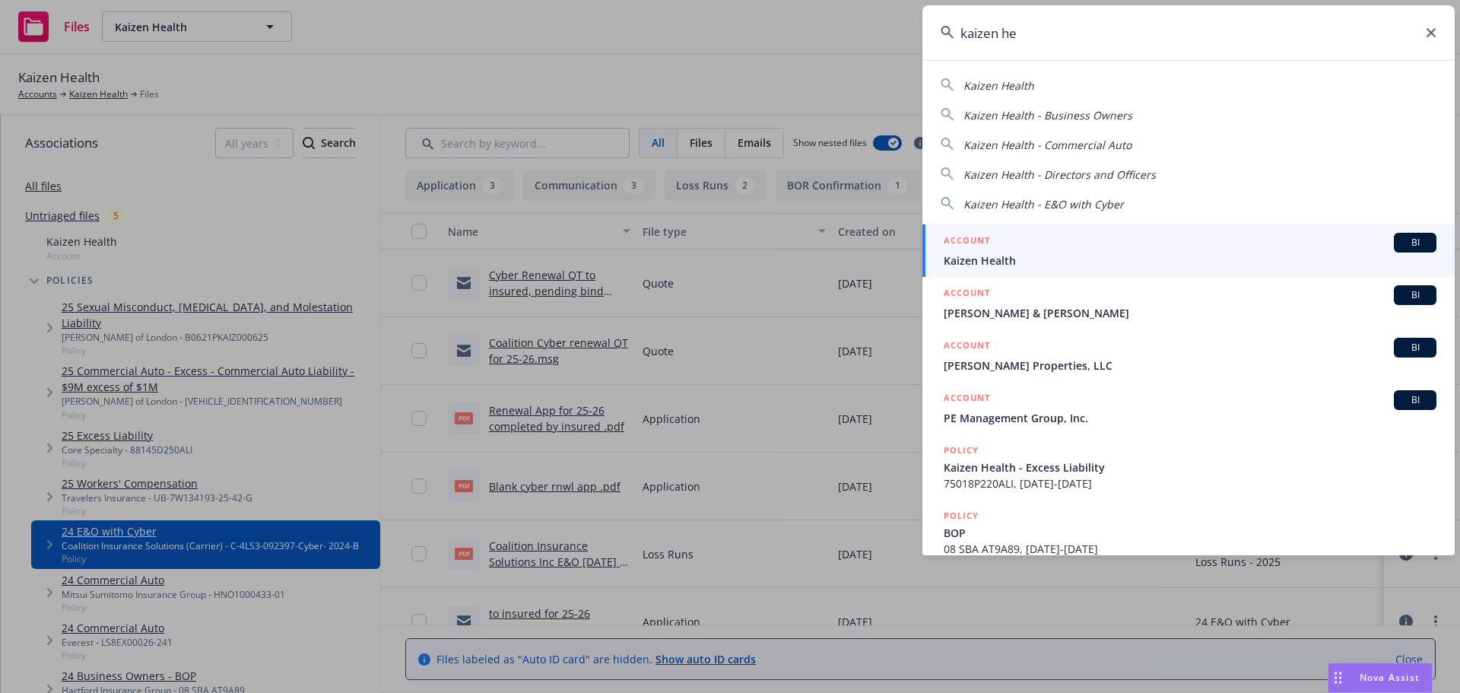
type input "kaizen he"
click at [1031, 246] on div "ACCOUNT BI" at bounding box center [1190, 243] width 493 height 20
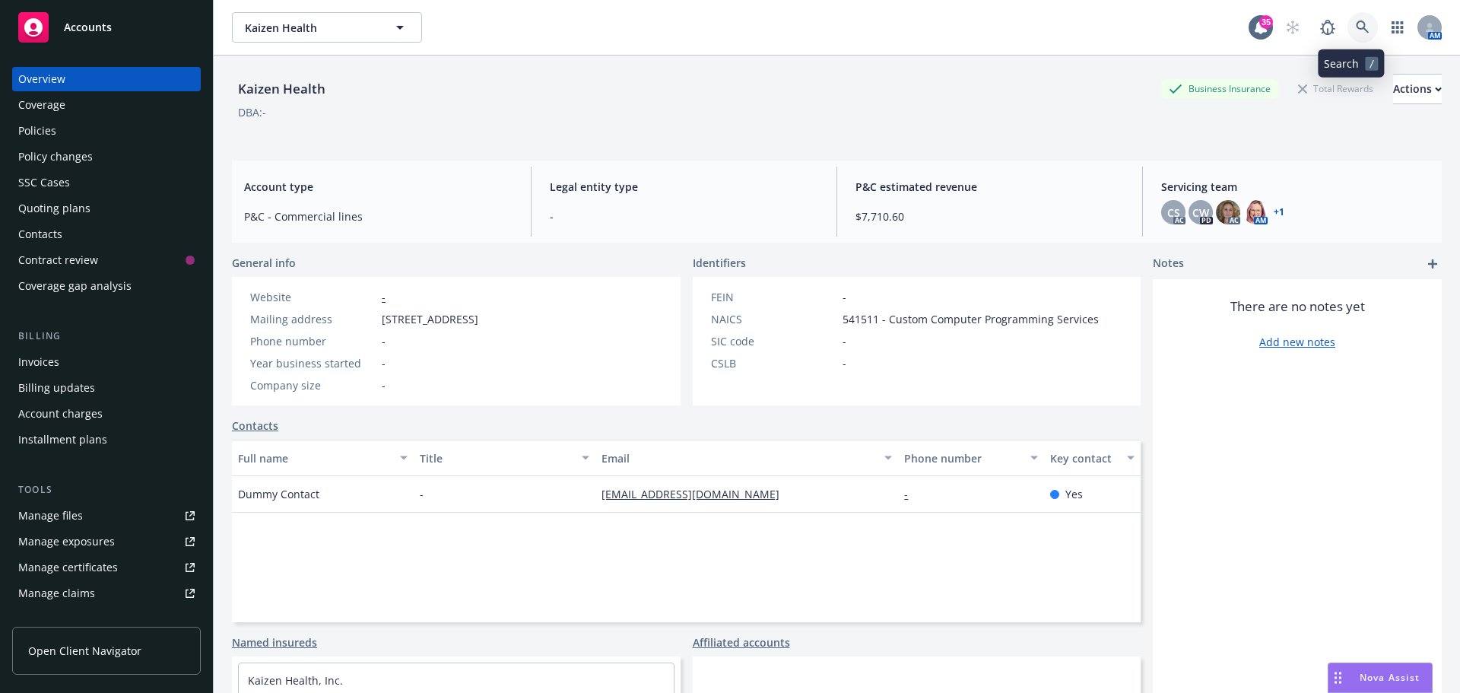
click at [1348, 17] on link at bounding box center [1363, 27] width 30 height 30
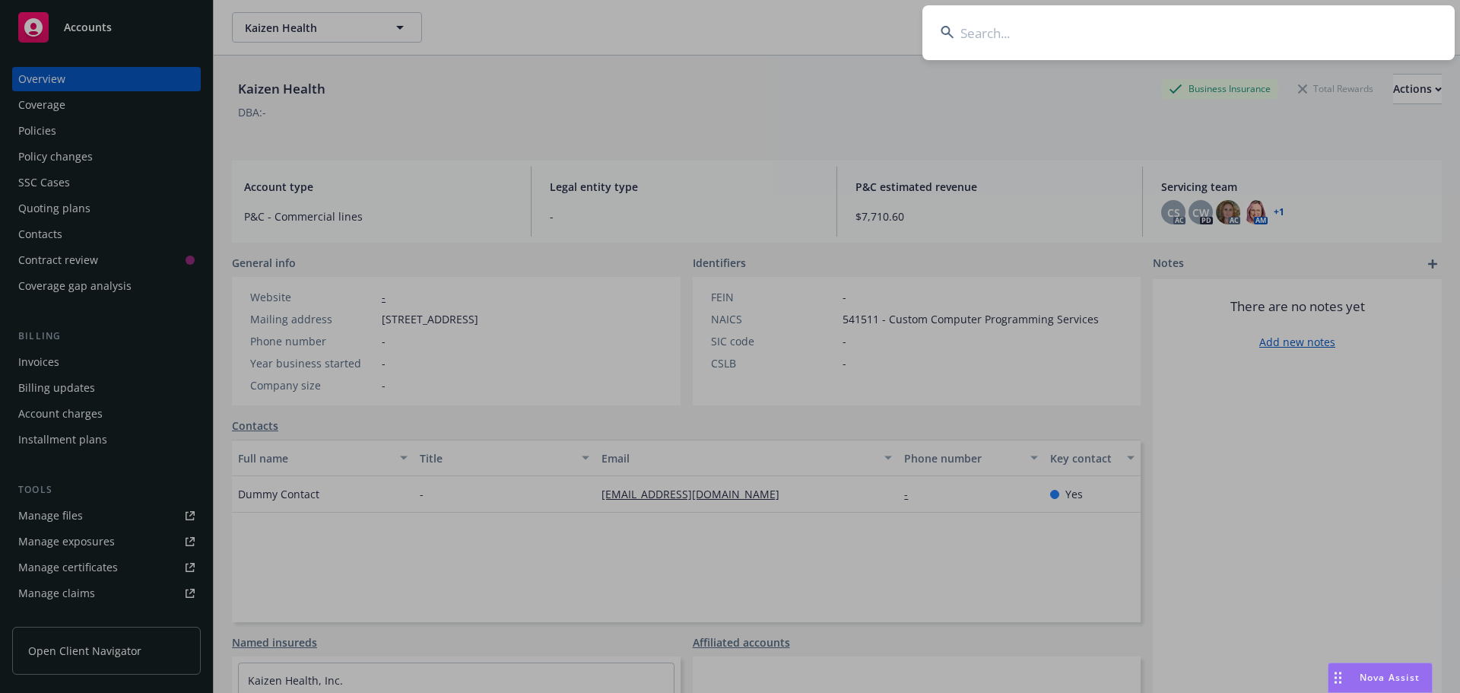
click at [1274, 46] on input at bounding box center [1189, 32] width 532 height 55
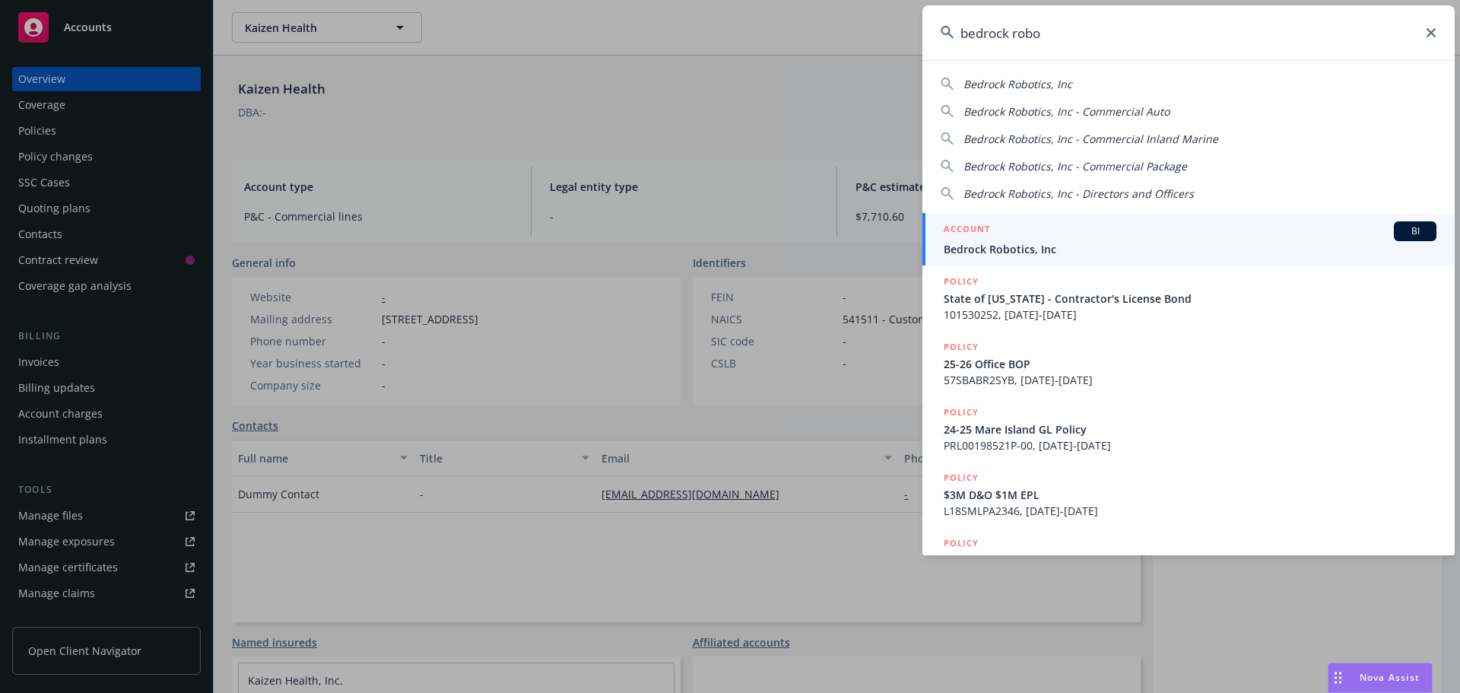
type input "bedrock robo"
click at [1001, 237] on div "ACCOUNT BI" at bounding box center [1190, 231] width 493 height 20
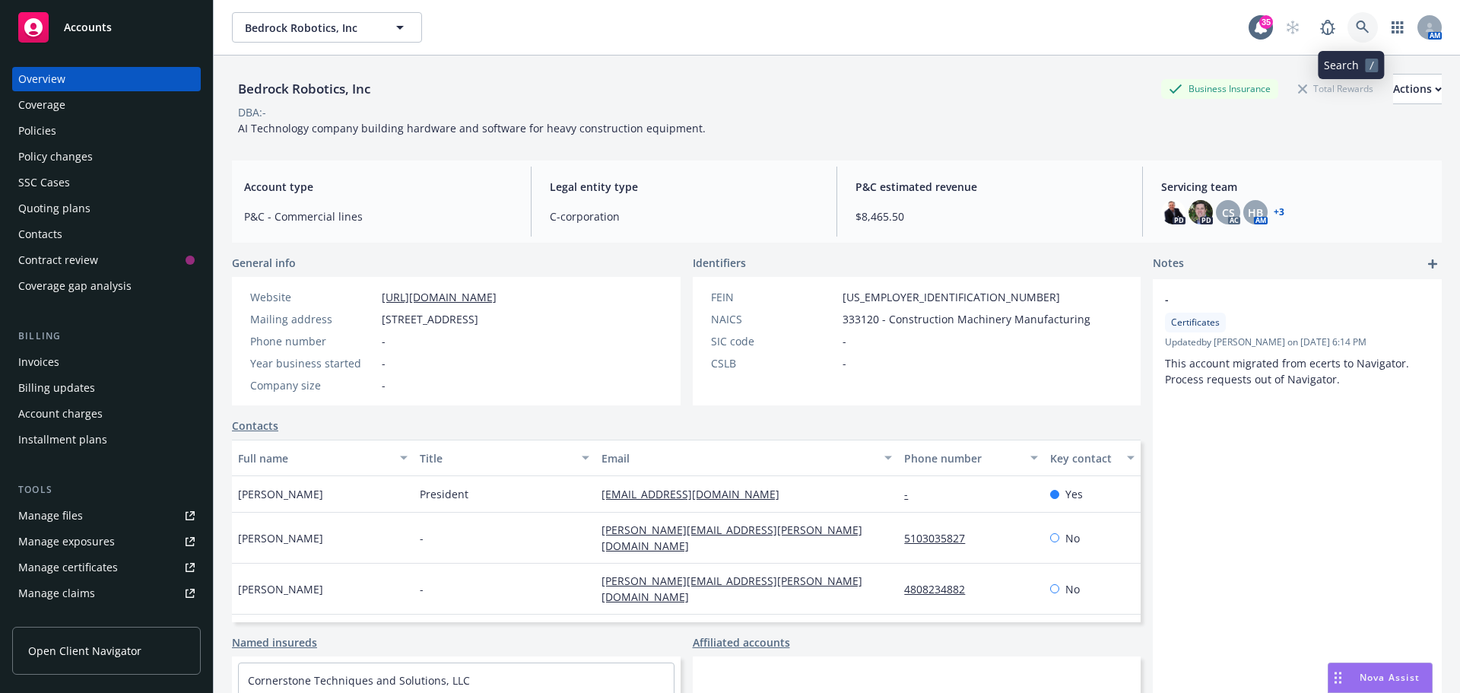
click at [1356, 26] on icon at bounding box center [1363, 28] width 14 height 14
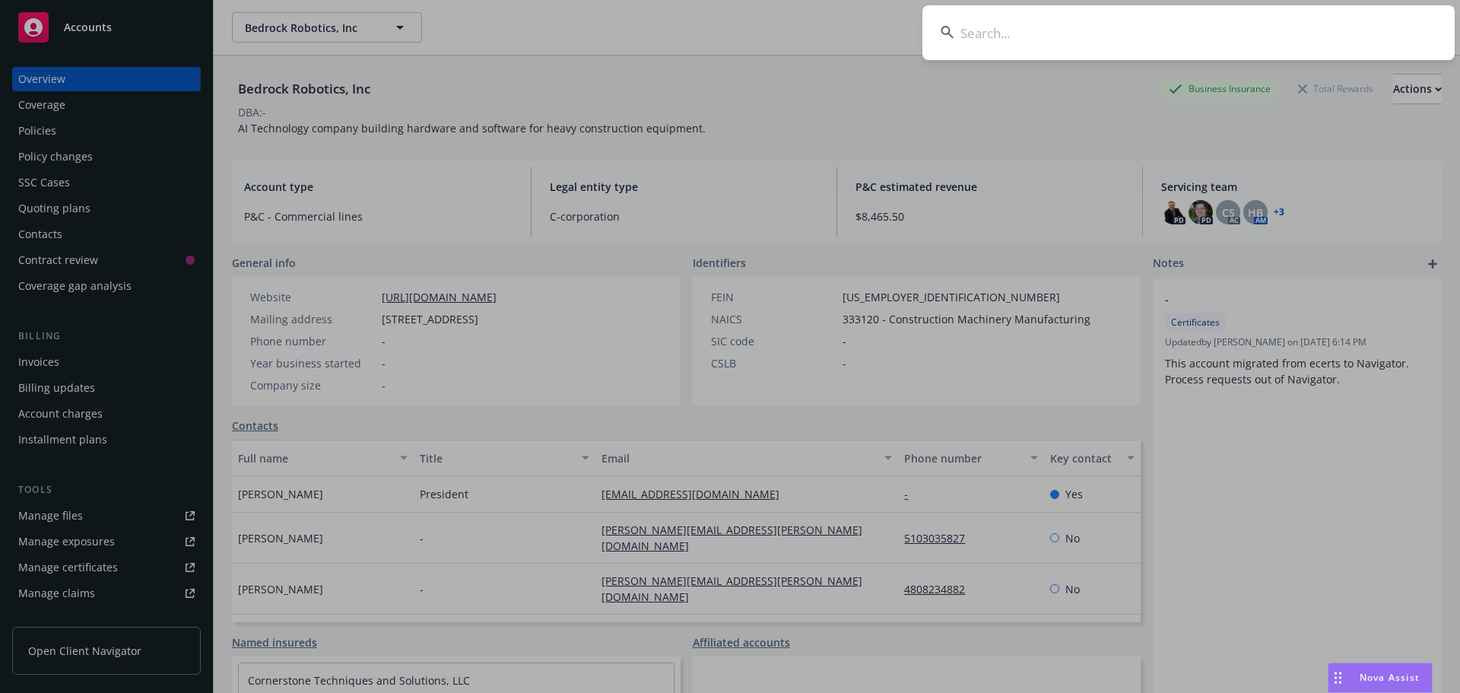
click at [1299, 35] on input at bounding box center [1189, 32] width 532 height 55
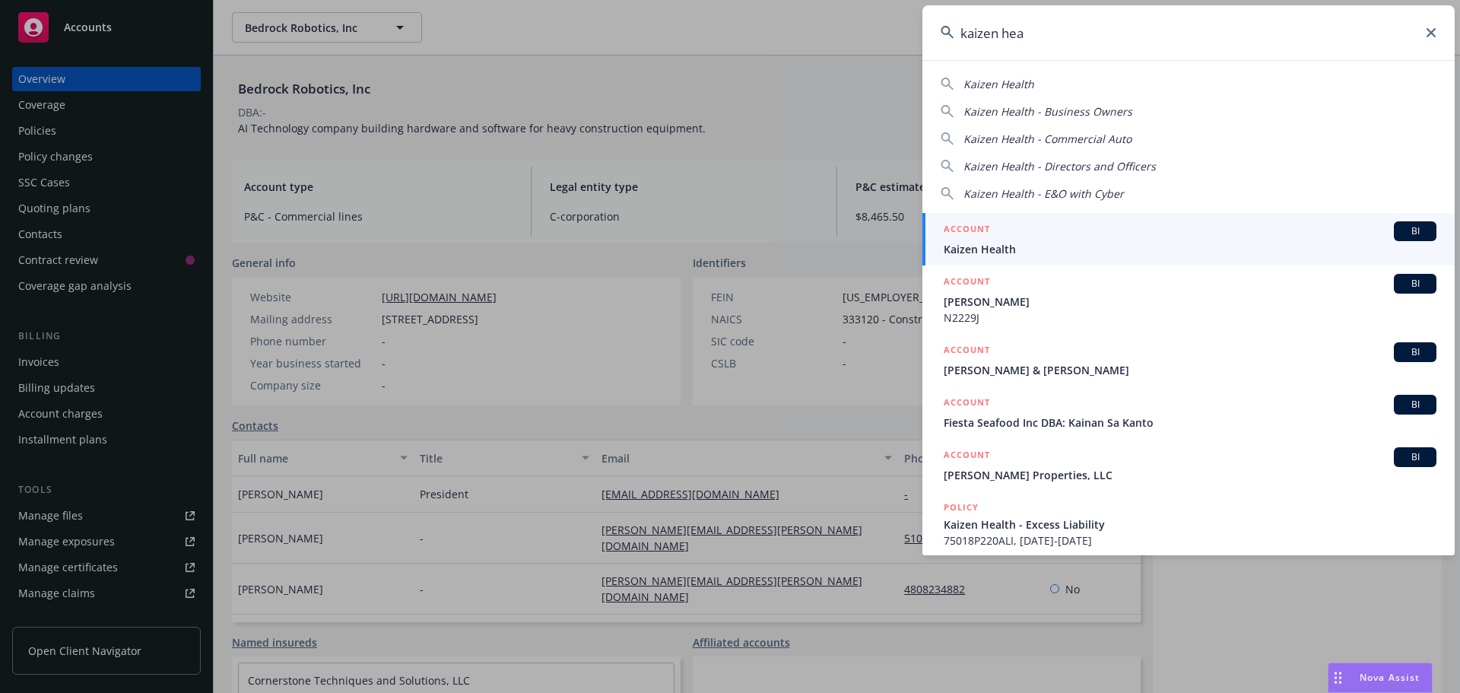
type input "kaizen hea"
click at [1018, 233] on div "ACCOUNT BI" at bounding box center [1190, 231] width 493 height 20
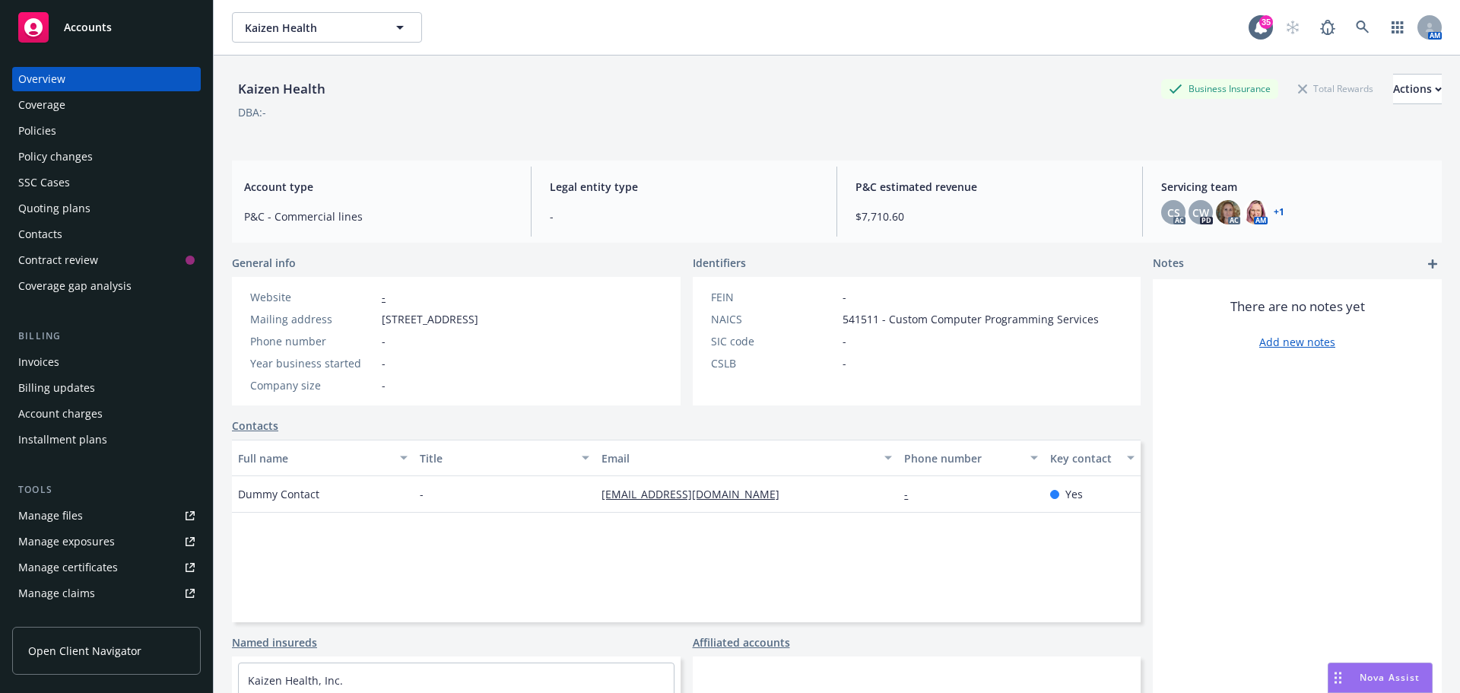
click at [46, 516] on div "Manage files" at bounding box center [50, 516] width 65 height 24
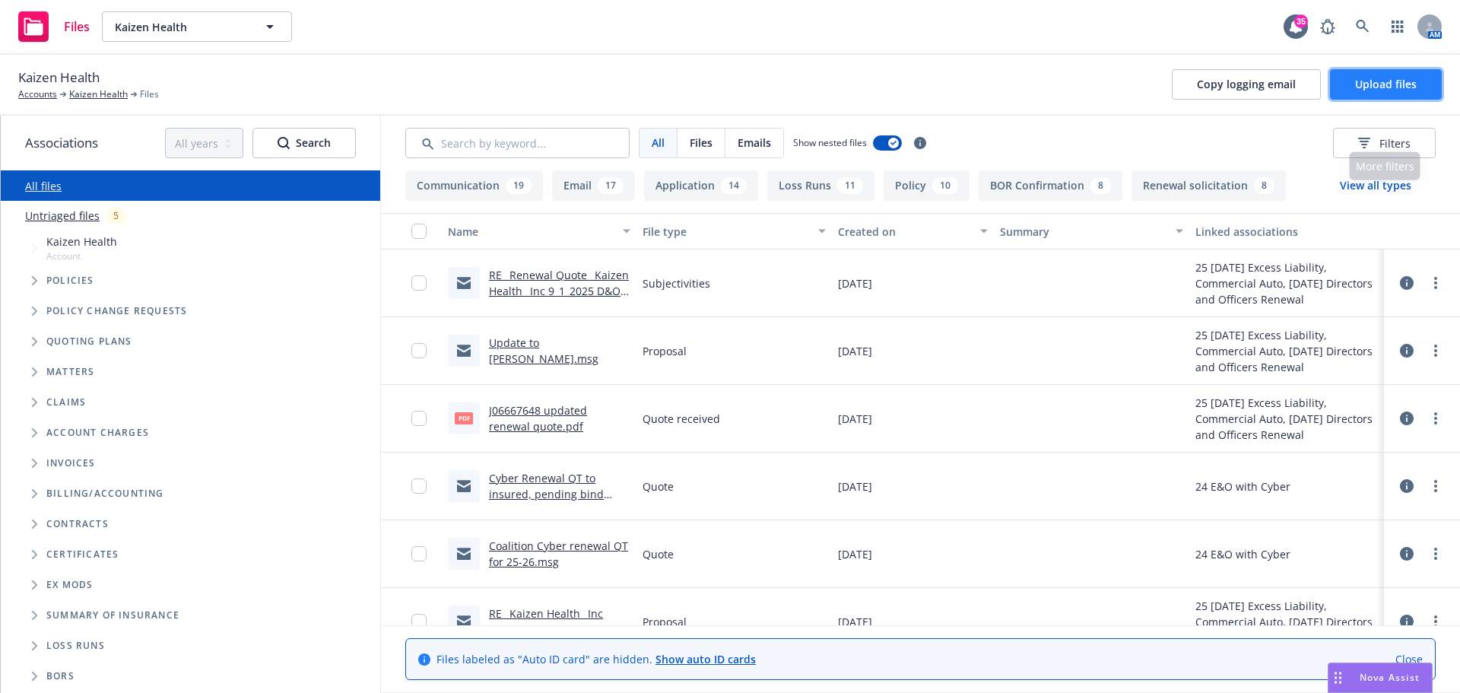
click at [1373, 91] on button "Upload files" at bounding box center [1386, 84] width 112 height 30
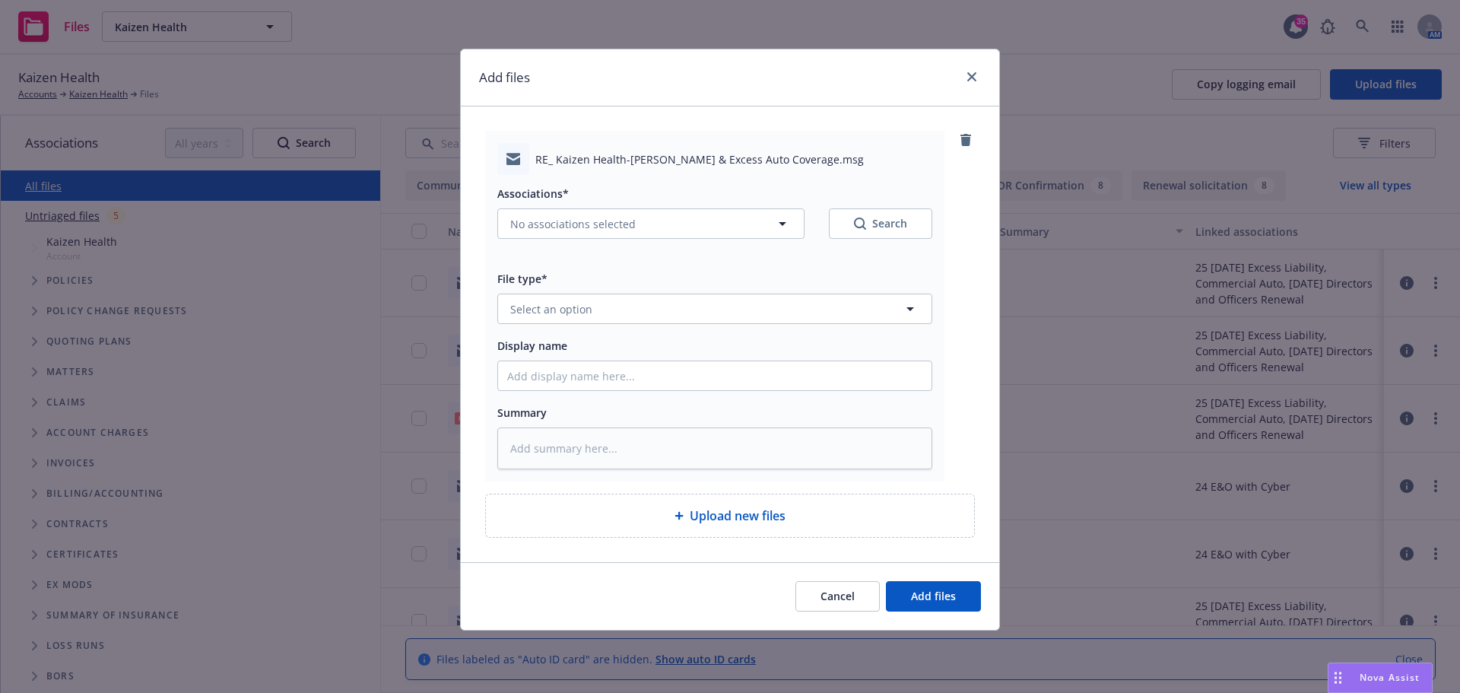
click at [538, 201] on span "Associations*" at bounding box center [532, 193] width 71 height 14
click at [553, 228] on span "No associations selected" at bounding box center [572, 224] width 125 height 16
type textarea "x"
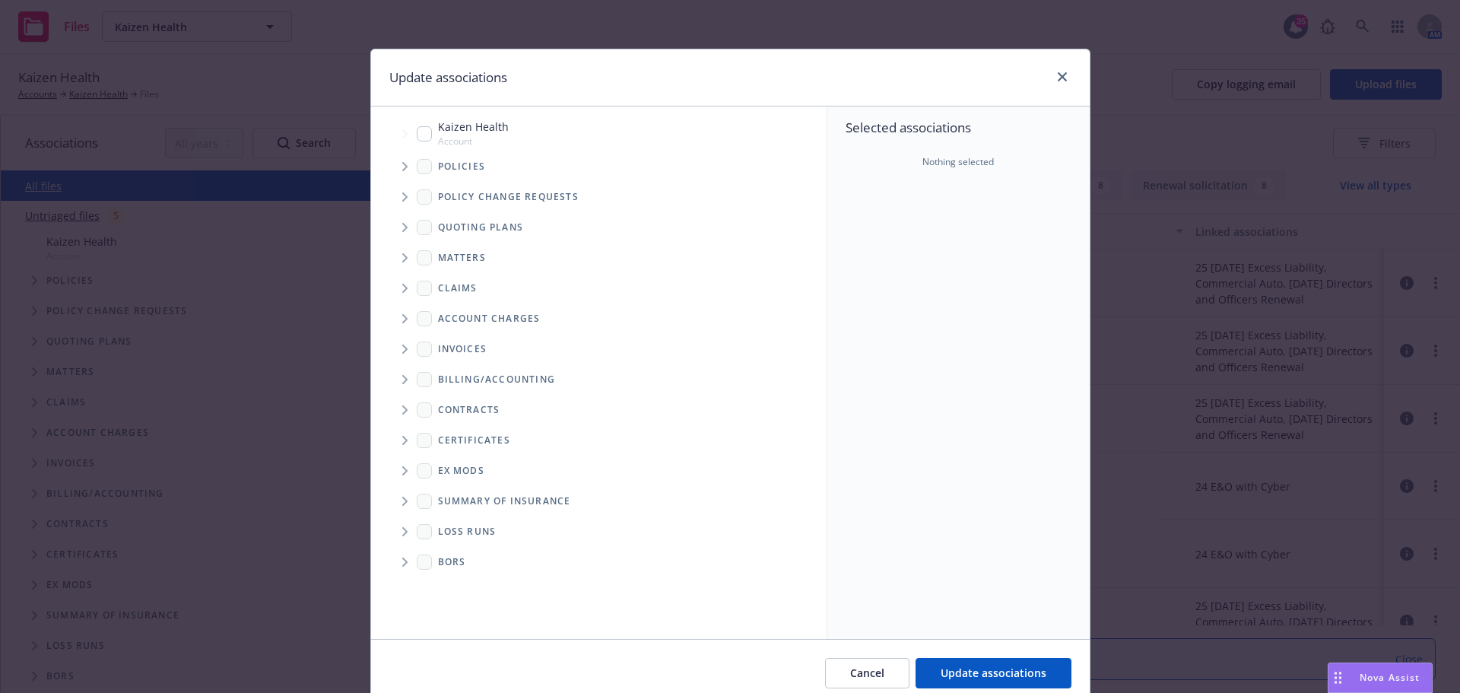
click at [417, 138] on input "Tree Example" at bounding box center [424, 133] width 15 height 15
click at [417, 137] on input "Tree Example" at bounding box center [424, 133] width 15 height 15
click at [417, 138] on input "Tree Example" at bounding box center [424, 133] width 15 height 15
checkbox input "true"
drag, startPoint x: 1001, startPoint y: 670, endPoint x: 594, endPoint y: 434, distance: 470.7
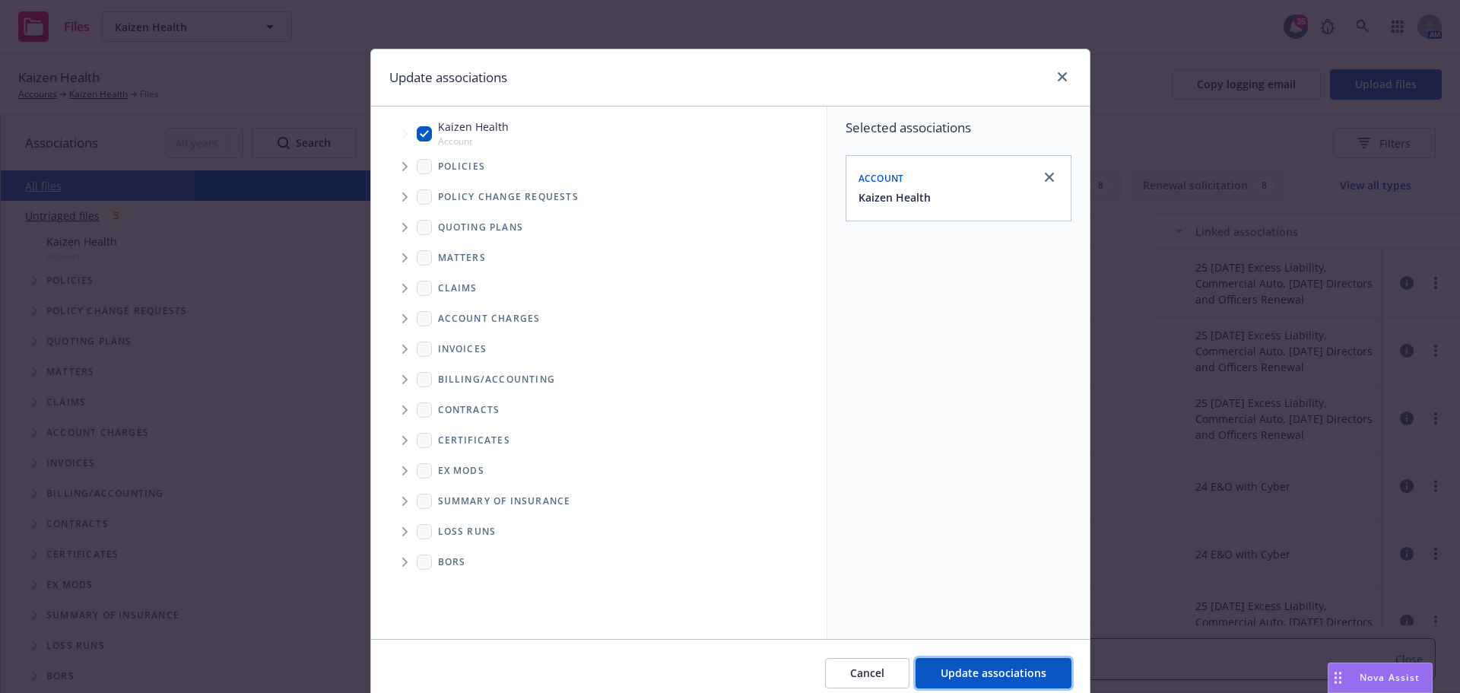
click at [1000, 663] on button "Update associations" at bounding box center [994, 673] width 156 height 30
type textarea "x"
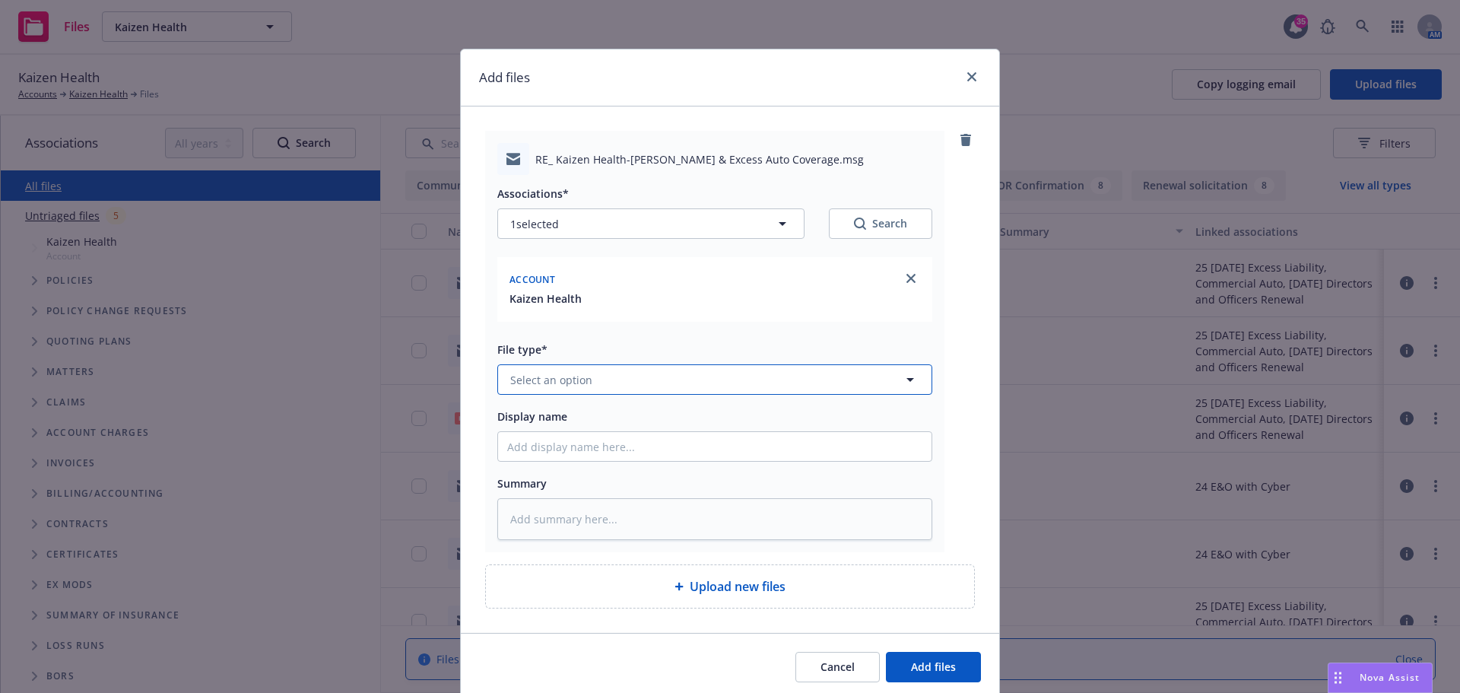
click at [553, 380] on span "Select an option" at bounding box center [551, 380] width 82 height 16
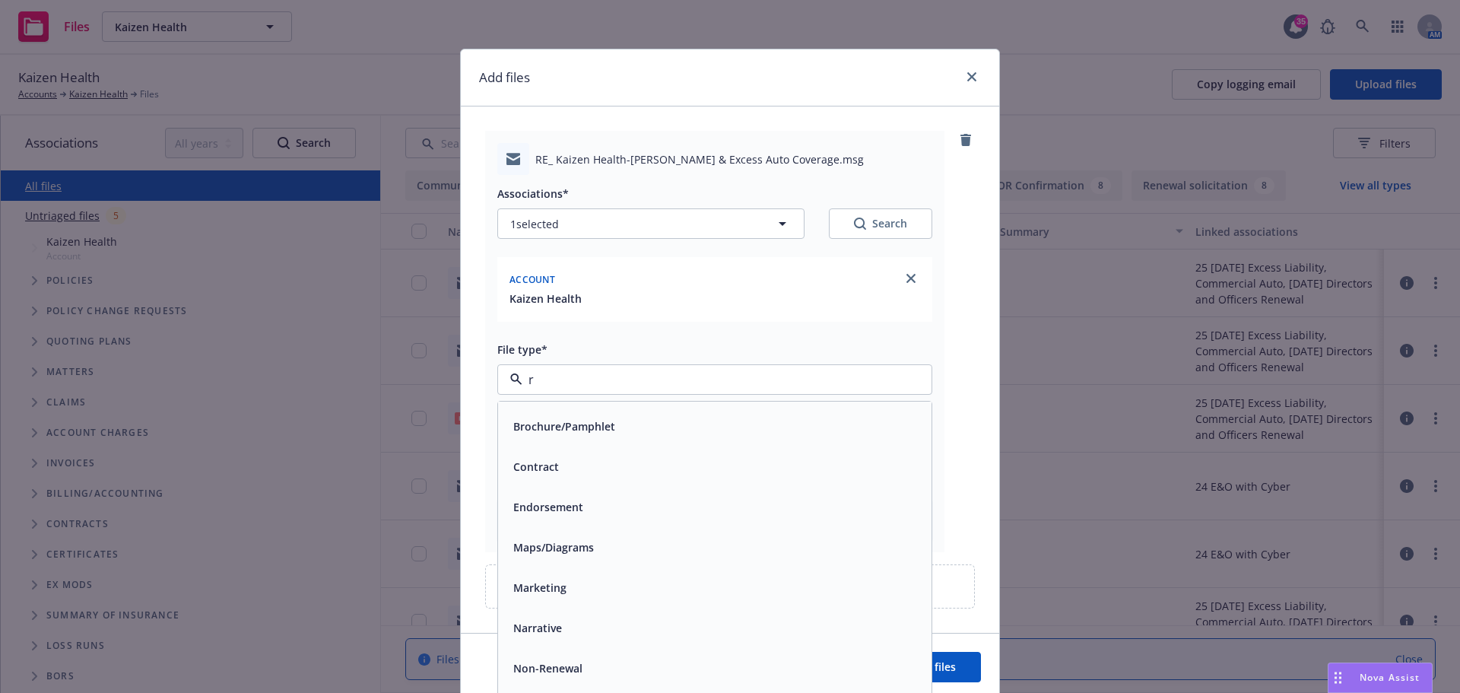
scroll to position [21, 0]
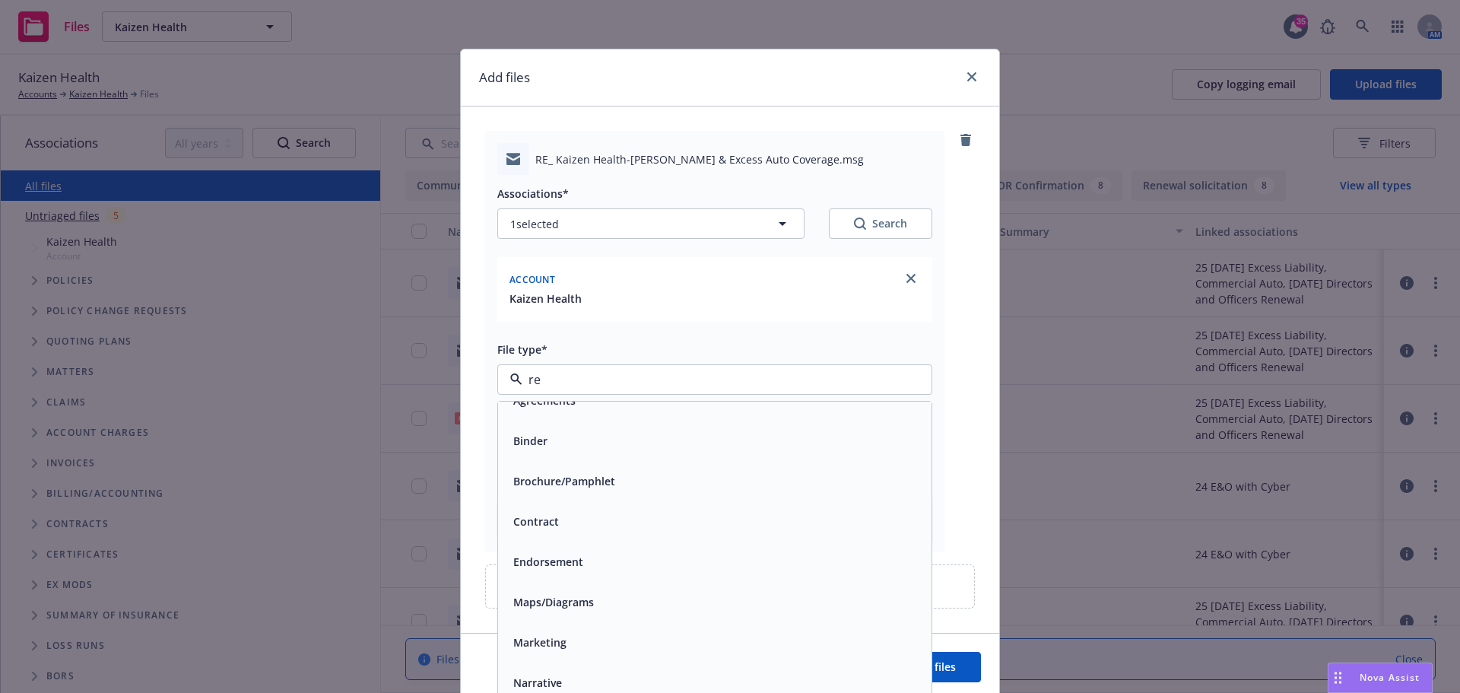
type input "ren"
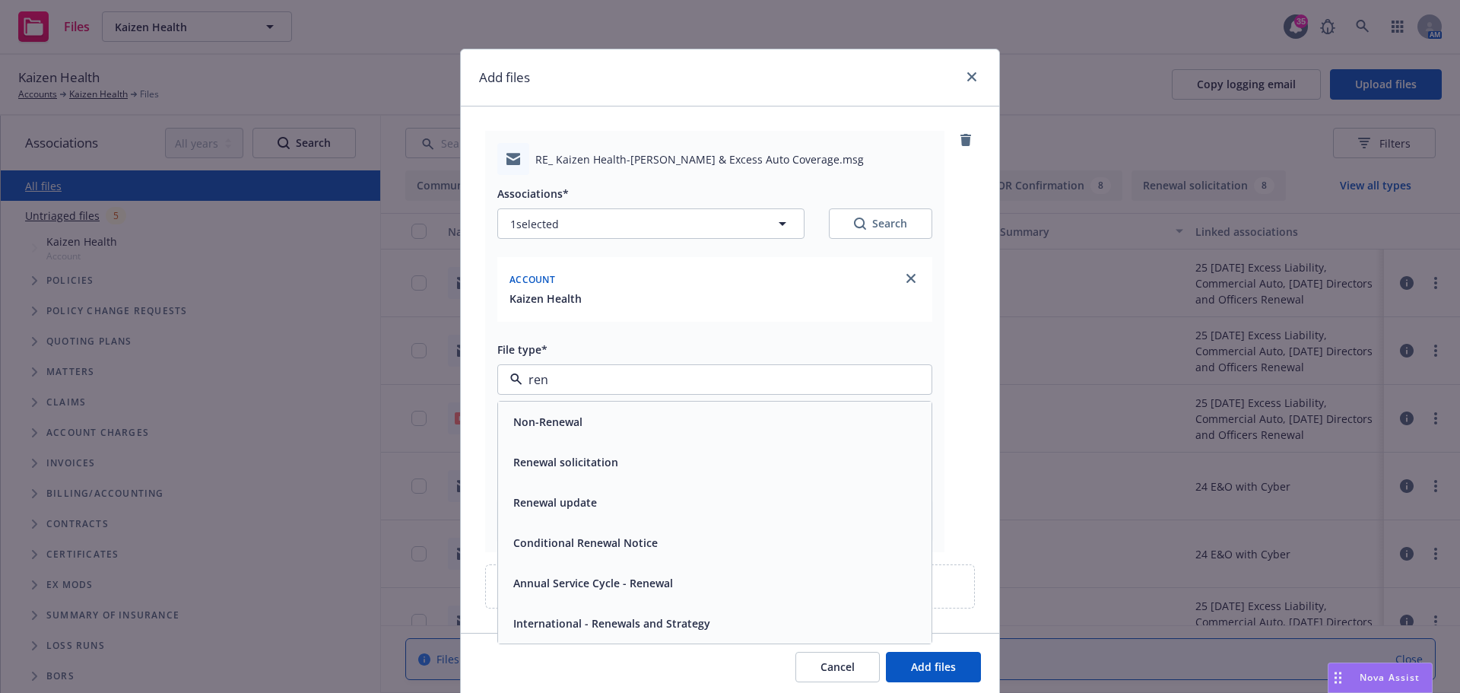
scroll to position [0, 0]
click at [600, 471] on div "Renewal solicitation" at bounding box center [564, 462] width 114 height 22
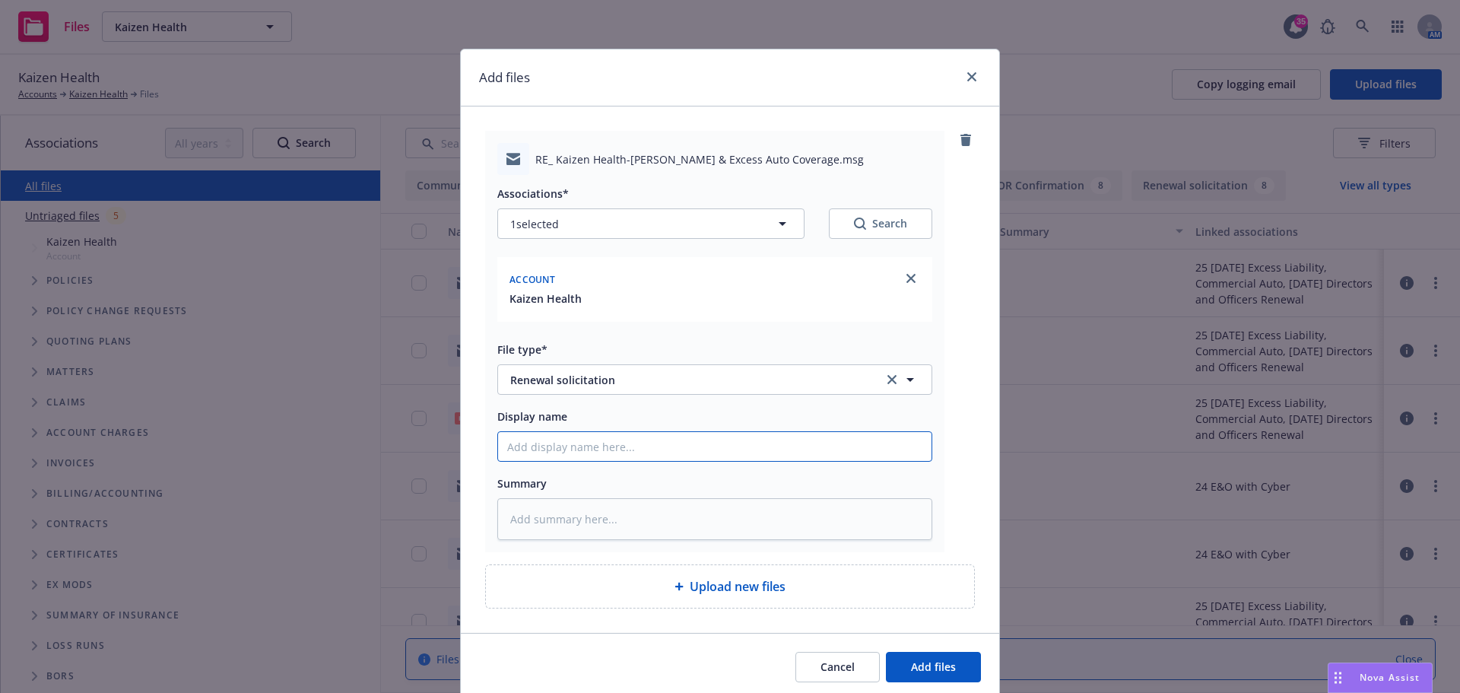
click at [567, 449] on input "Display name" at bounding box center [715, 446] width 434 height 29
type textarea "x"
type input "t"
type textarea "x"
type input "to"
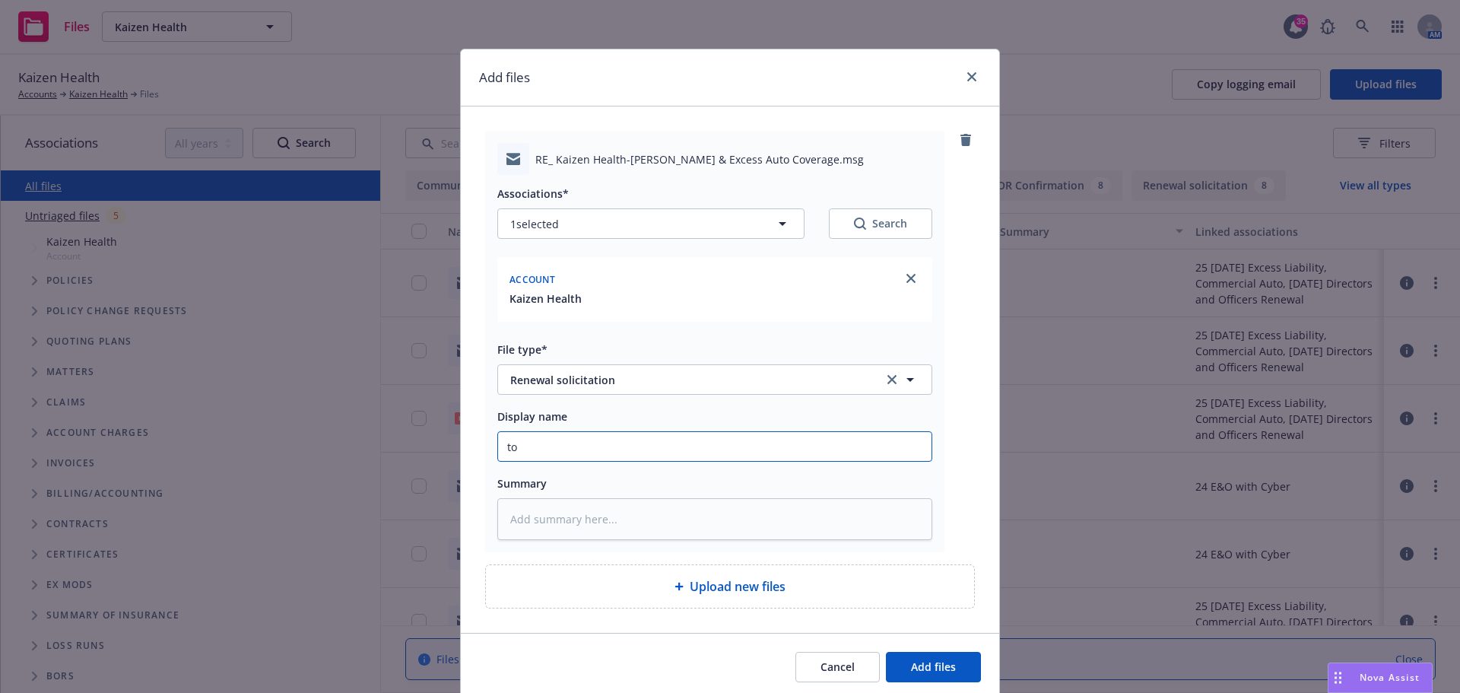
type textarea "x"
type input "to"
type textarea "x"
type input "to A"
type textarea "x"
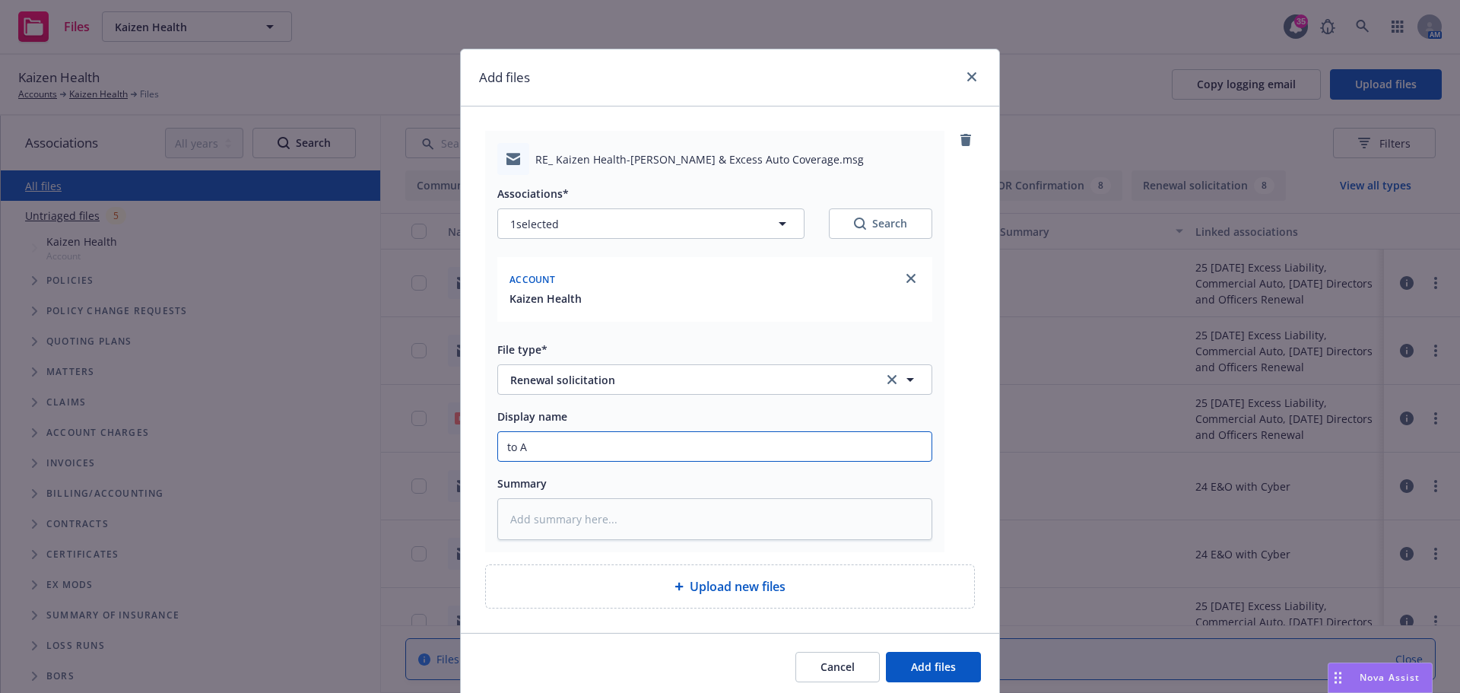
type input "to AM"
type textarea "x"
type input "to AMW"
type textarea "x"
type input "to AMWI"
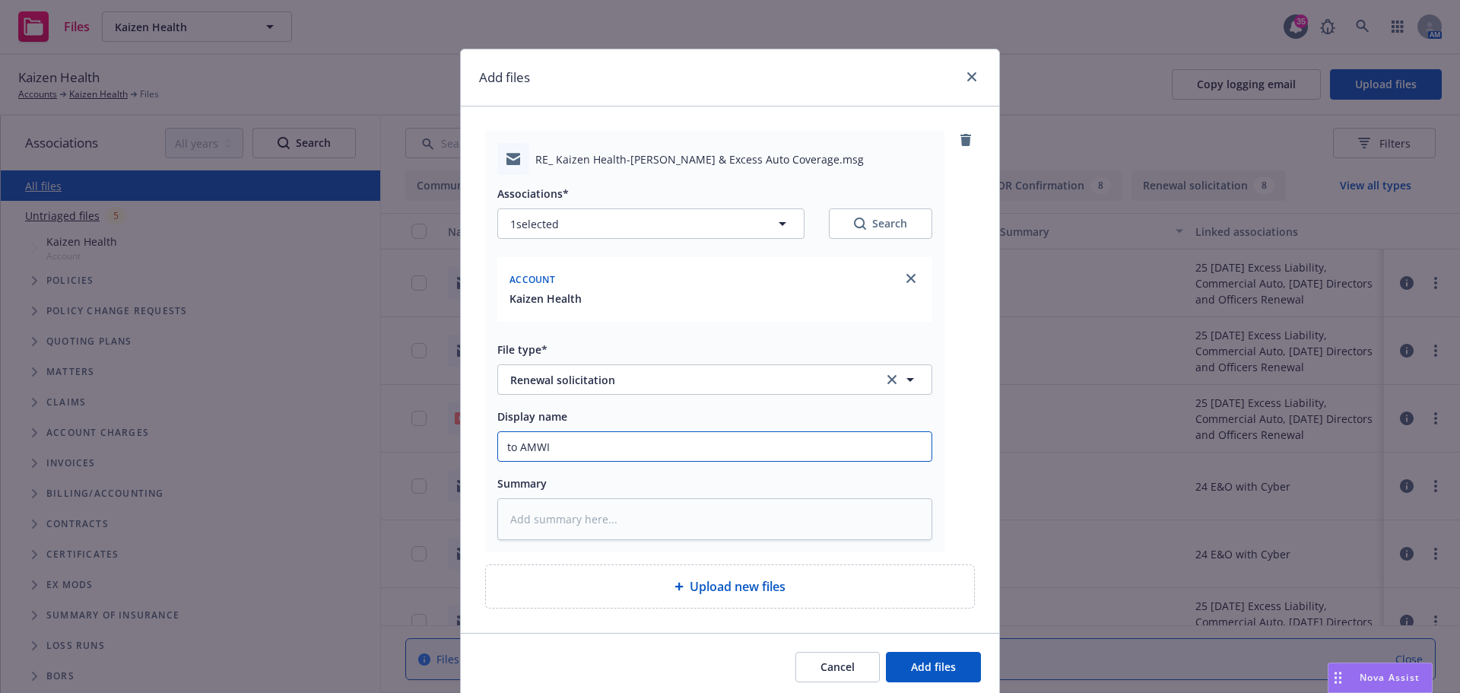
type textarea "x"
type input "to AMWIN"
type textarea "x"
type input "to AMWINS"
type textarea "x"
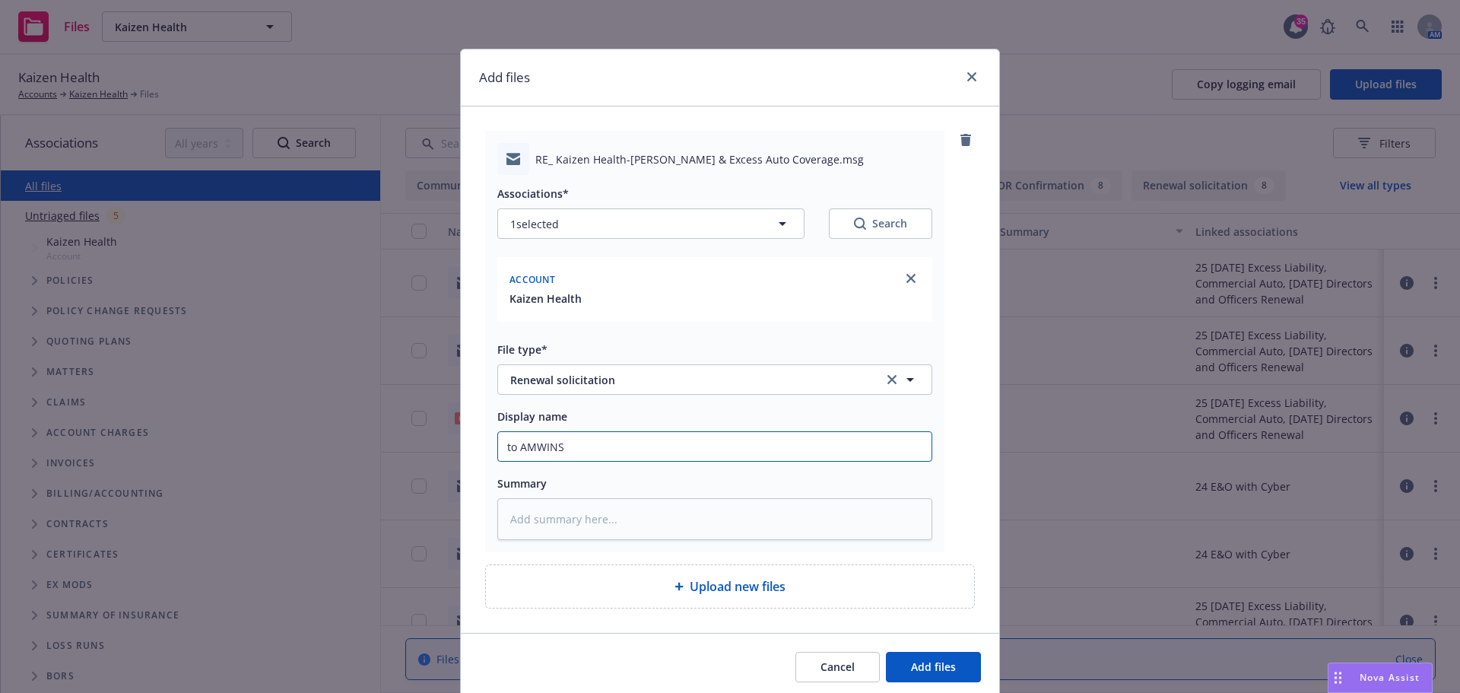
type input "to AMWINS"
type textarea "x"
type input "to AMWINS o"
type textarea "x"
type input "to AMWINS o"
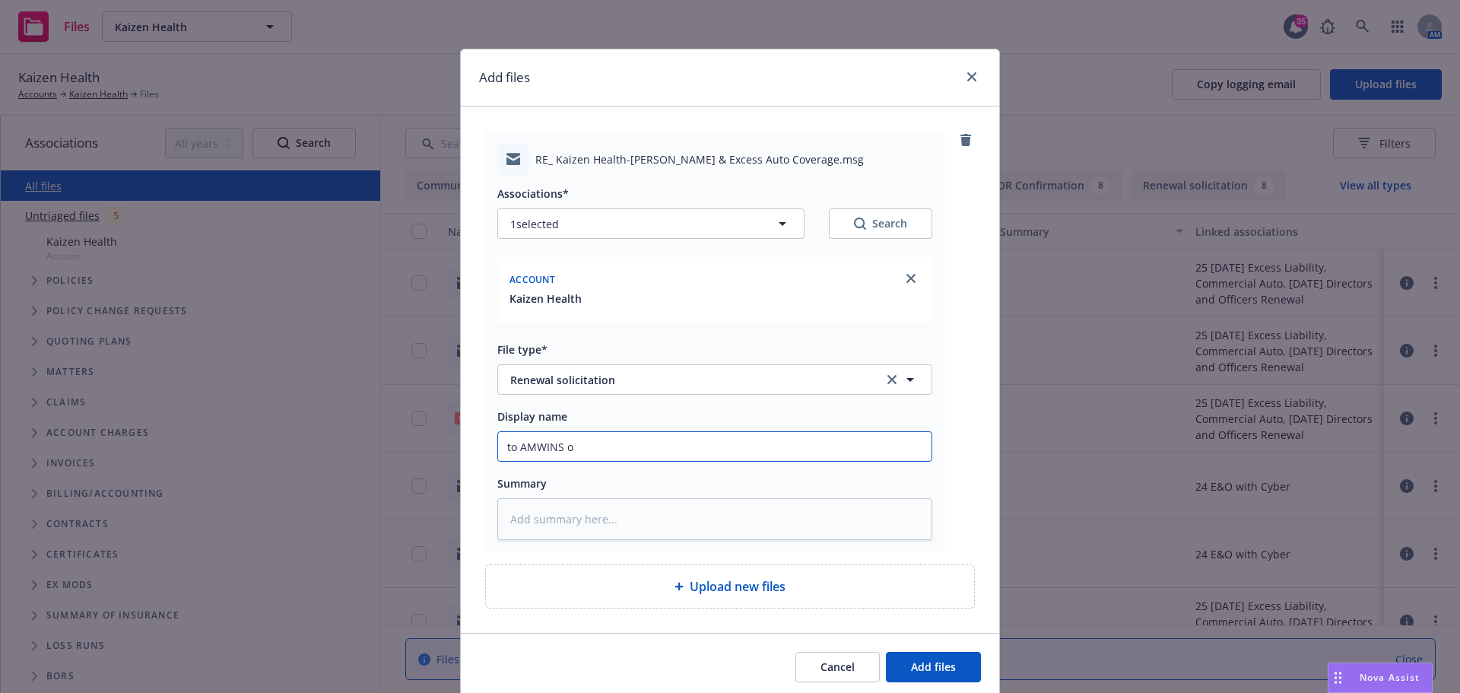
type textarea "x"
type input "to AMWINS o"
type textarea "x"
type input "to AMWINS on"
type textarea "x"
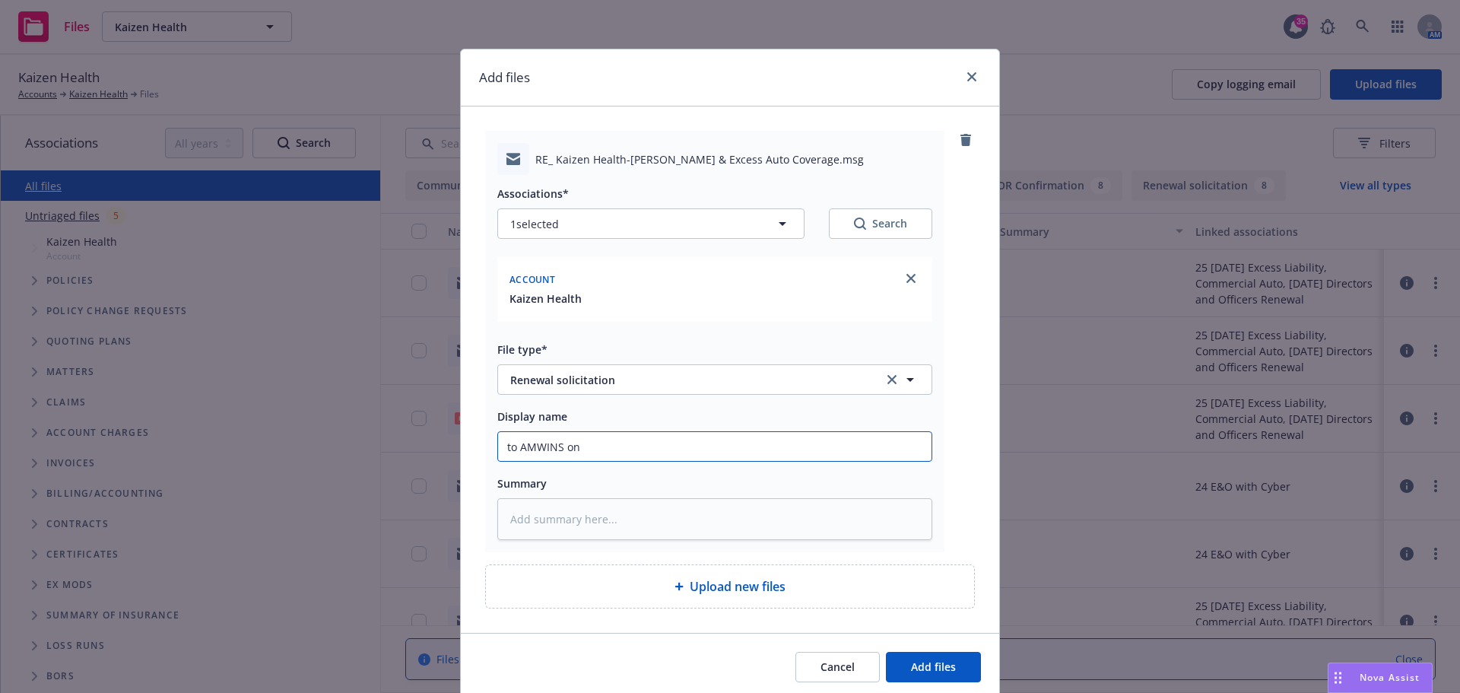
type input "to AMWINS on"
type textarea "x"
type input "to AMWINS on w"
type textarea "x"
type input "to AMWINS on wh"
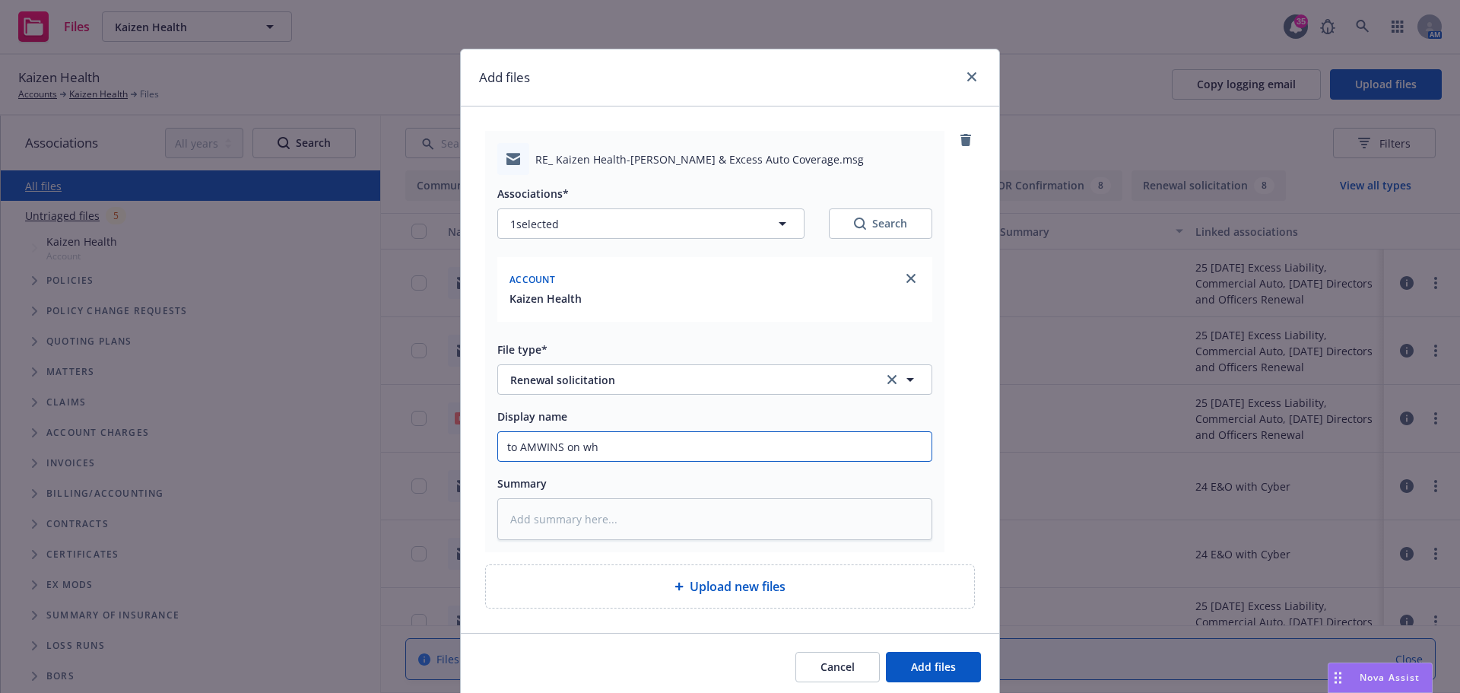
type textarea "x"
type input "to AMWINS on why"
type textarea "x"
type input "to AMWINS on why"
type textarea "x"
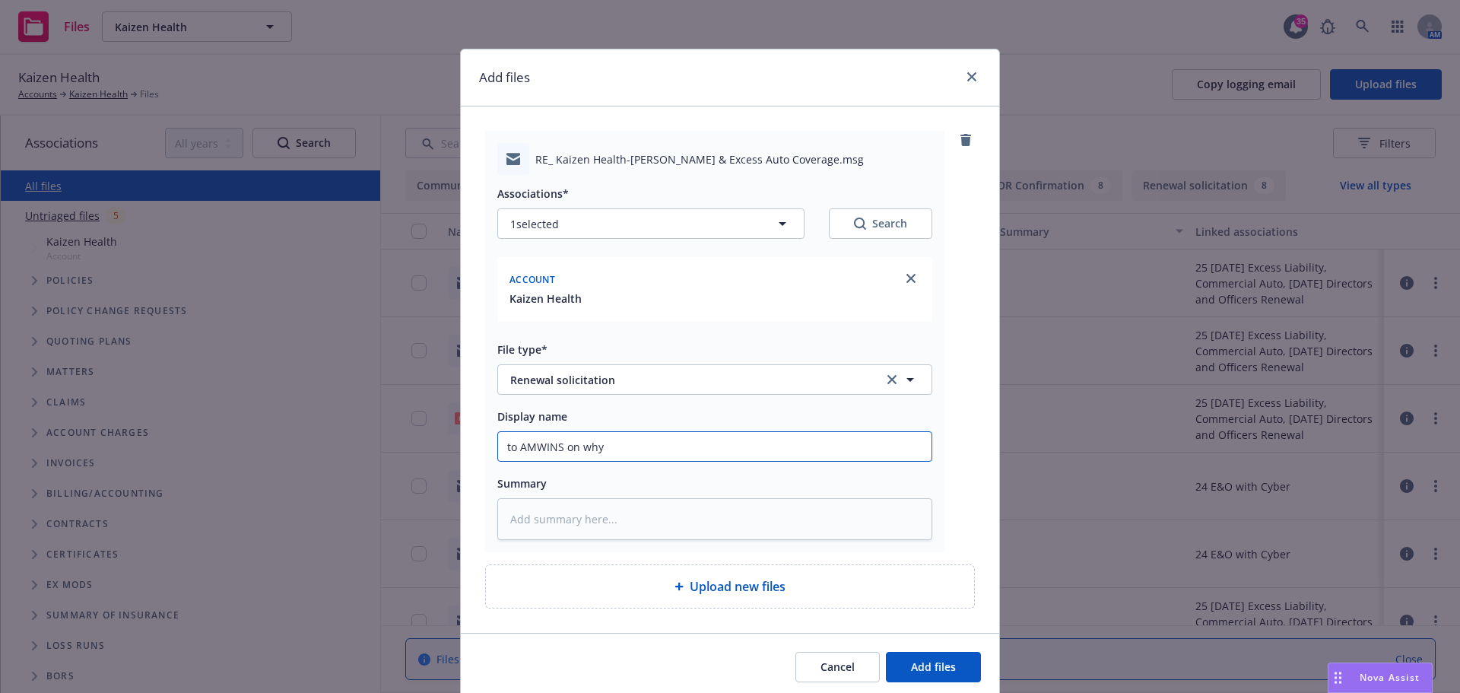
type input "to AMWINS on why m"
type textarea "x"
type input "to AMWINS on why mi"
type textarea "x"
type input "to AMWINS on why mil"
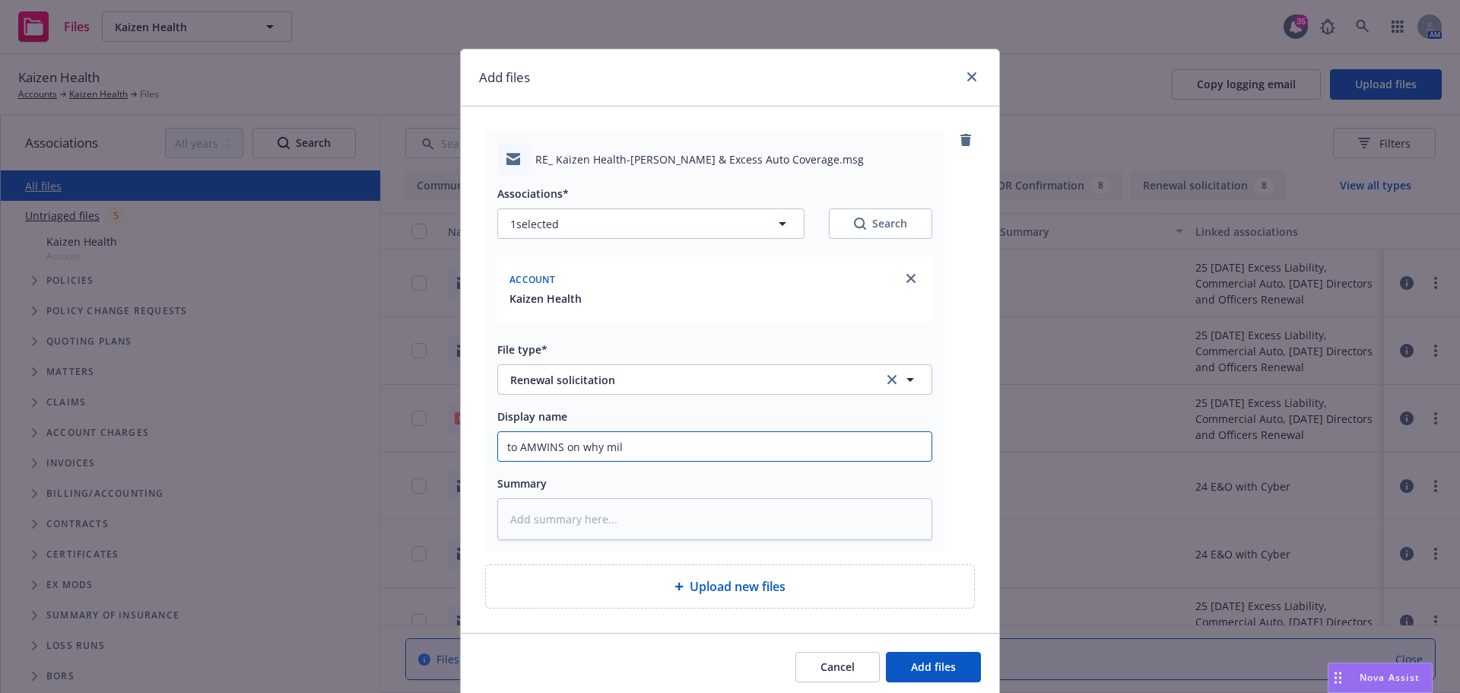
type textarea "x"
type input "to AMWINS on why mile"
type textarea "x"
type input "to AMWINS on why miles"
type textarea "x"
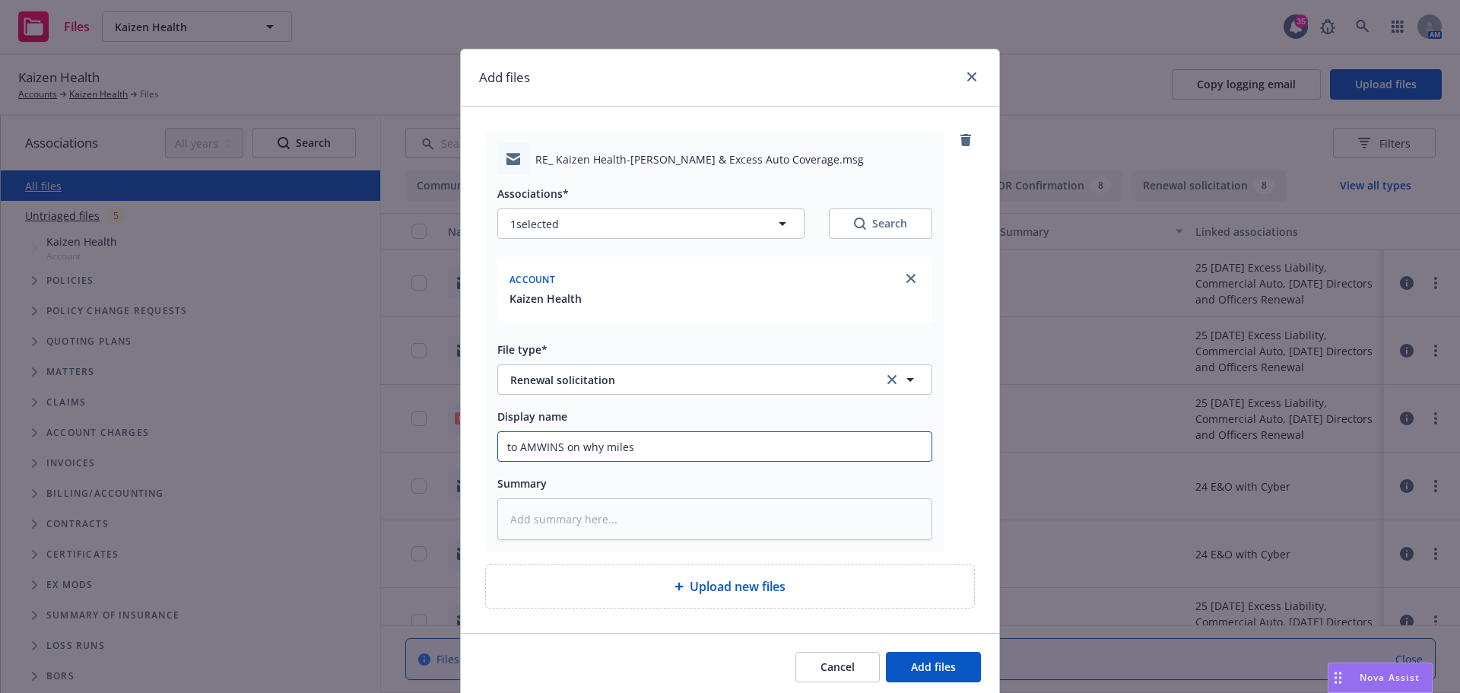
type input "to AMWINS on why miles"
type textarea "x"
type input "to AMWINS on why miles h"
type textarea "x"
type input "to AMWINS on why miles ha"
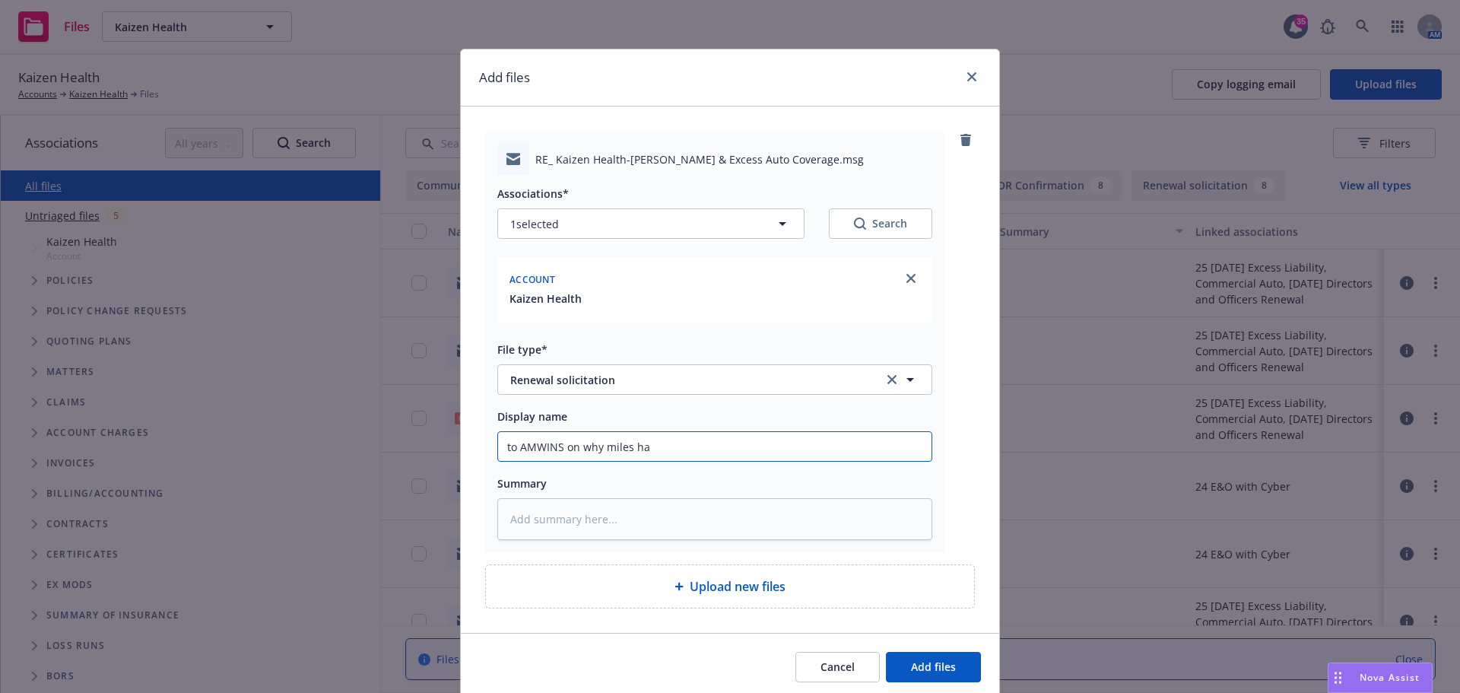
type textarea "x"
type input "to AMWINS on why miles hav"
type textarea "x"
type input "to AMWINS on why miles have"
type textarea "x"
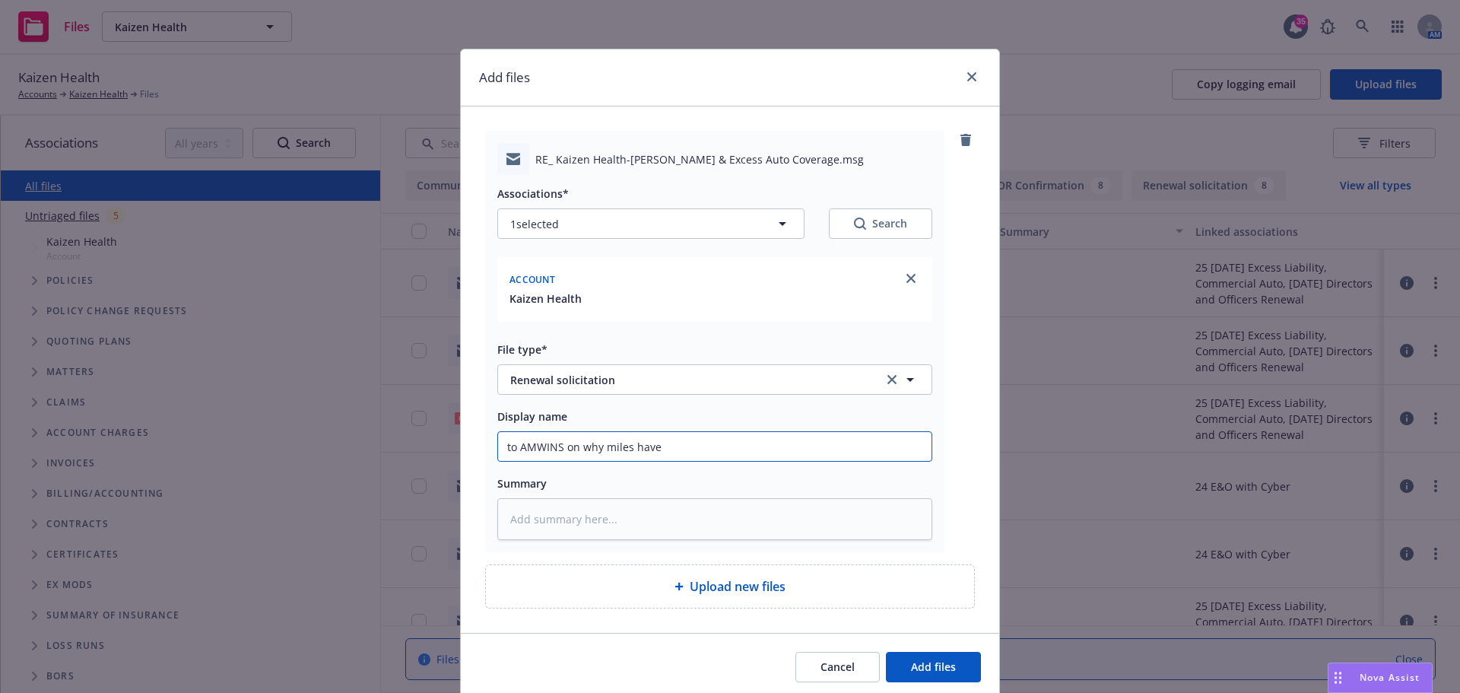
type input "to AMWINS on why miles have"
type textarea "x"
type input "to AMWINS on why miles have d"
type textarea "x"
type input "to AMWINS on why miles have dr"
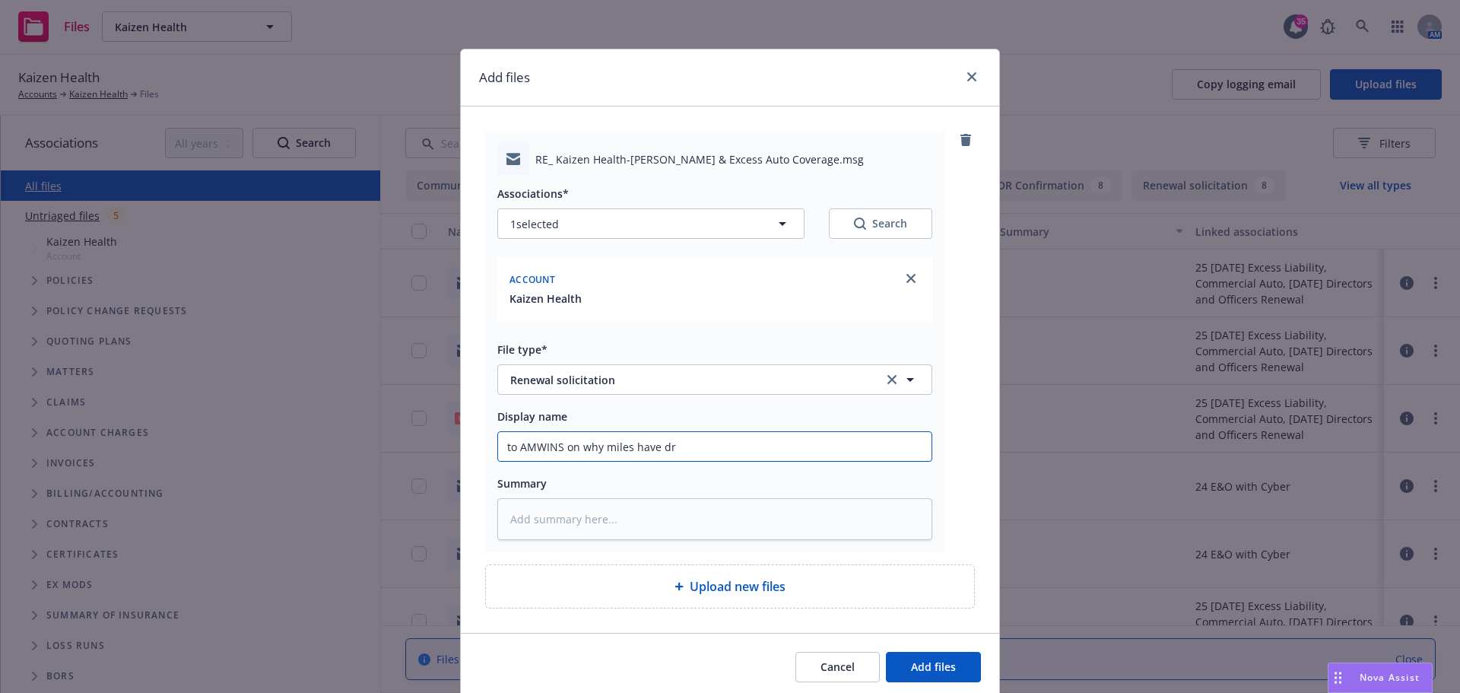
type textarea "x"
type input "to AMWINS on why miles have dro"
type textarea "x"
type input "to AMWINS on why miles have drop"
type textarea "x"
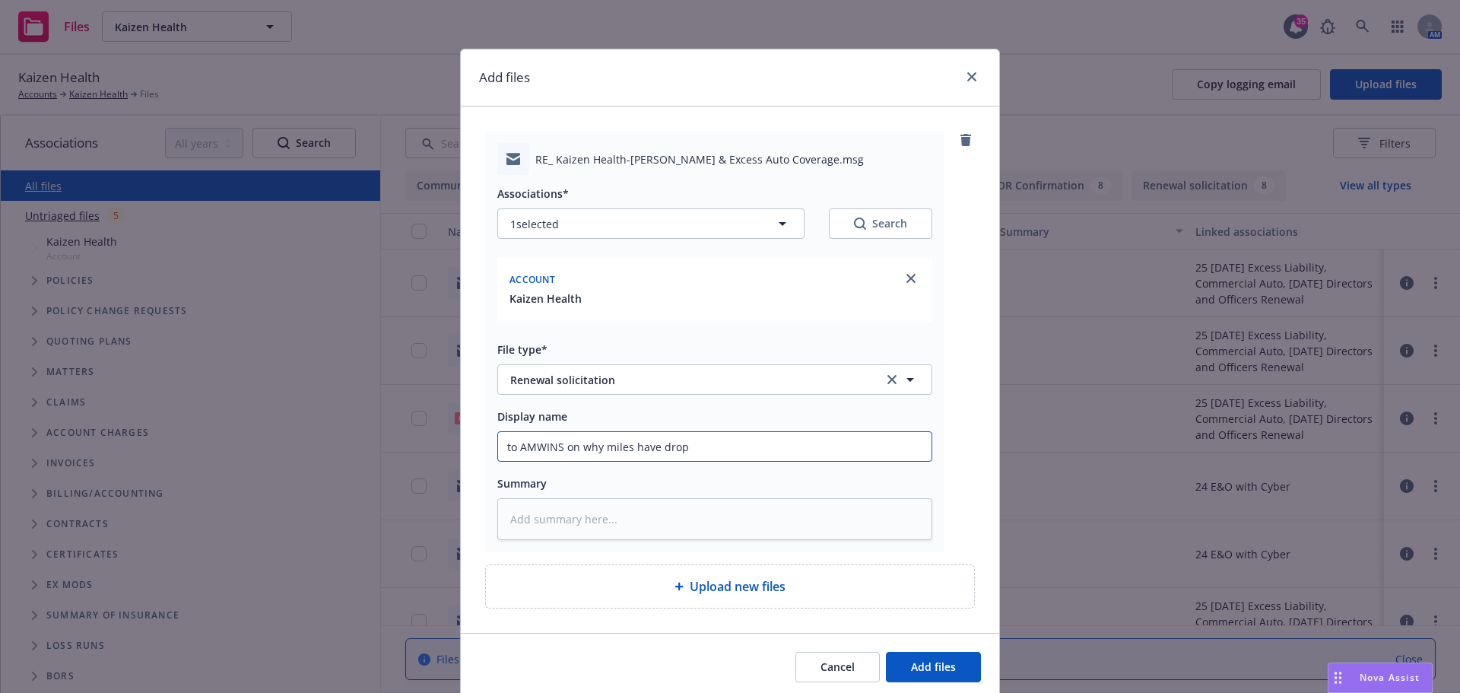
type input "to AMWINS on why miles have dropp"
type textarea "x"
type input "to AMWINS on why miles have droppe"
type textarea "x"
type input "to AMWINS on why miles have dropped"
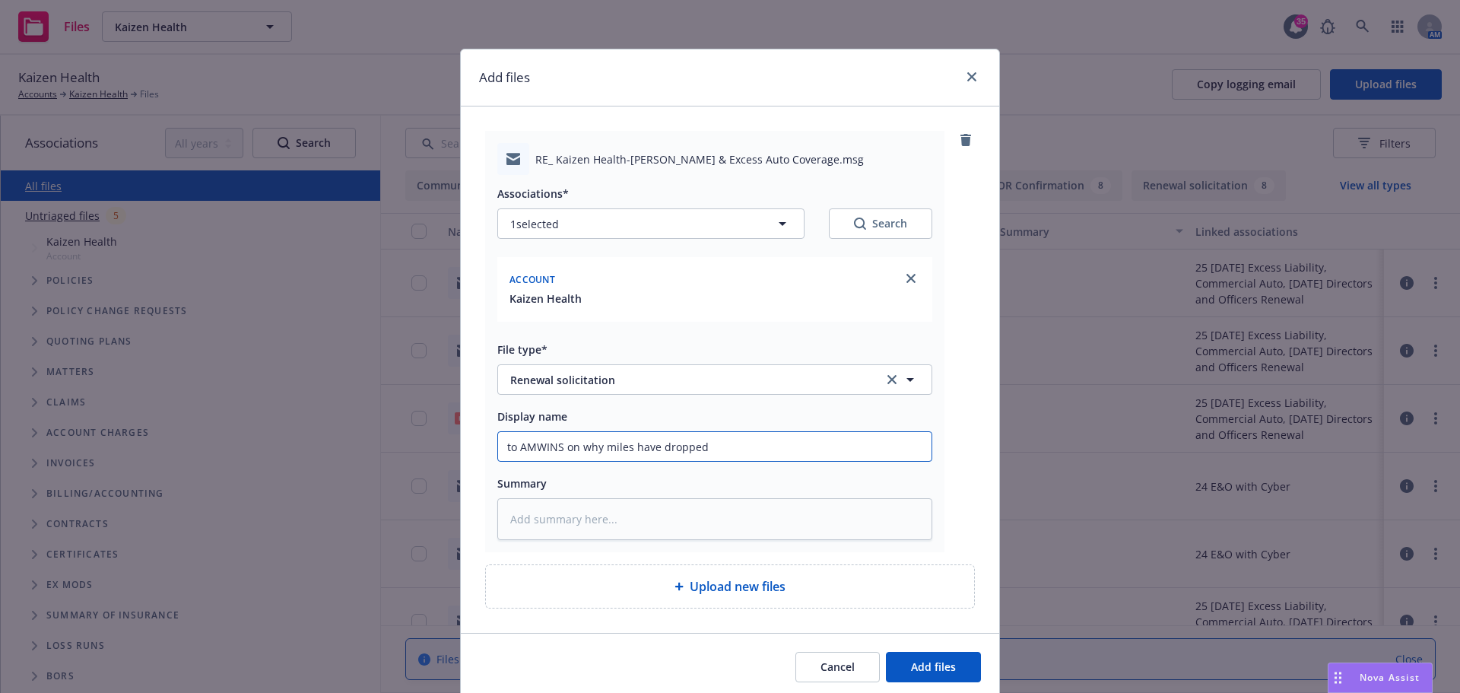
type textarea "x"
type input "to AMWINS on why miles have dropped"
type textarea "x"
type input "to AMWINS on why miles have dropped c"
type textarea "x"
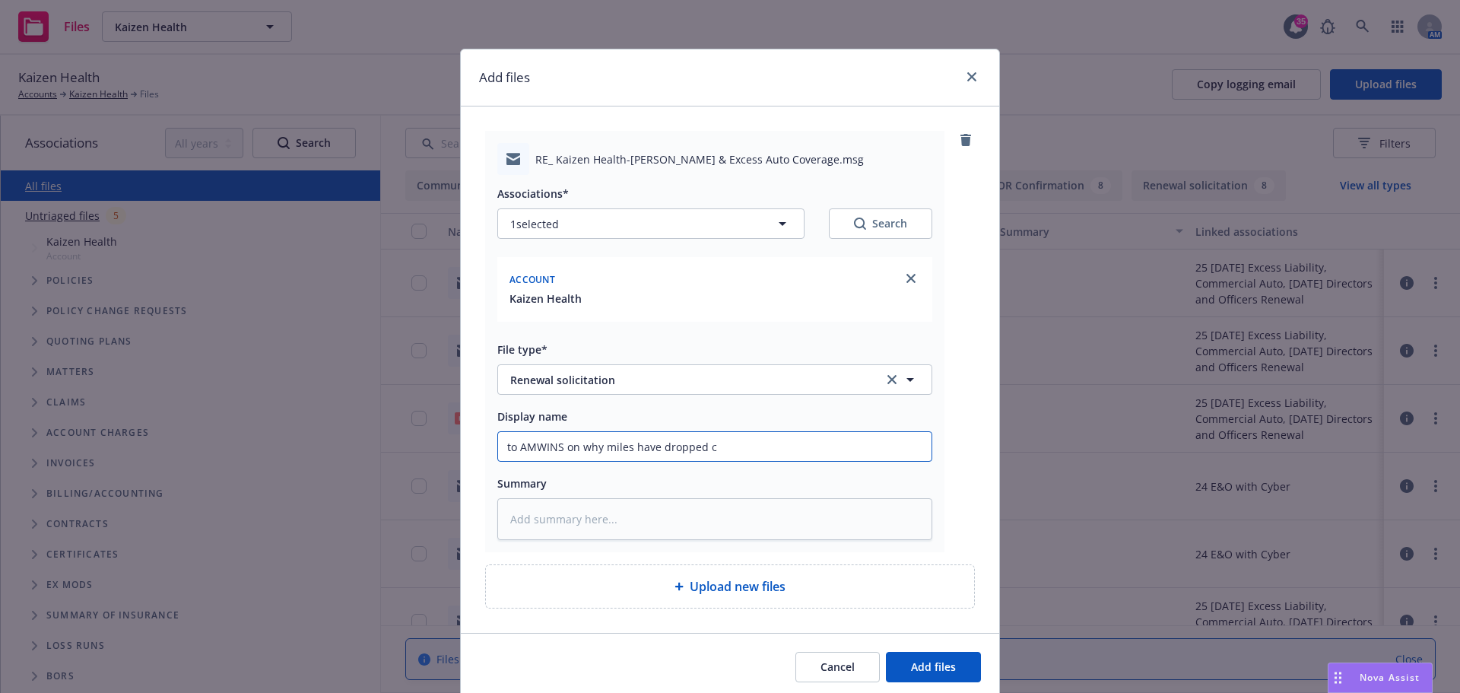
type input "to AMWINS on why miles have dropped co"
type textarea "x"
type input "to AMWINS on why miles have dropped con"
type textarea "x"
type input "to AMWINS on why miles have dropped cons"
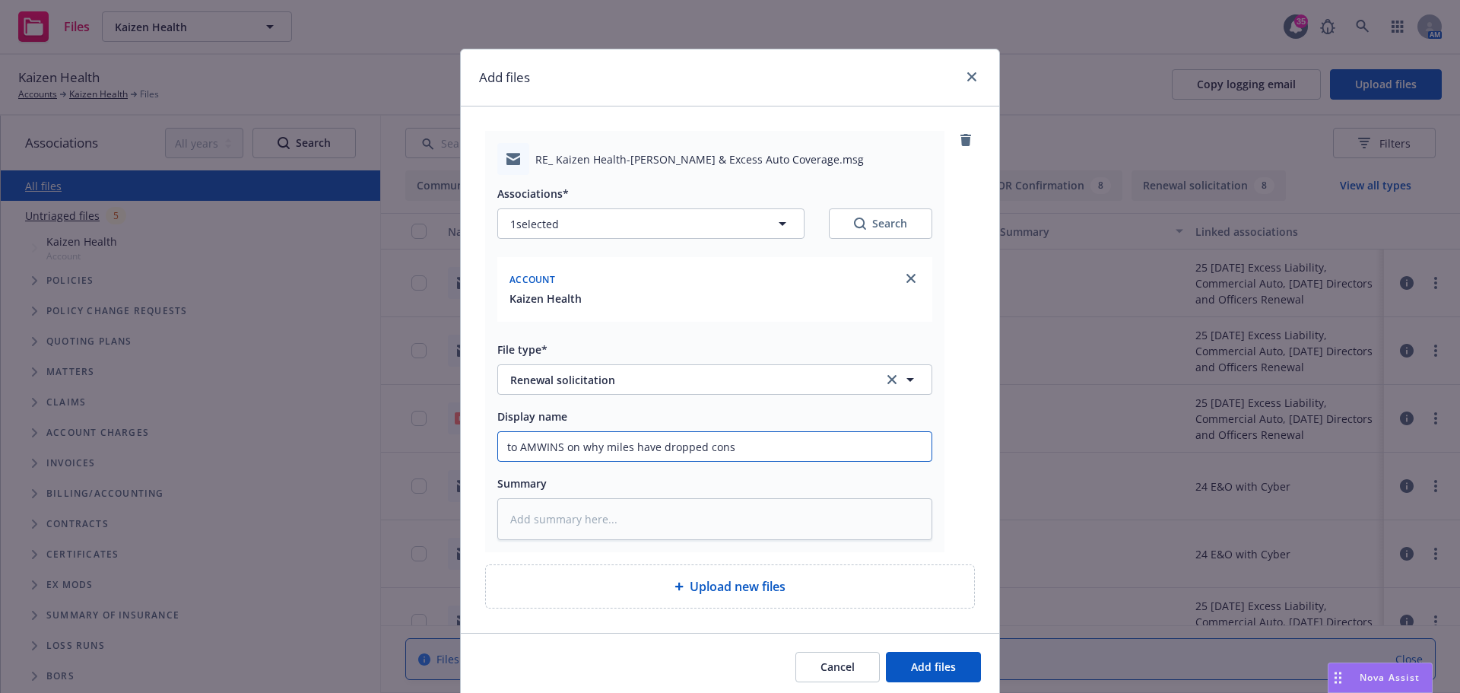
type textarea "x"
type input "to AMWINS on why miles have dropped consi"
type textarea "x"
type input "to AMWINS on why miles have dropped consid"
type textarea "x"
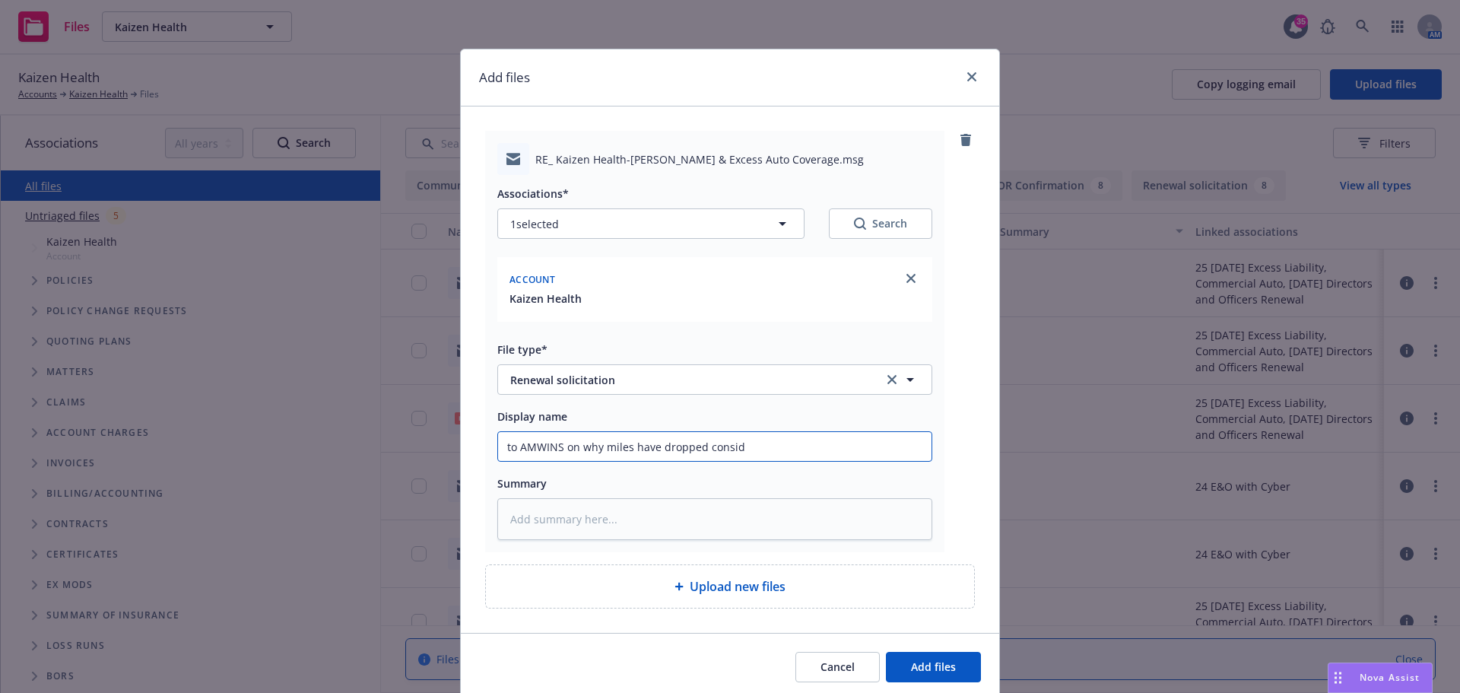
type input "to AMWINS on why miles have dropped conside"
type textarea "x"
type input "to AMWINS on why miles have dropped consider"
type textarea "x"
type input "to AMWINS on why miles have dropped considera"
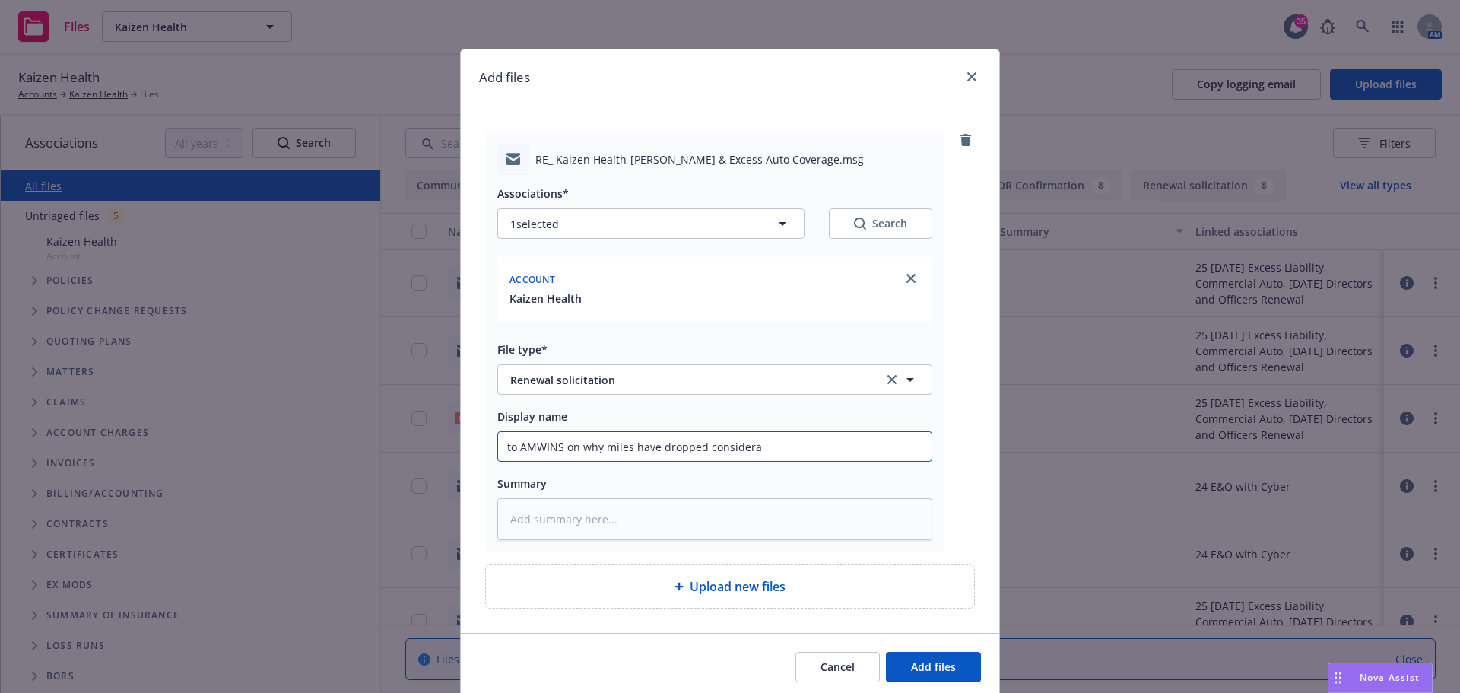
type textarea "x"
type input "to AMWINS on why miles have dropped considerab"
type textarea "x"
type input "to AMWINS on why miles have dropped considerabl"
type textarea "x"
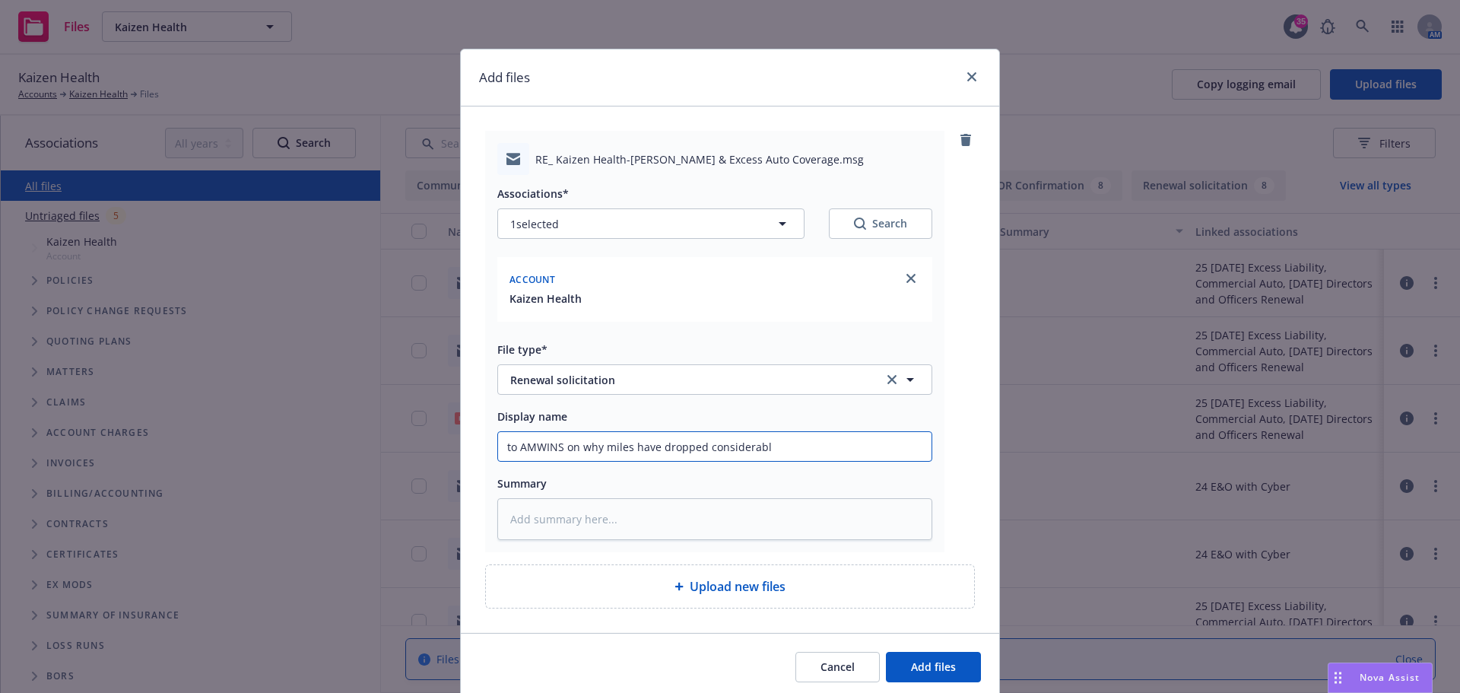
type input "to AMWINS on why miles have dropped considerably"
type textarea "x"
type input "to AMWINS on why miles have dropped considerably"
type textarea "x"
type input "to AMWINS on why miles have dropped considerably"
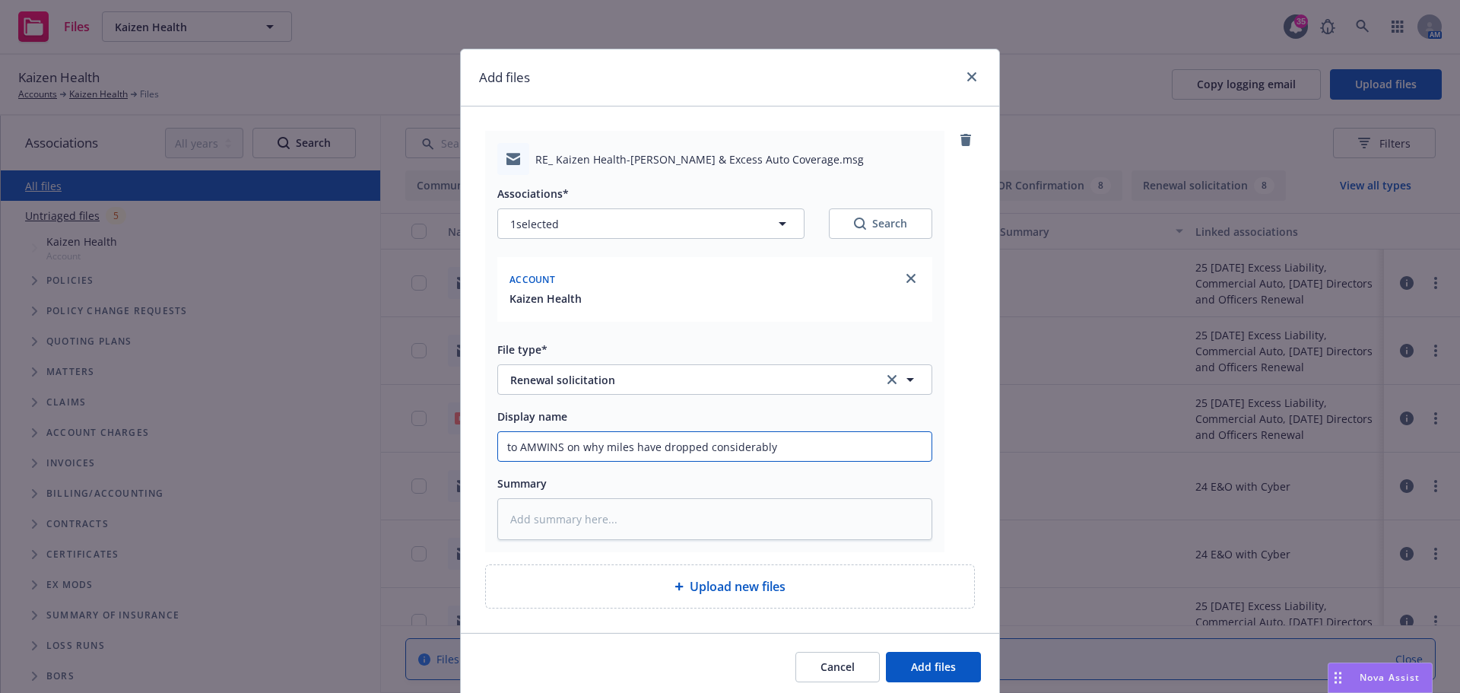
type textarea "x"
type input "to AMWINS on why miles have dropped considerably"
type textarea "x"
type input "to AMWINS on why miles have dropped considerably d"
type textarea "x"
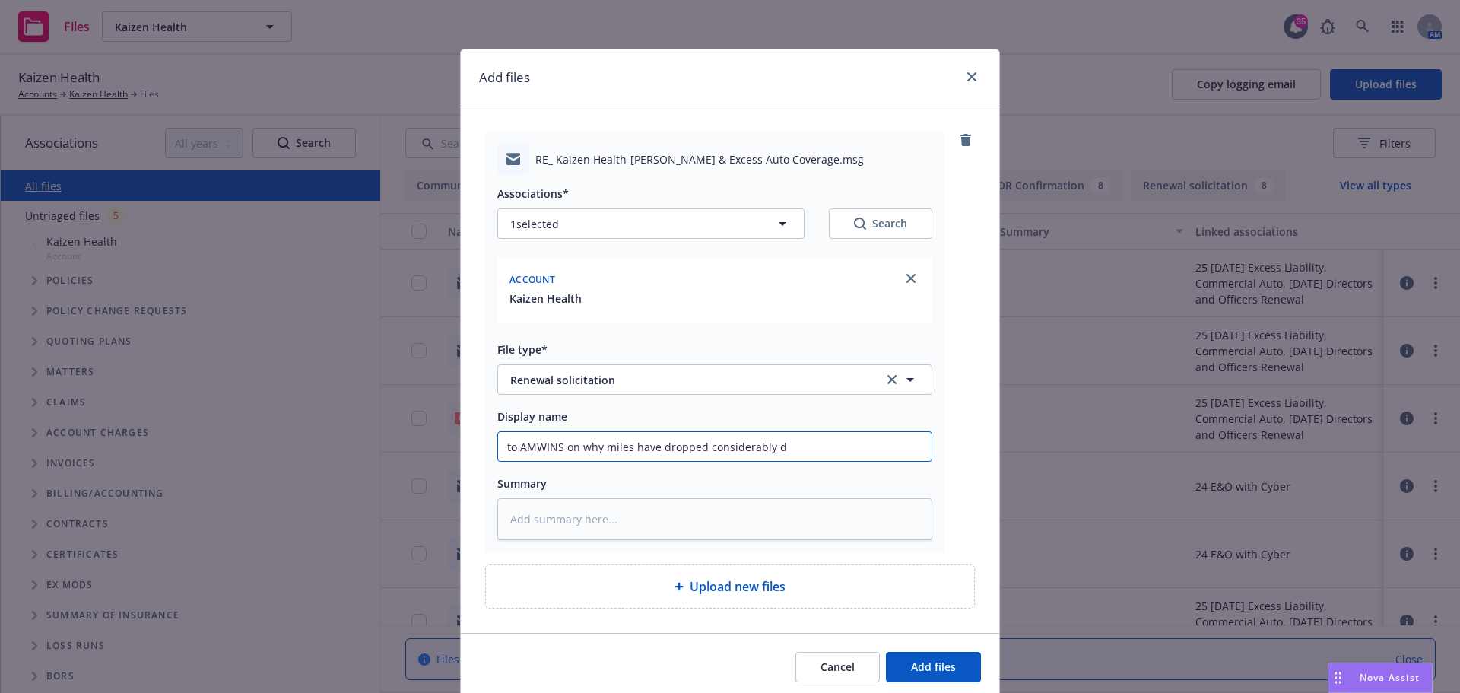
type input "to AMWINS on why miles have dropped considerably du"
type textarea "x"
type input "to AMWINS on why miles have dropped considerably due"
type textarea "x"
type input "to AMWINS on why miles have dropped considerably due"
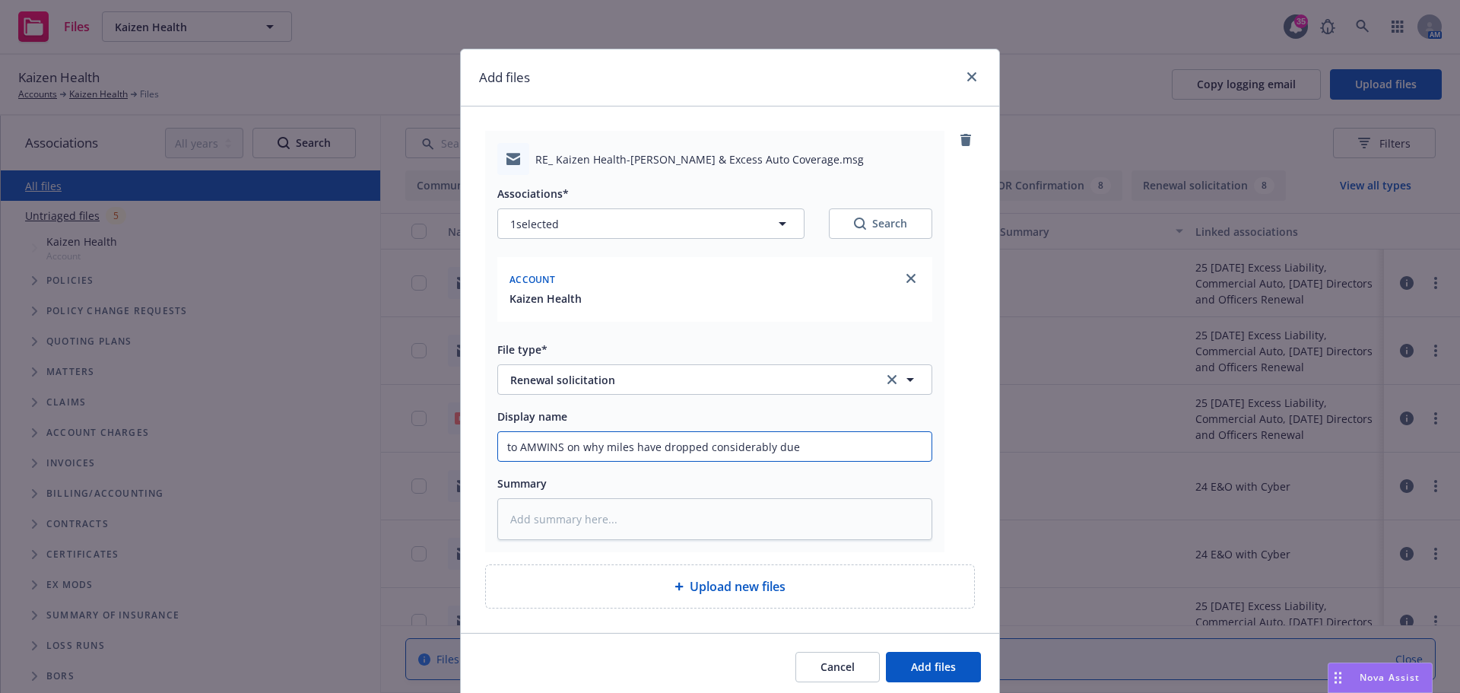
type textarea "x"
type input "to AMWINS on why miles have dropped considerably due t"
type textarea "x"
type input "to AMWINS on why miles have dropped considerably due to"
type textarea "x"
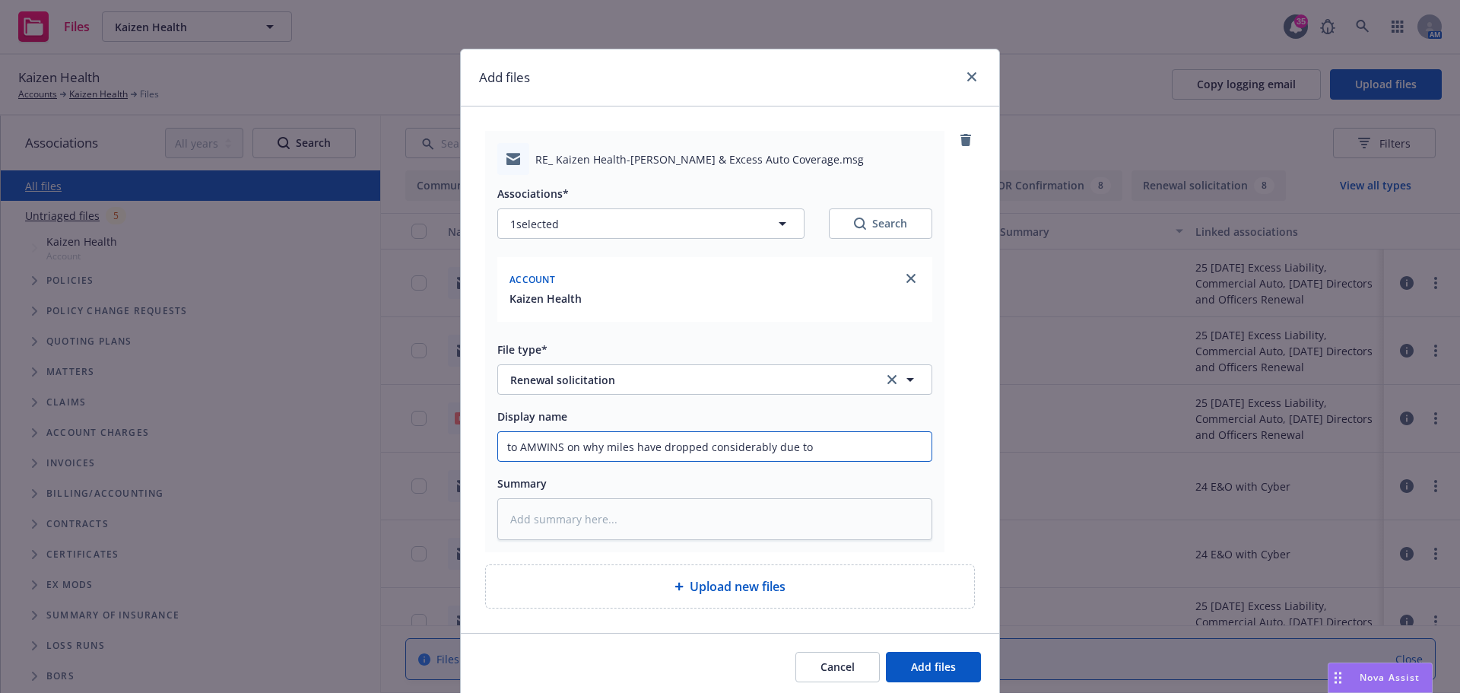
type input "to AMWINS on why miles have dropped considerably due to"
type textarea "x"
type input "to AMWINS on why miles have dropped considerably due to d"
type textarea "x"
type input "to AMWINS on why miles have dropped considerably due to dr"
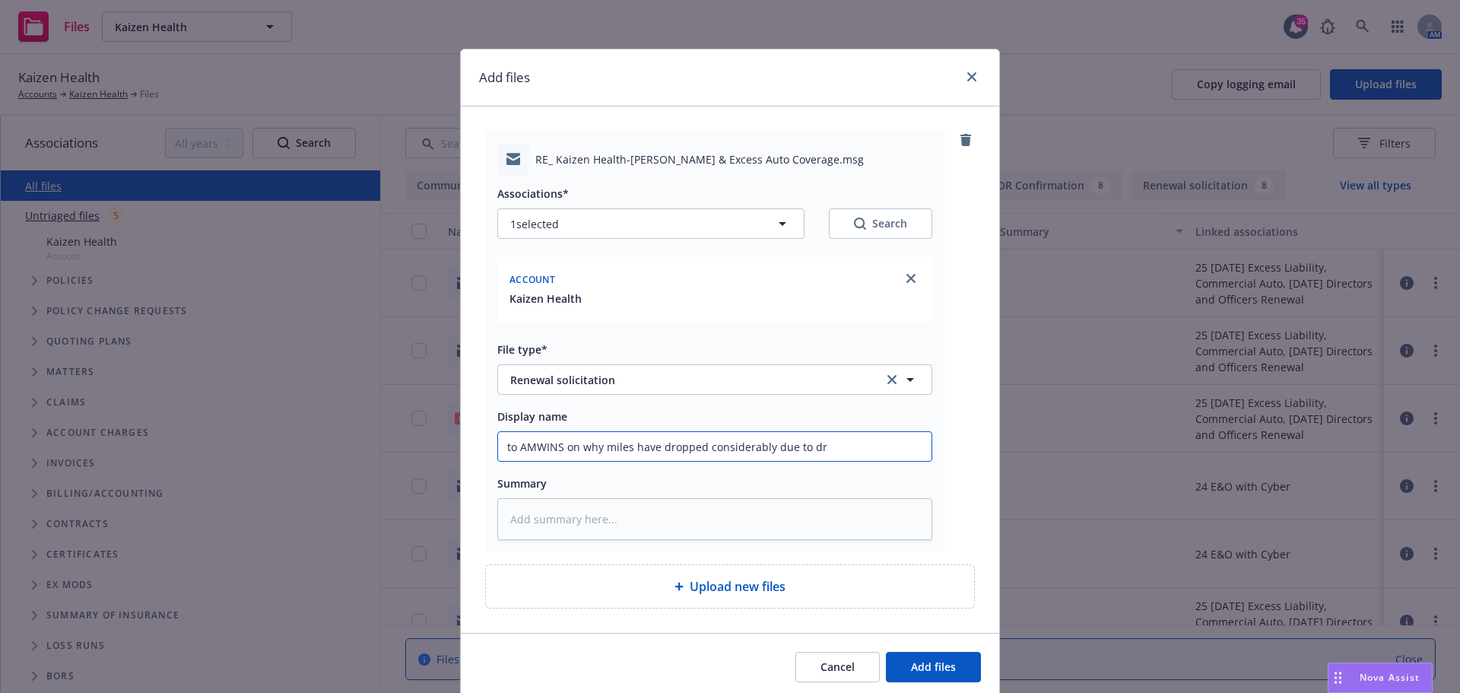
type textarea "x"
type input "to AMWINS on why miles have dropped considerably due to dro"
type textarea "x"
type input "to AMWINS on why miles have dropped considerably due to drop"
type textarea "x"
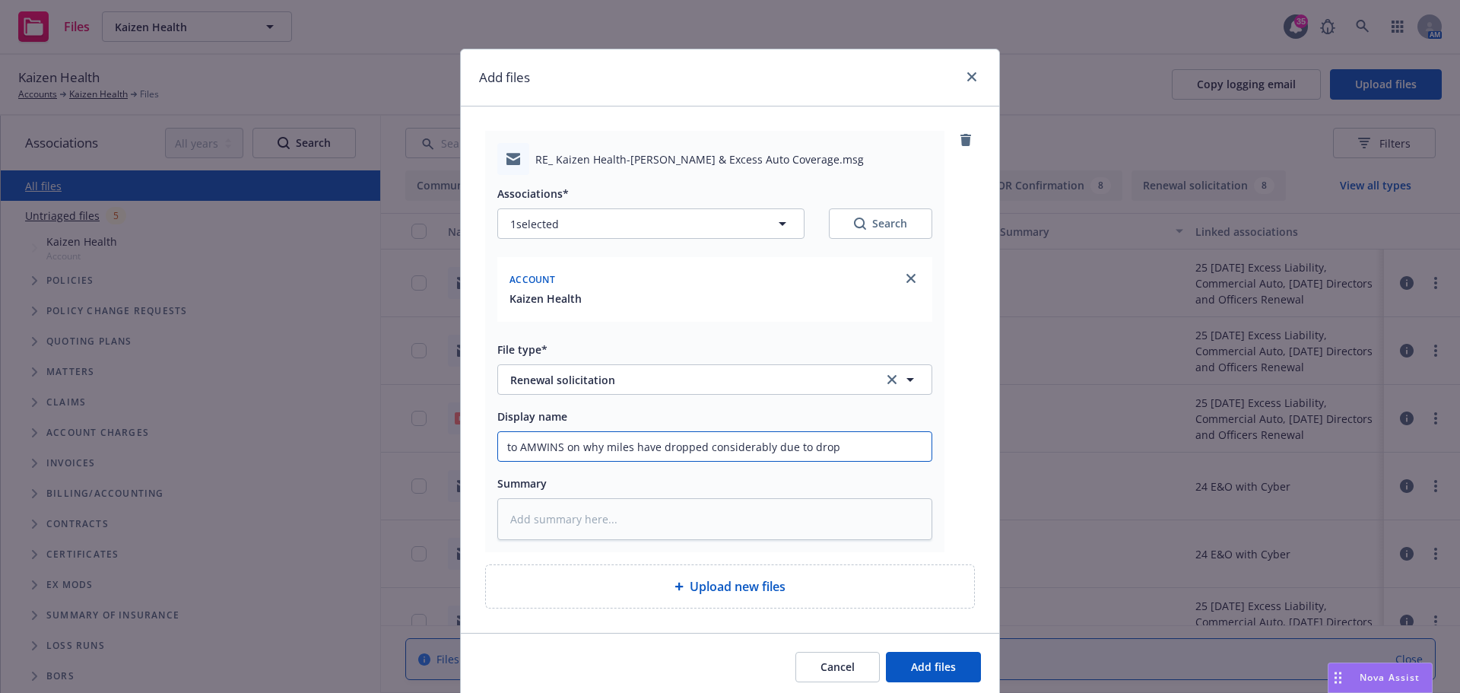
type input "to AMWINS on why miles have dropped considerably due to dropp"
type textarea "x"
type input "to AMWINS on why miles have dropped considerably due to droppe"
type textarea "x"
type input "to AMWINS on why miles have dropped considerably due to dropped"
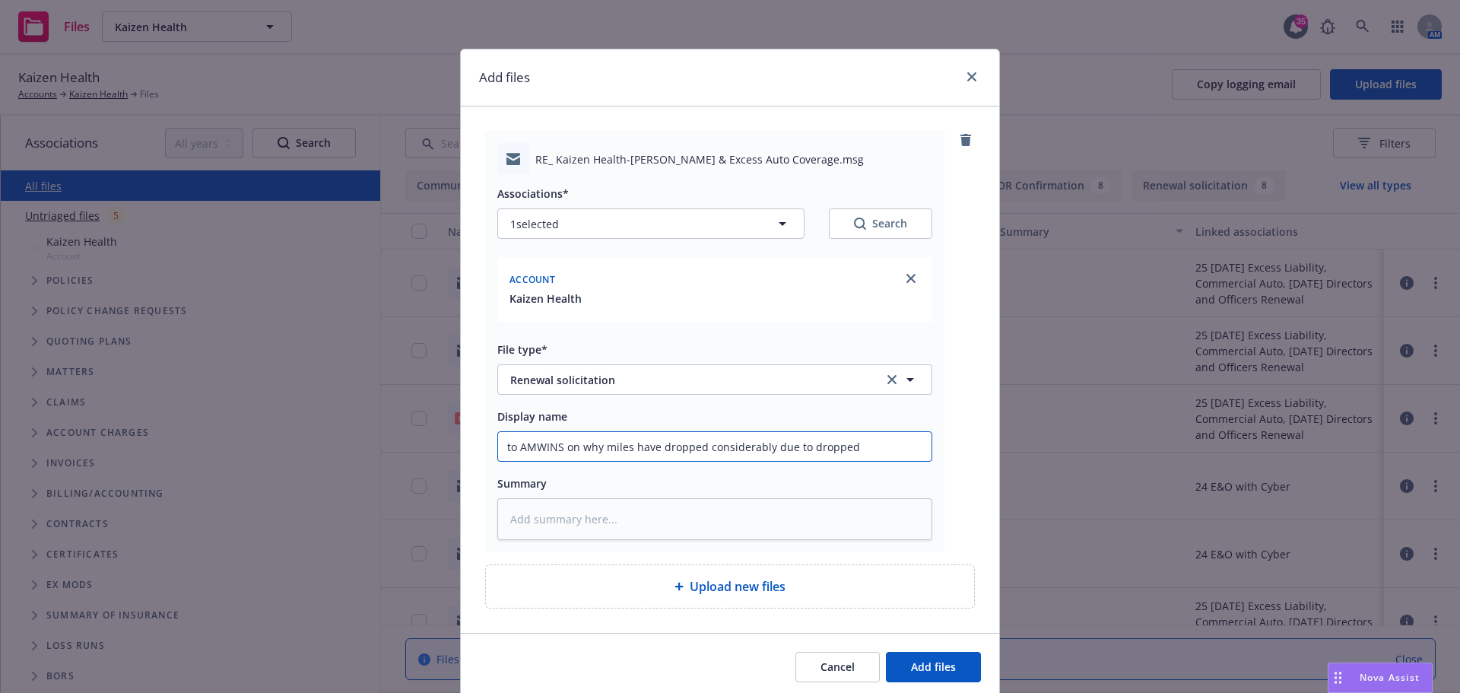
type textarea "x"
type input "to AMWINS on why miles have dropped considerably due to dropped"
type textarea "x"
type input "to AMWINS on why miles have dropped considerably due to dropped c"
type textarea "x"
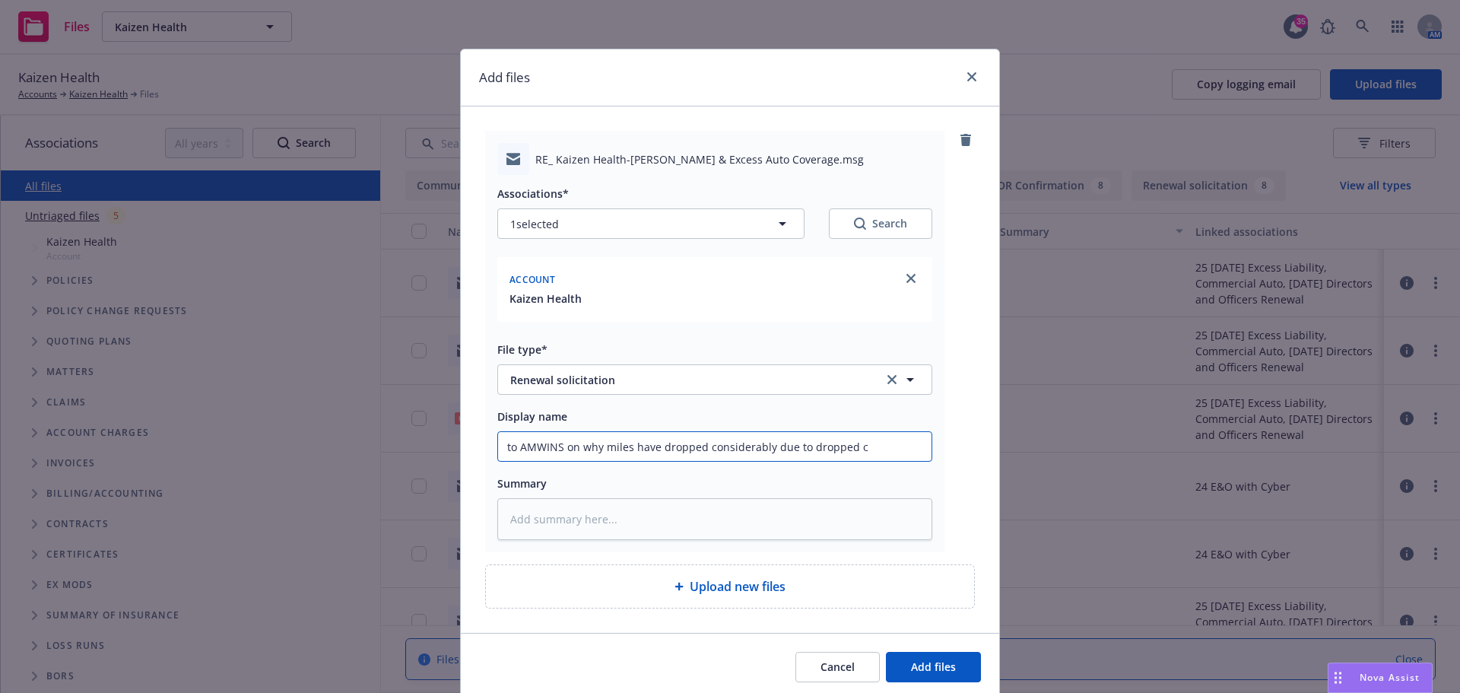
type input "to AMWINS on why miles have dropped considerably due to dropped cl"
type textarea "x"
type input "to AMWINS on why miles have dropped considerably due to dropped cli"
type textarea "x"
type input "to AMWINS on why miles have dropped considerably due to dropped clie"
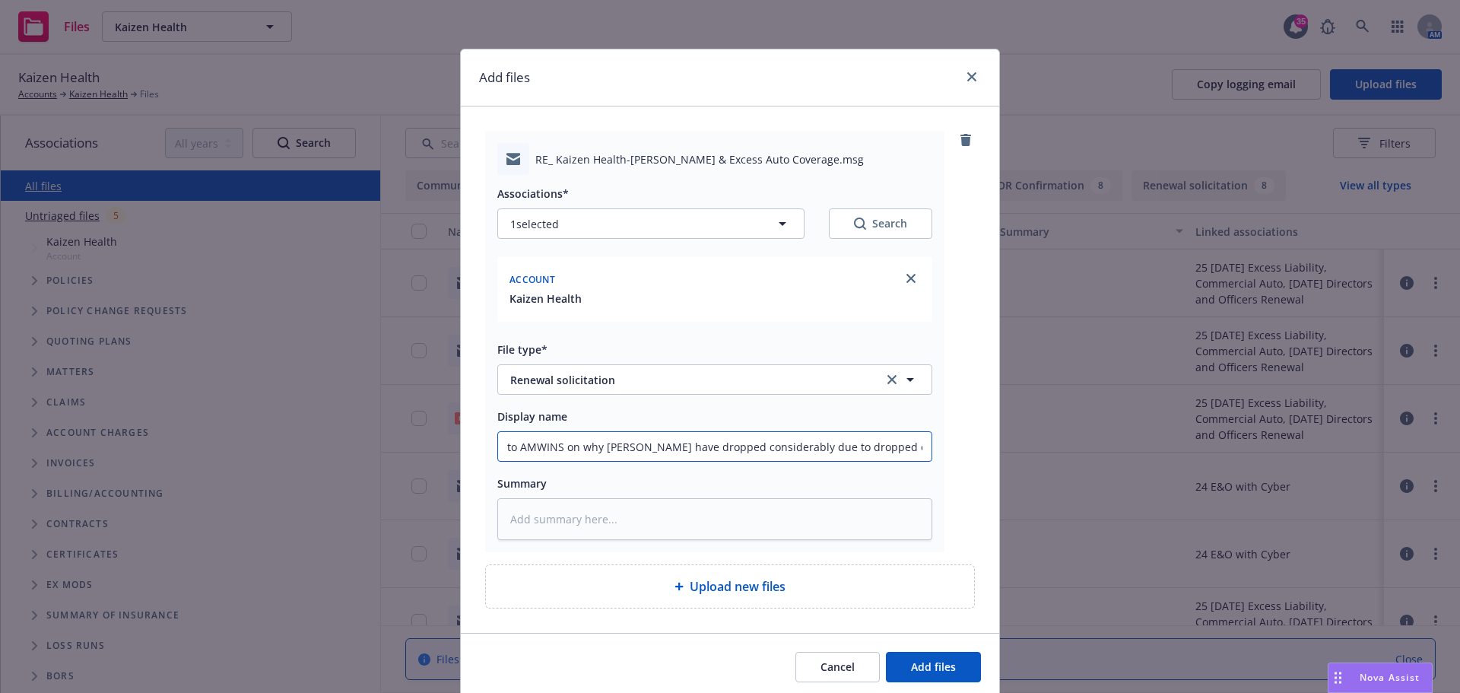
type textarea "x"
type input "to AMWINS on why miles have dropped considerably due to dropped clien"
type textarea "x"
type input "to AMWINS on why miles have dropped considerably due to dropped client"
type textarea "x"
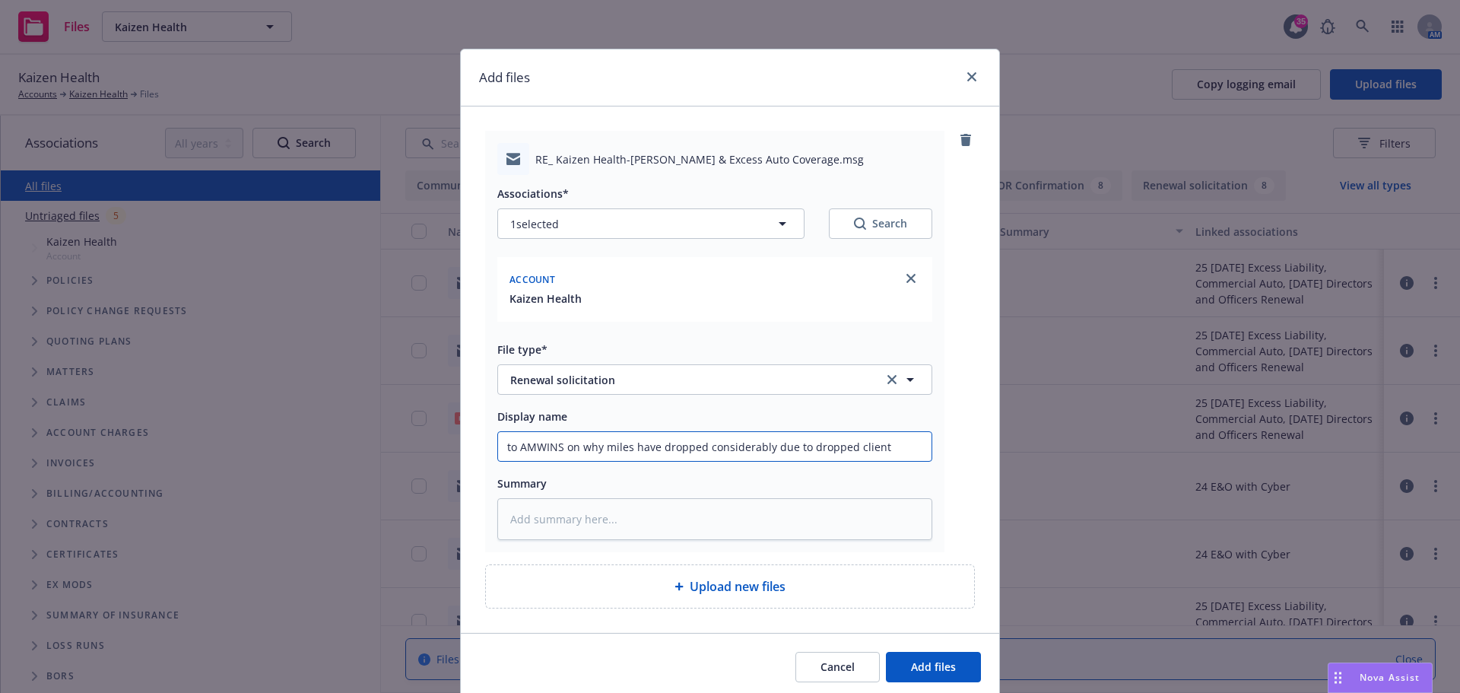
type input "to AMWINS on why miles have dropped considerably due to dropped client"
type textarea "x"
type input "to AMWINS on why miles have dropped considerably due to dropped client"
type textarea "x"
type input "to AMWINS on why miles have dropped considerably due to dropped client"
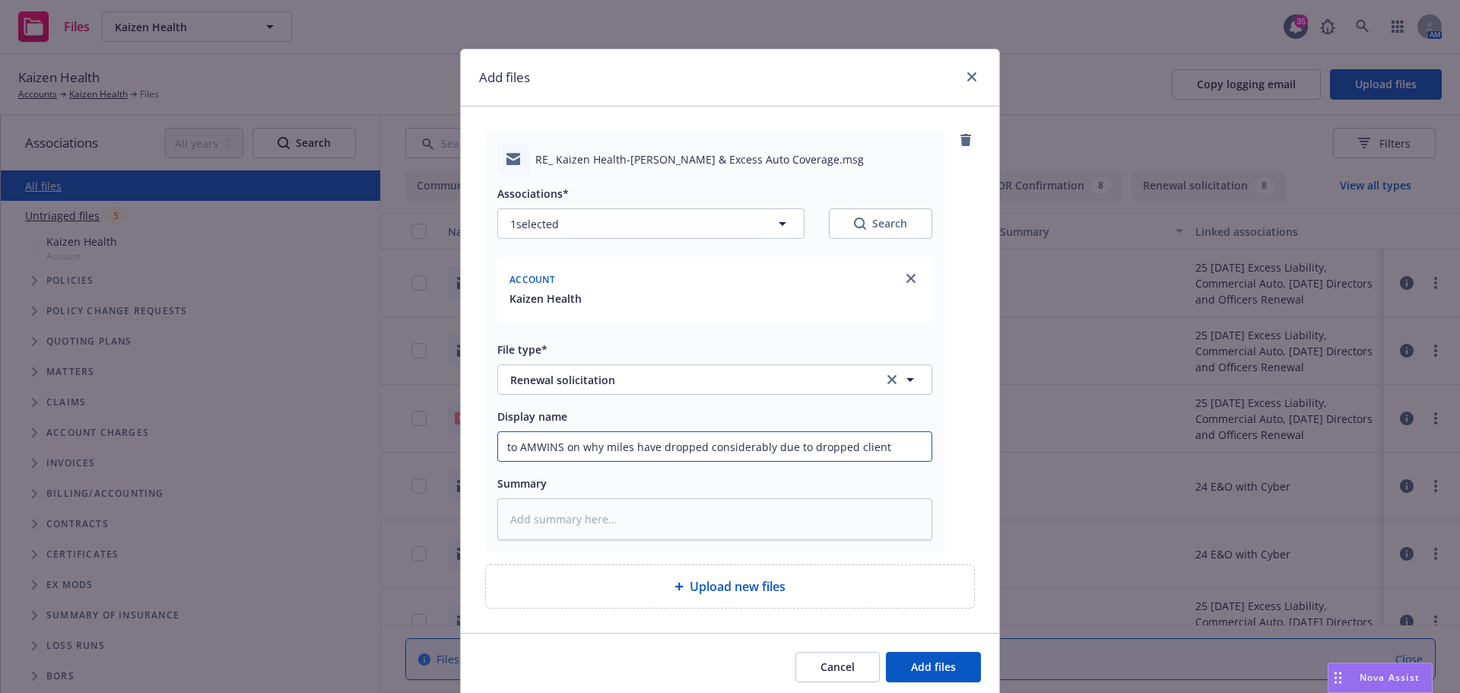
type textarea "x"
type input "to AMWINS on why miles have dropped considerably due to dropped client -"
type textarea "x"
type input "to AMWINS on why miles have dropped considerably due to dropped client -"
type textarea "x"
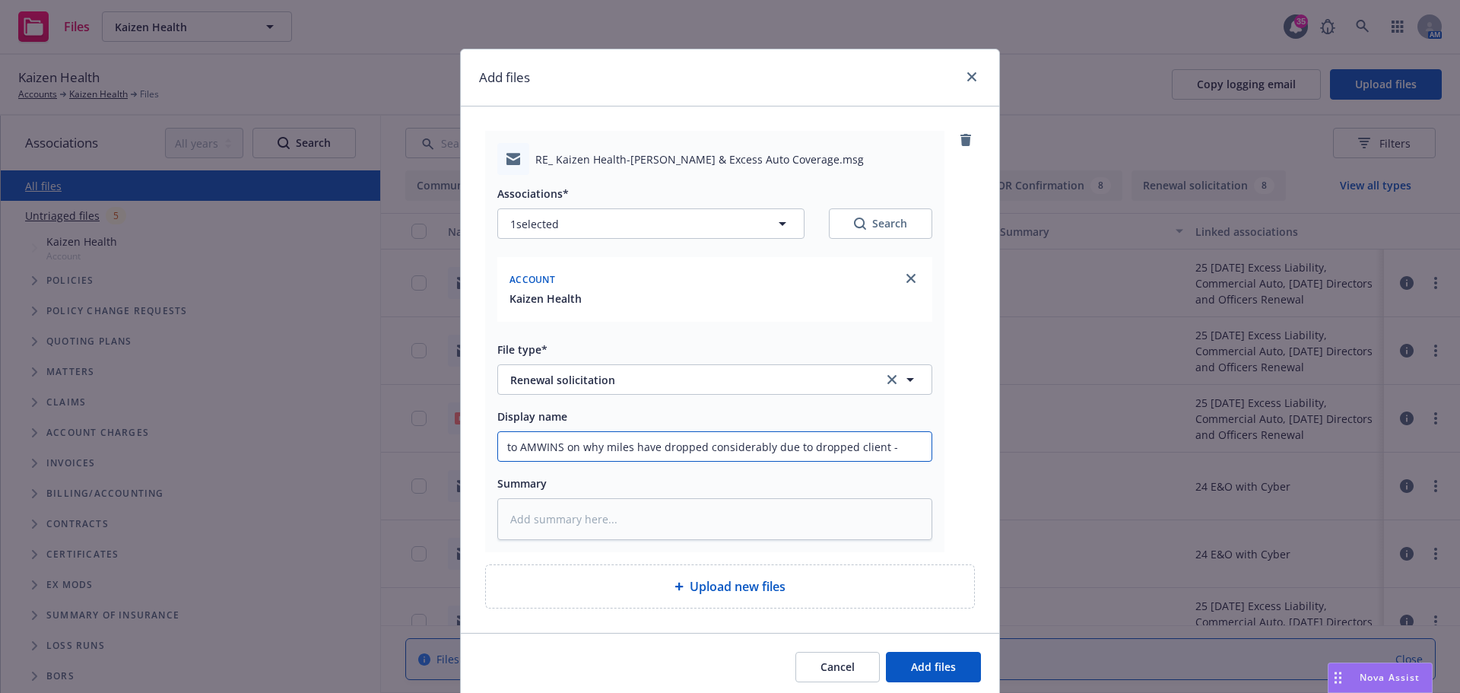
type input "to AMWINS on why miles have dropped considerably due to dropped client - P"
type textarea "x"
type input "to AMWINS on why miles have dropped considerably due to dropped client - Pr"
type textarea "x"
type input "to AMWINS on why miles have dropped considerably due to dropped client - Pri"
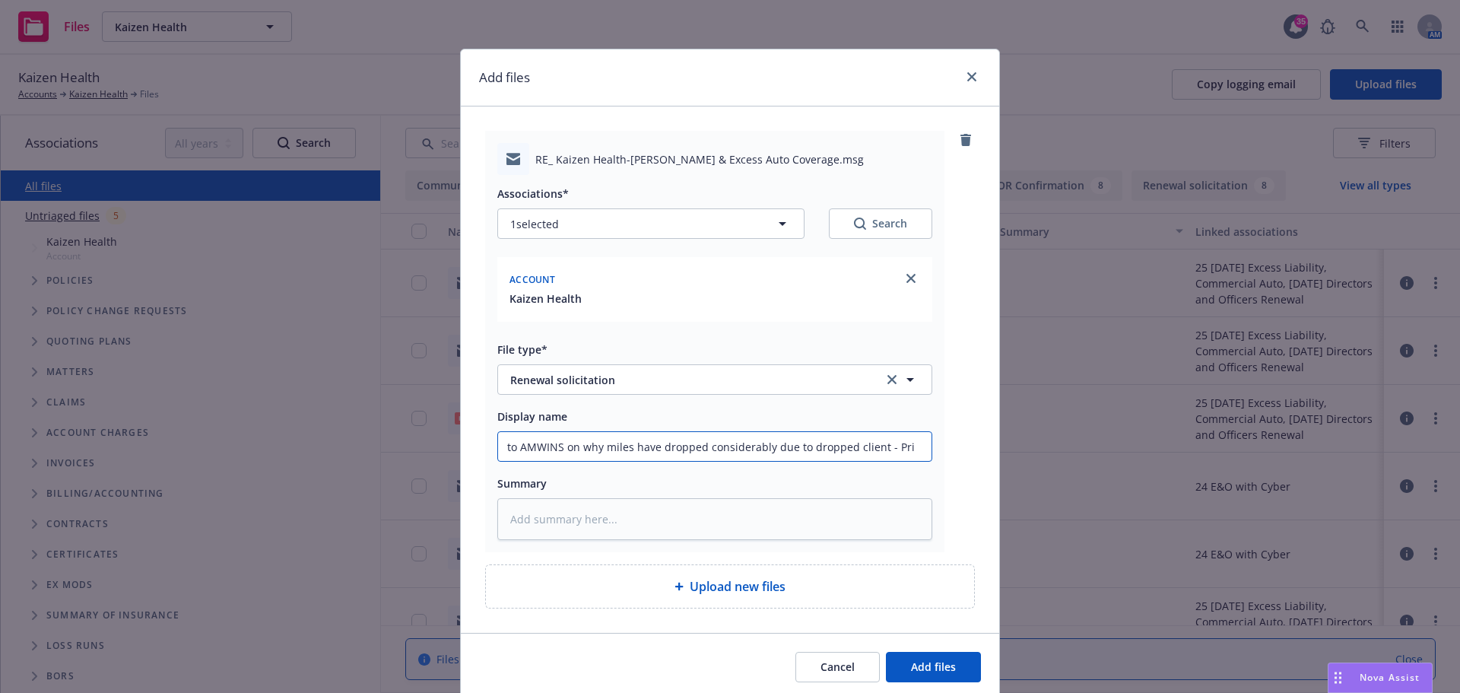
type textarea "x"
type input "to AMWINS on why miles have dropped considerably due to dropped client - Prime"
type textarea "x"
type input "to AMWINS on why miles have dropped considerably due to dropped client - Prime"
type textarea "x"
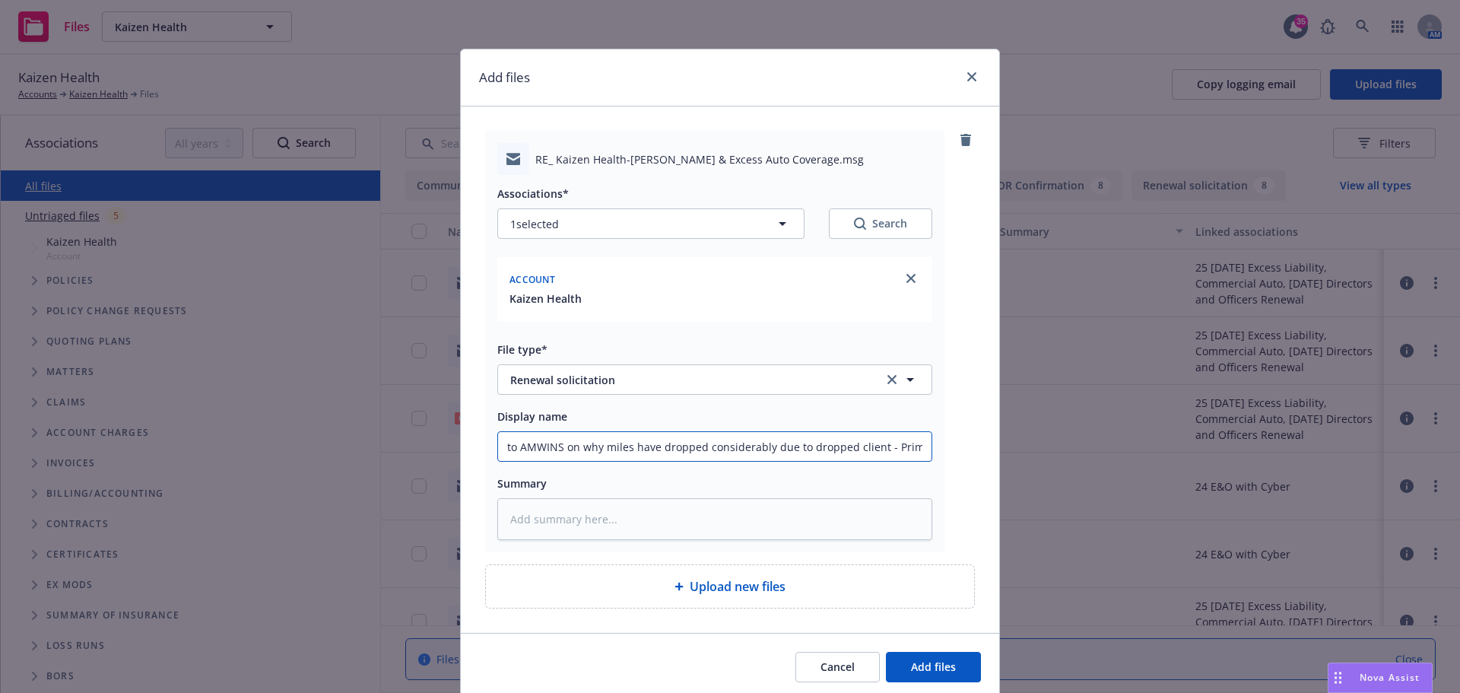
type input "to AMWINS on why miles have dropped considerably due to dropped client - Prime W"
type textarea "x"
type input "to AMWINS on why miles have dropped considerably due to dropped client - Prime …"
type textarea "x"
type input "to AMWINS on why miles have dropped considerably due to dropped client - Prime …"
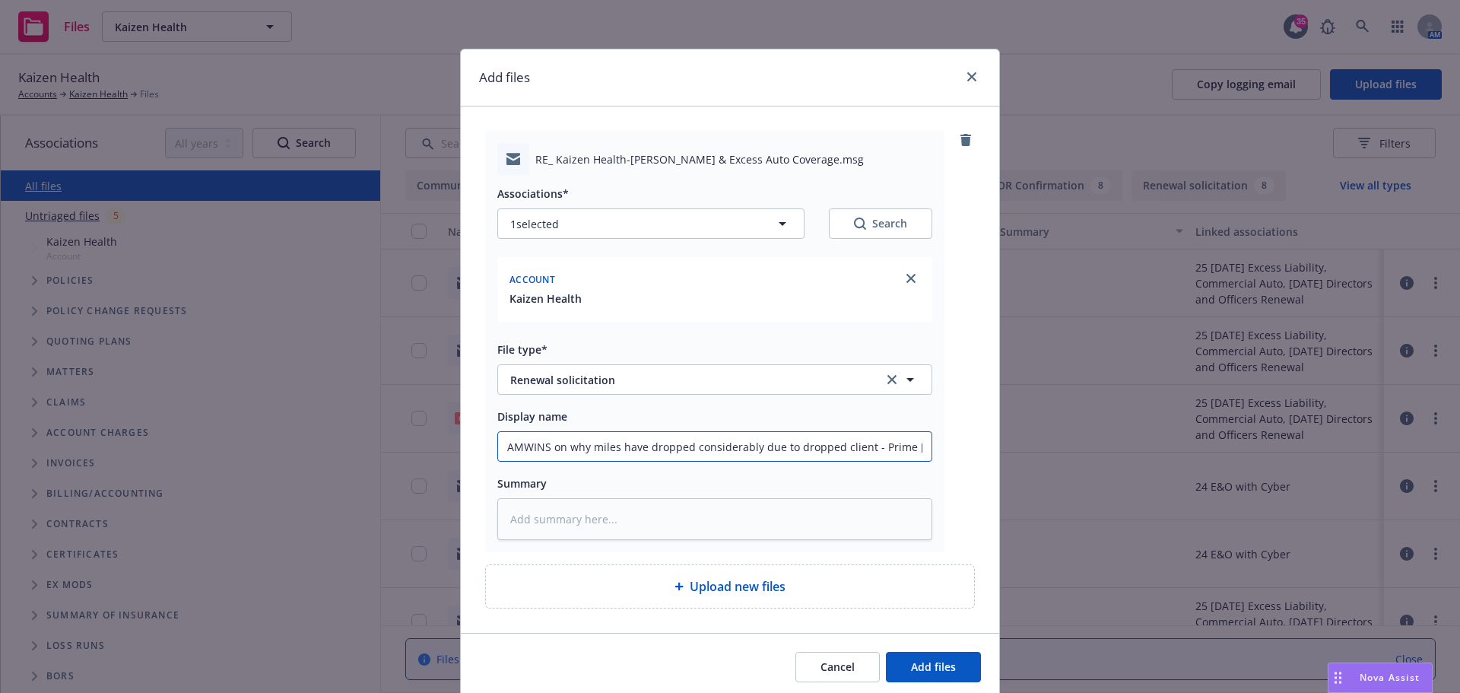
type textarea "x"
type input "to AMWINS on why miles have dropped considerably due to dropped client - Prime …"
type textarea "x"
type input "to AMWINS on why miles have dropped considerably due to dropped client - Prime …"
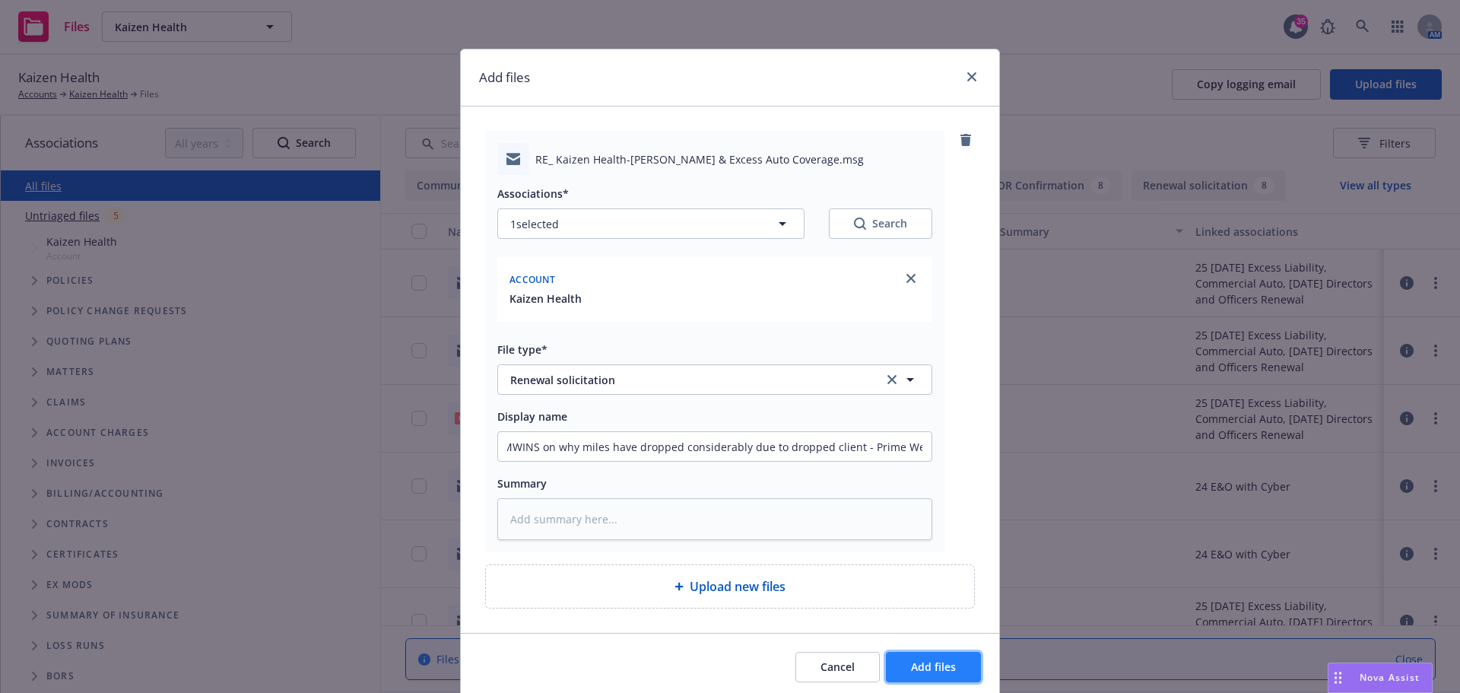
click at [916, 671] on span "Add files" at bounding box center [933, 666] width 45 height 14
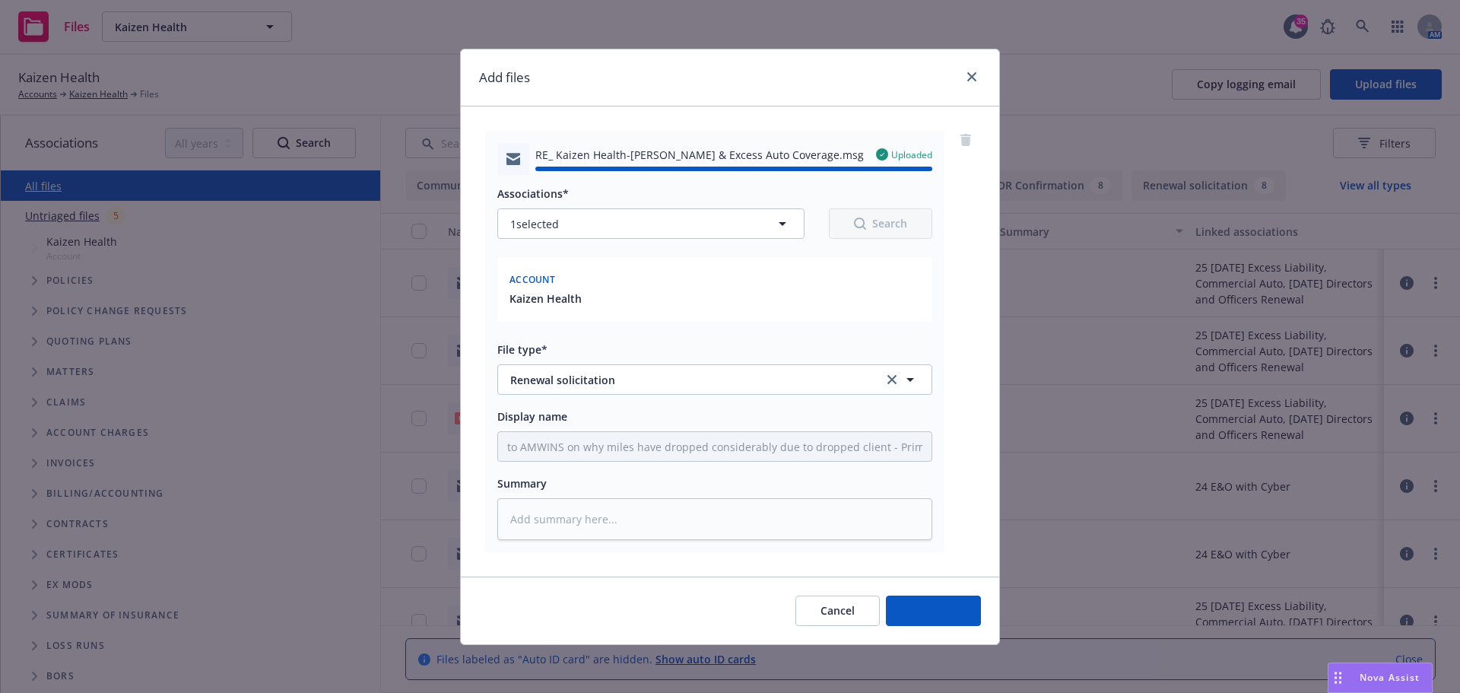
type textarea "x"
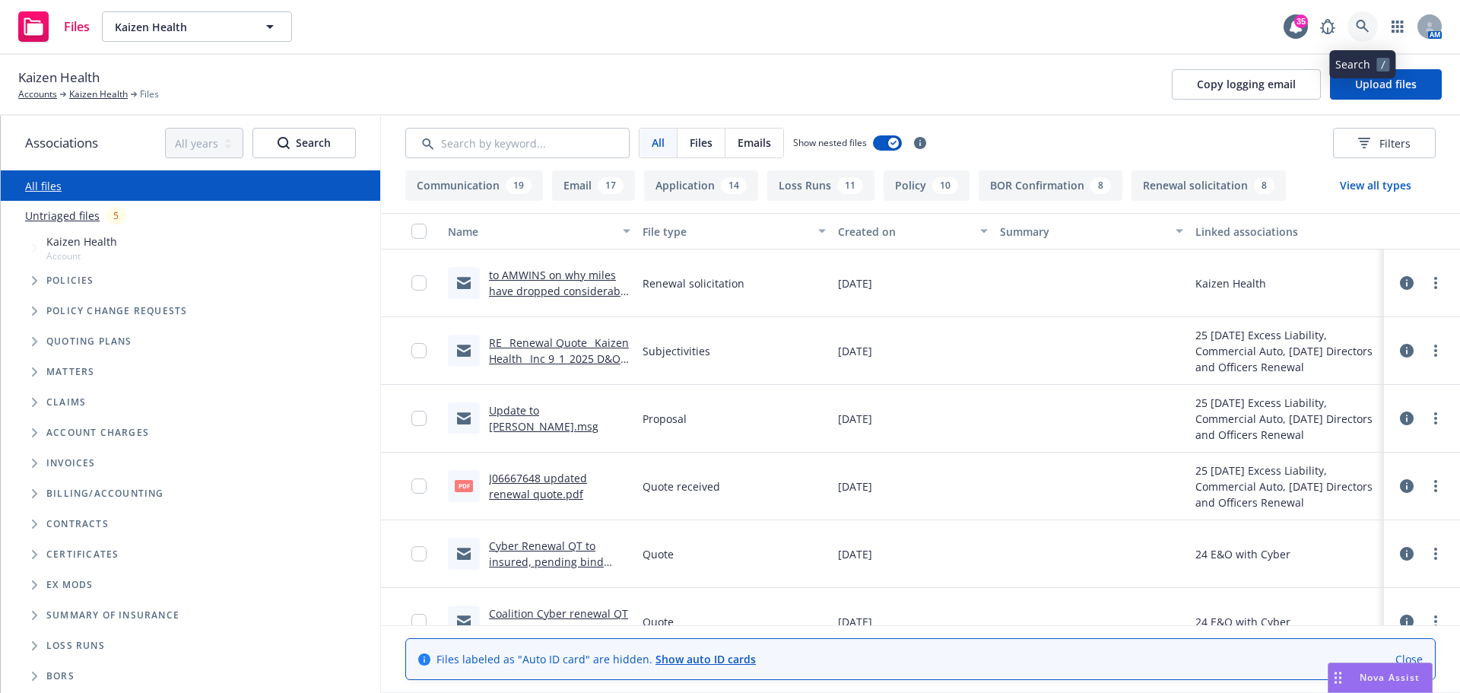
click at [1356, 23] on link at bounding box center [1363, 26] width 30 height 30
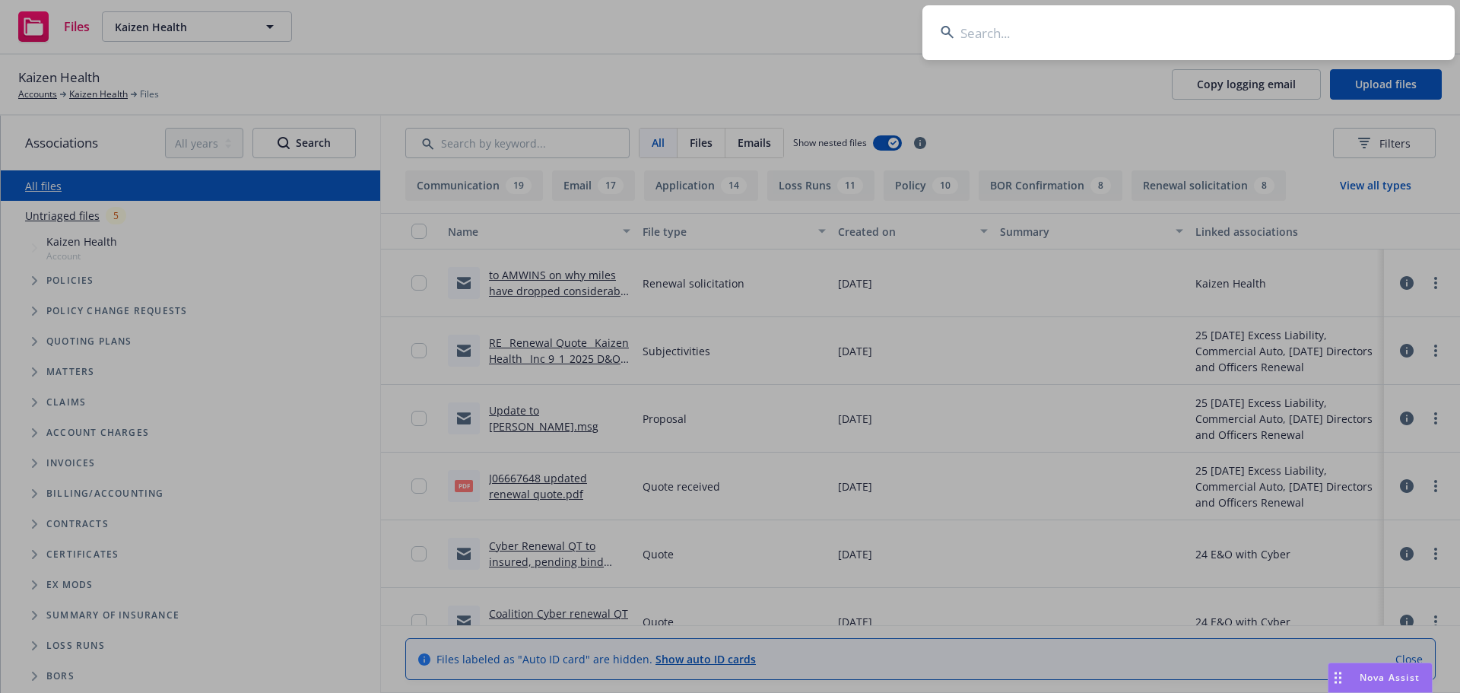
click at [1275, 24] on input at bounding box center [1189, 32] width 532 height 55
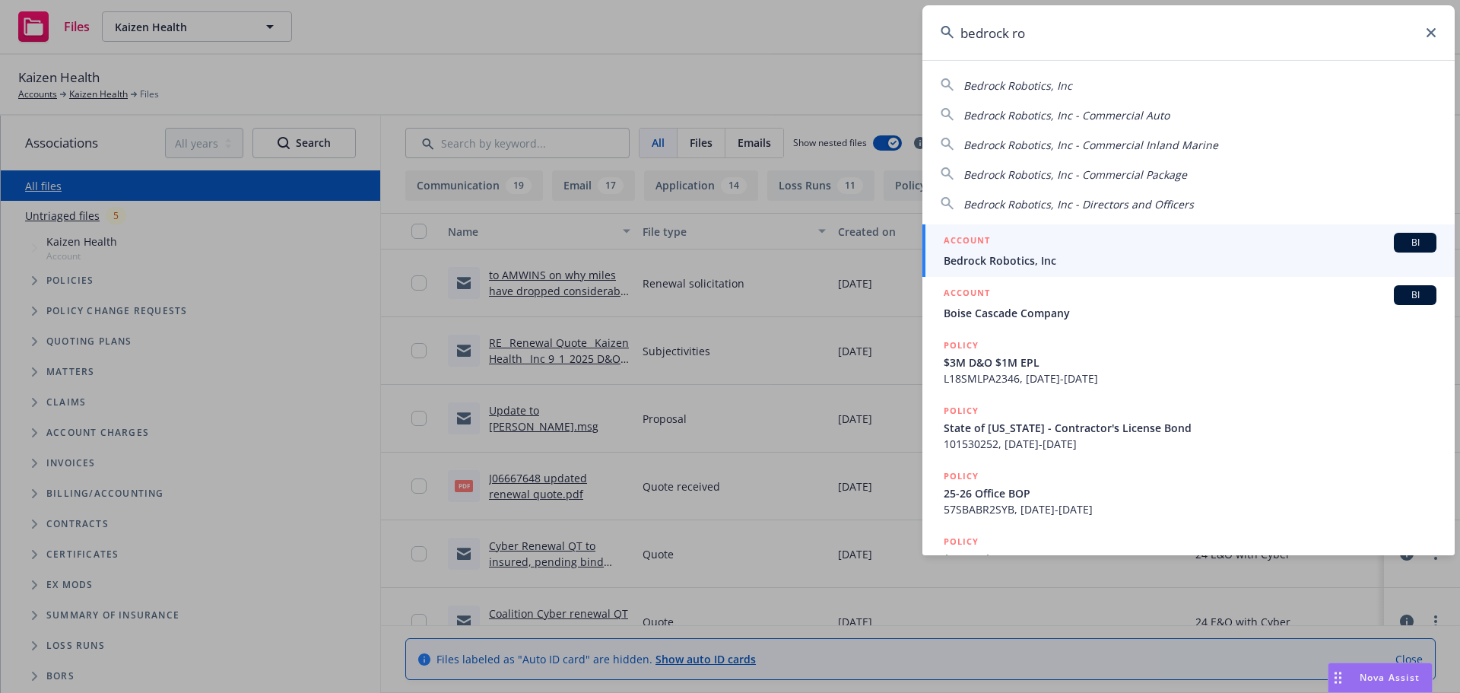
type input "bedrock ro"
click at [1099, 251] on div "ACCOUNT BI" at bounding box center [1190, 243] width 493 height 20
